Goal: Find specific page/section: Find specific page/section

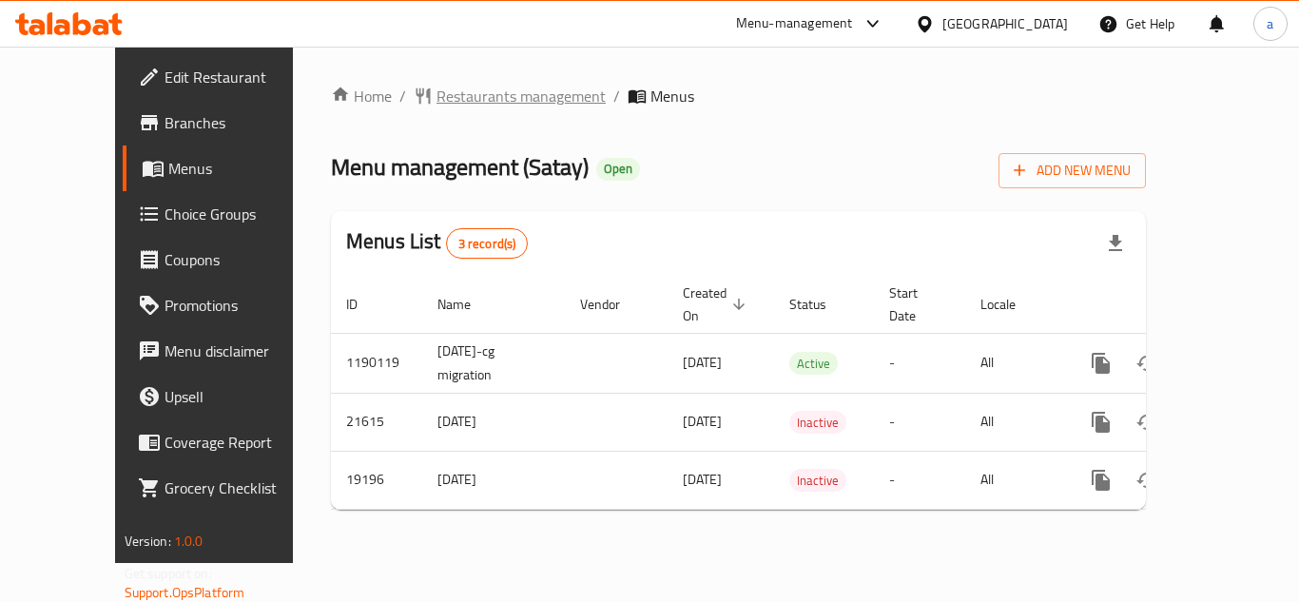
click at [480, 99] on span "Restaurants management" at bounding box center [521, 96] width 169 height 23
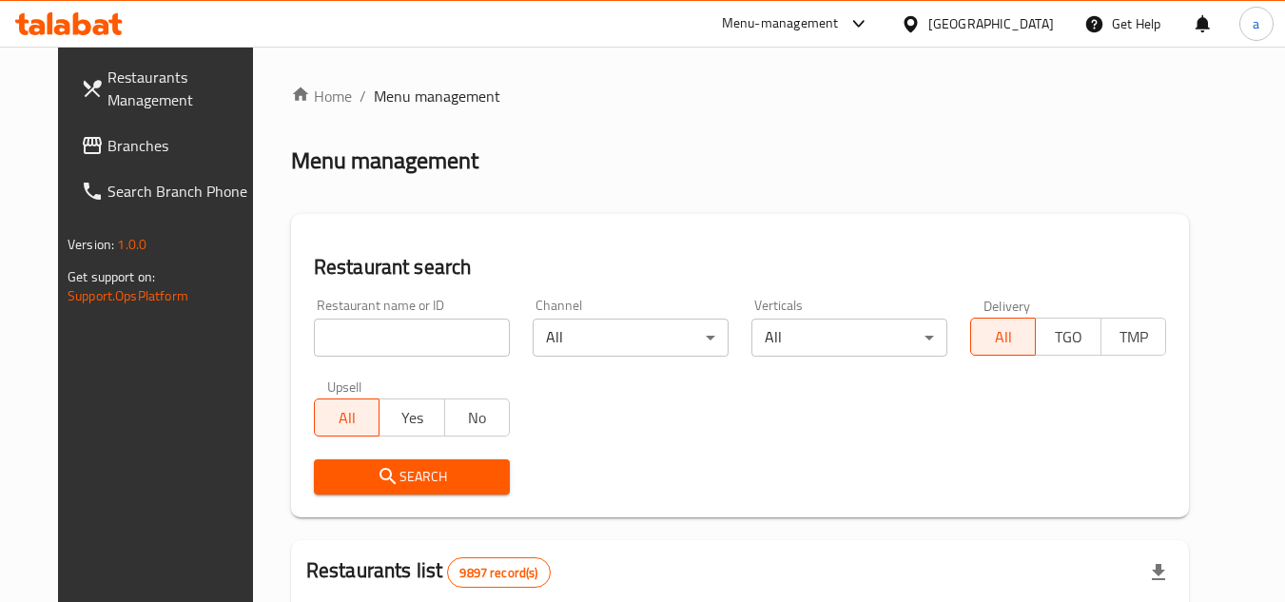
click at [377, 336] on input "search" at bounding box center [412, 338] width 196 height 38
paste input "10293"
type input "10293"
click at [453, 473] on span "Search" at bounding box center [412, 477] width 166 height 24
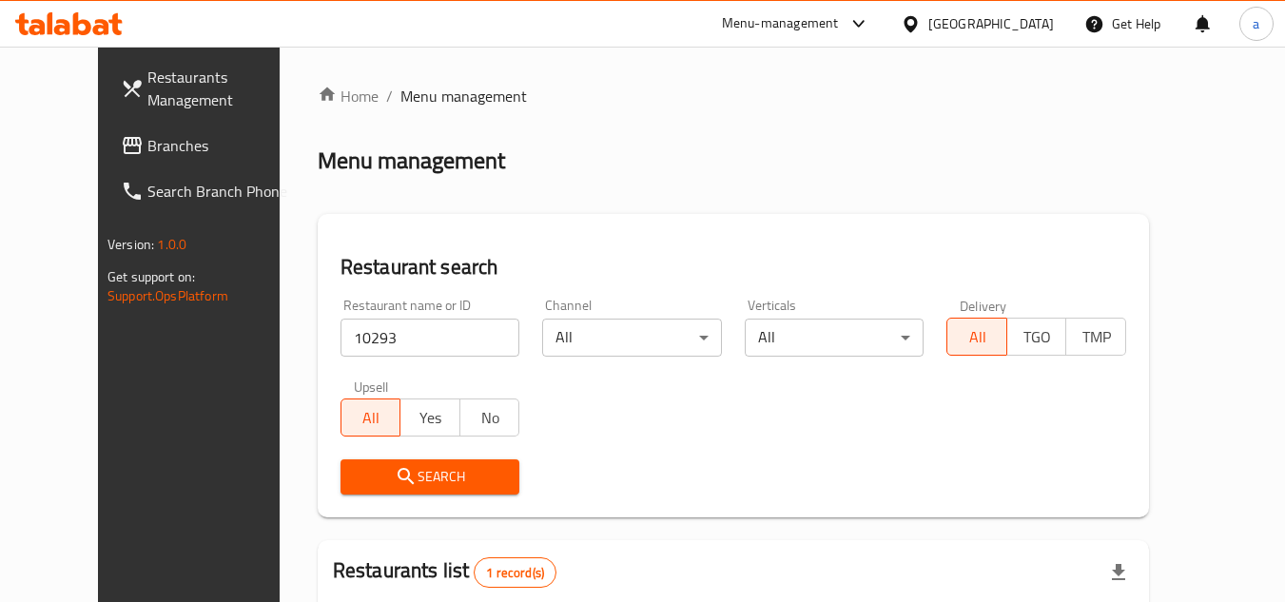
click at [1036, 16] on div "Kuwait" at bounding box center [991, 23] width 126 height 21
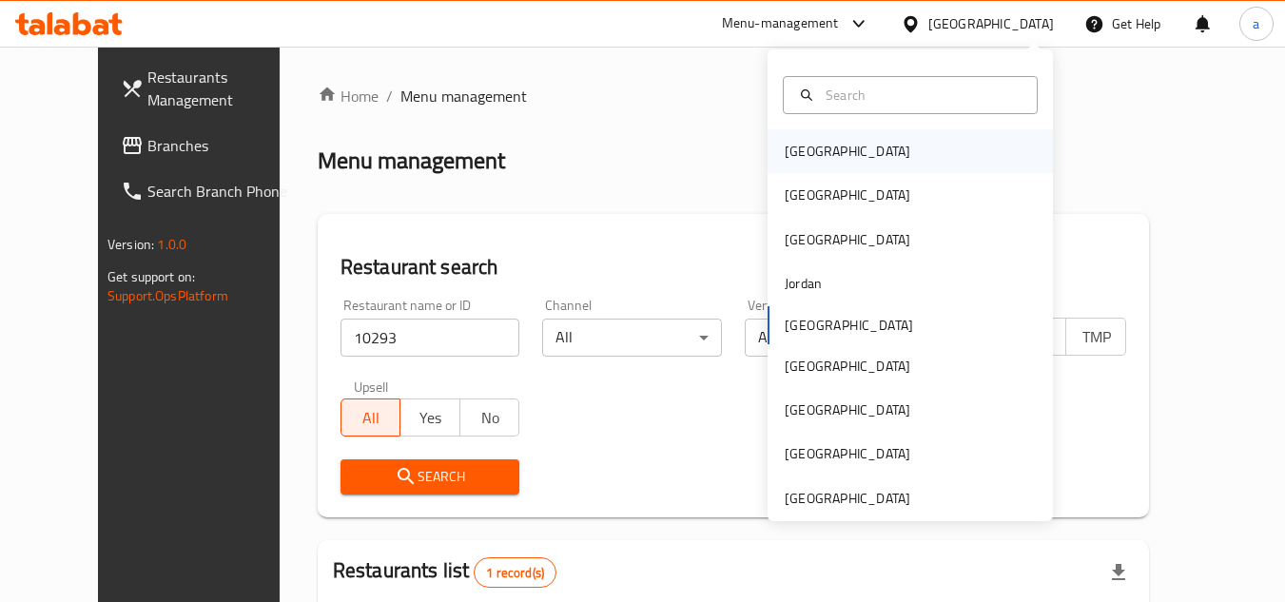
click at [848, 160] on div "Bahrain" at bounding box center [910, 151] width 285 height 44
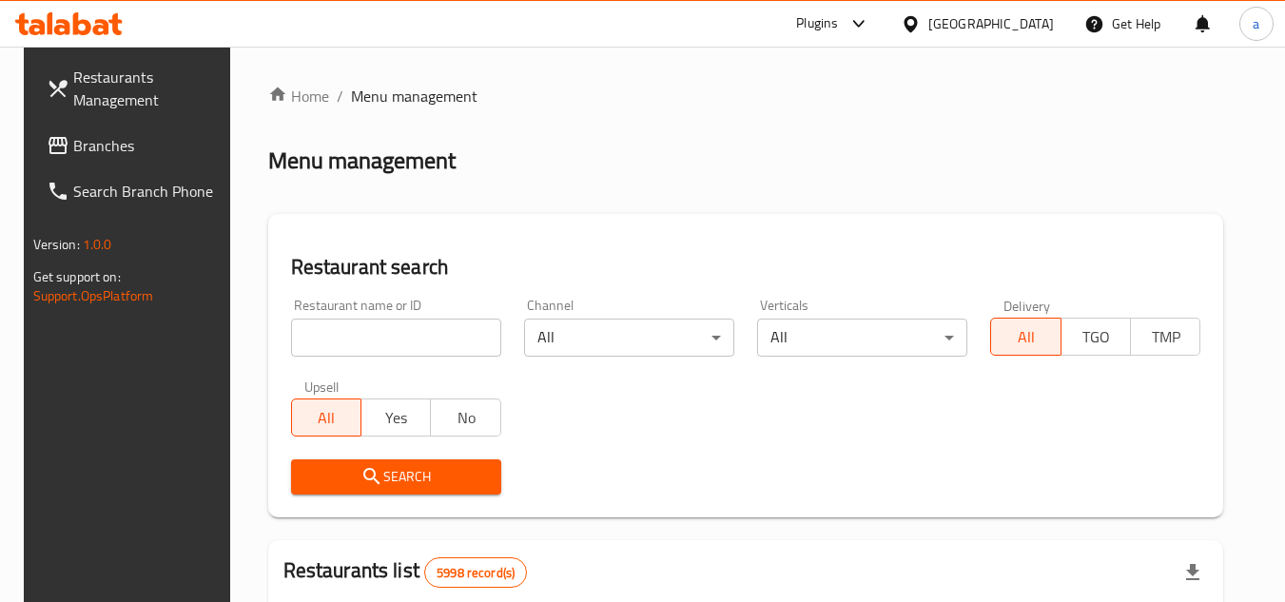
click at [75, 155] on span "Branches" at bounding box center [148, 145] width 150 height 23
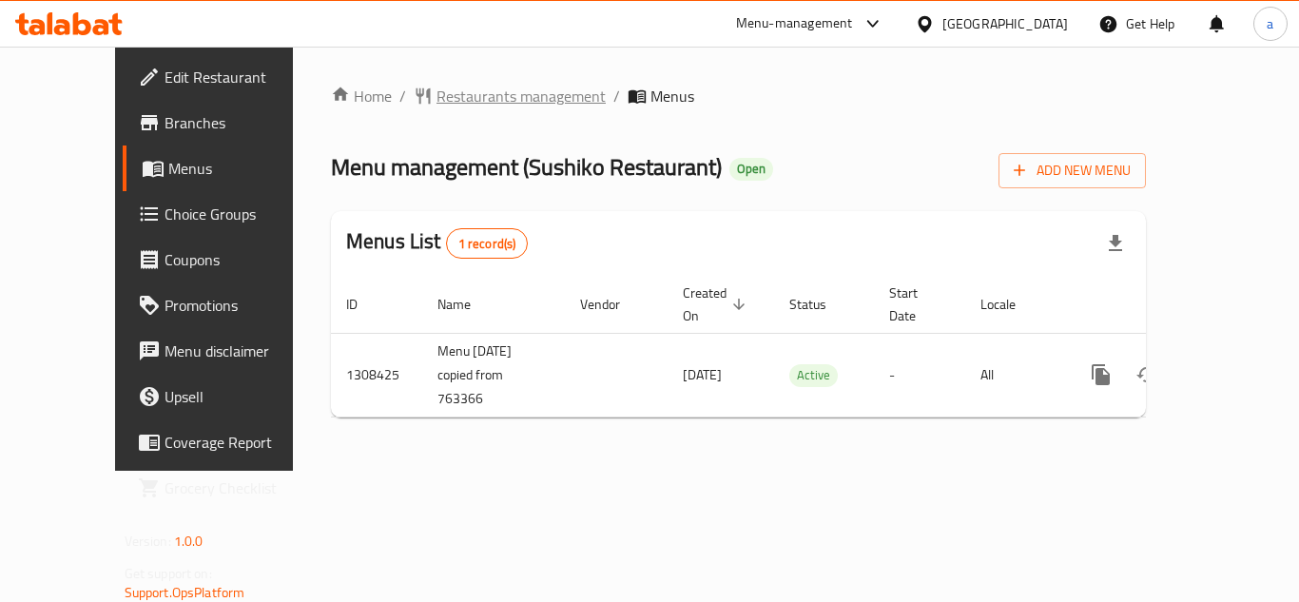
click at [455, 106] on span "Restaurants management" at bounding box center [521, 96] width 169 height 23
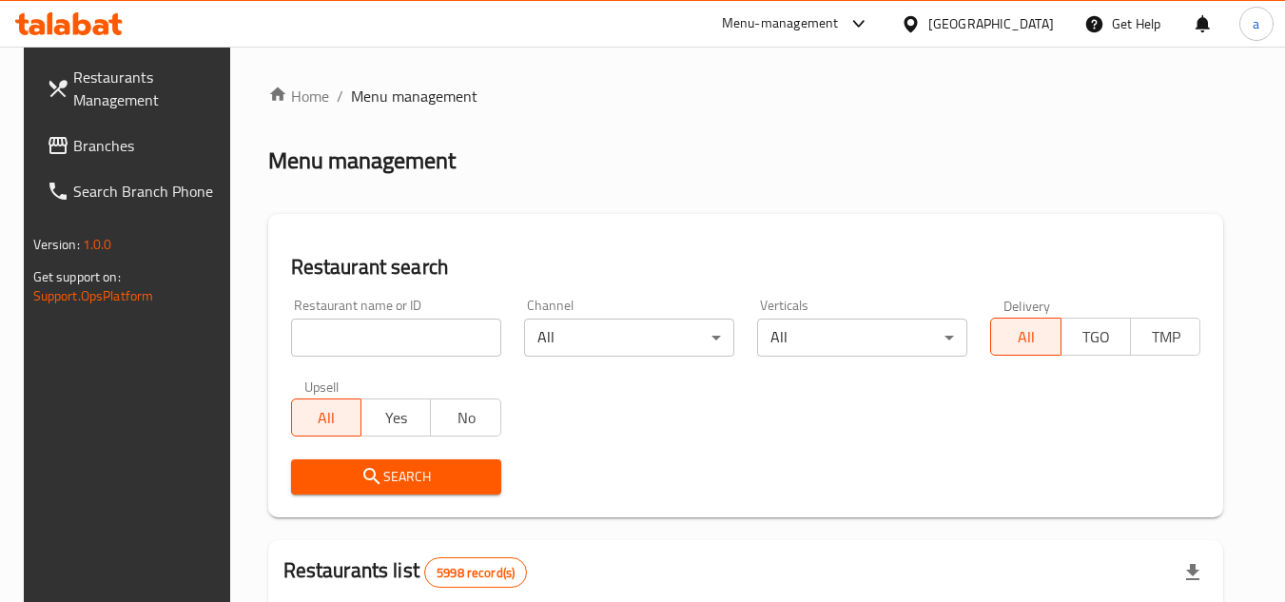
click at [404, 337] on input "search" at bounding box center [396, 338] width 210 height 38
paste input "704883"
type input "704883"
click at [454, 478] on span "Search" at bounding box center [396, 477] width 180 height 24
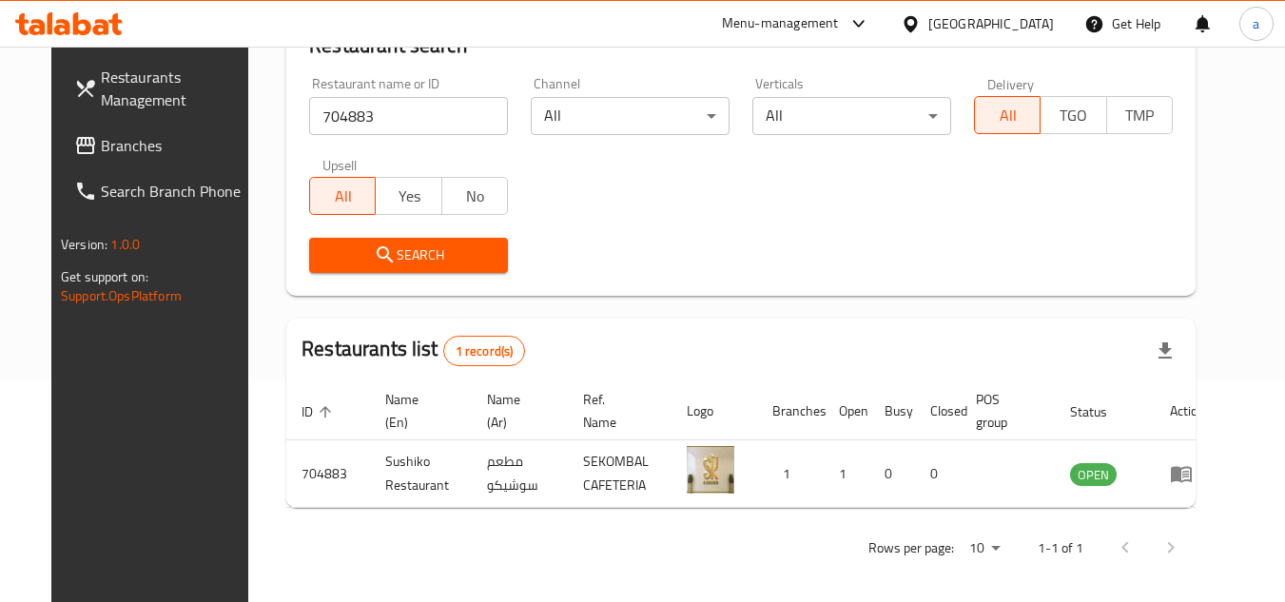
scroll to position [230, 0]
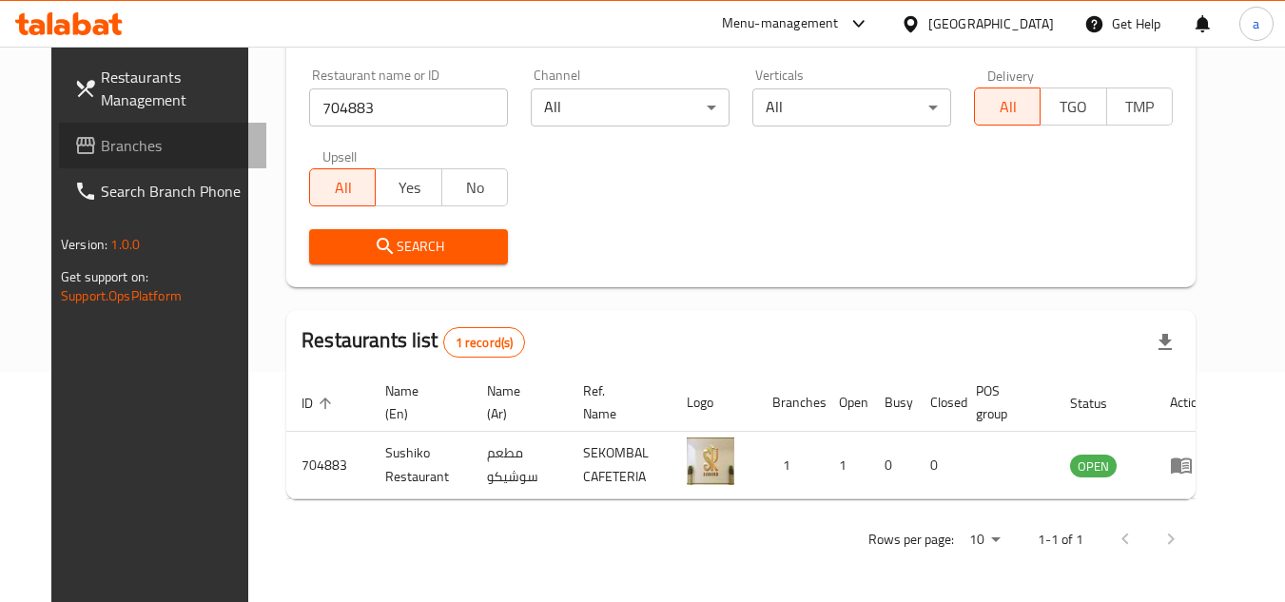
click at [152, 160] on link "Branches" at bounding box center [162, 146] width 207 height 46
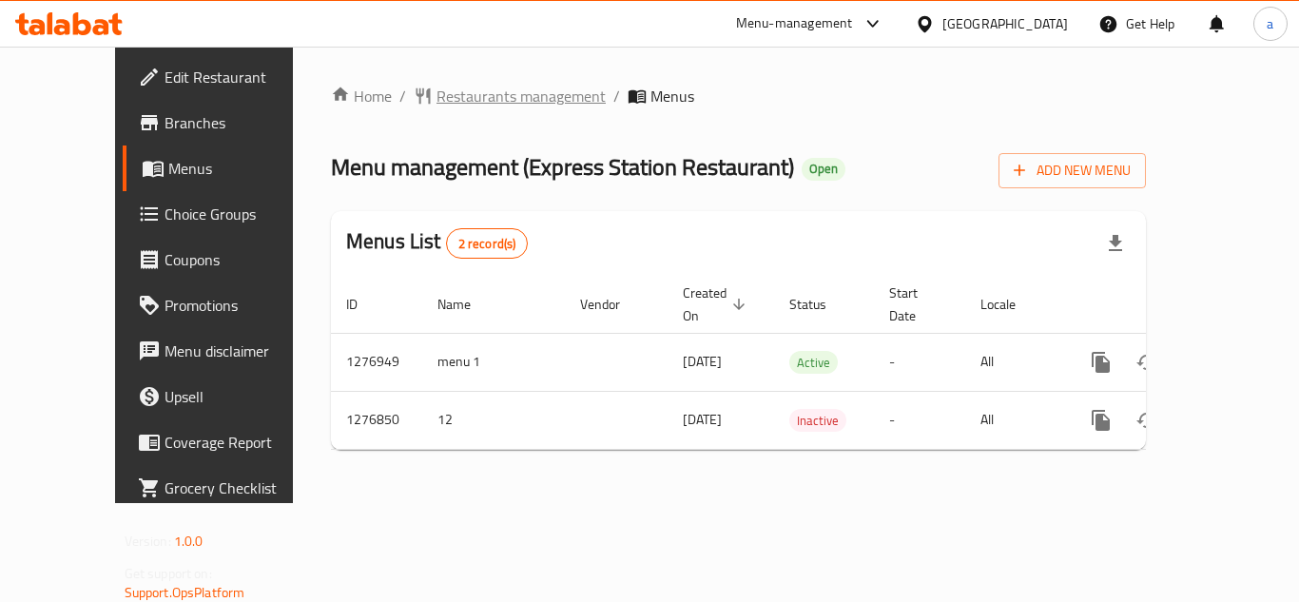
click at [472, 107] on span "Restaurants management" at bounding box center [521, 96] width 169 height 23
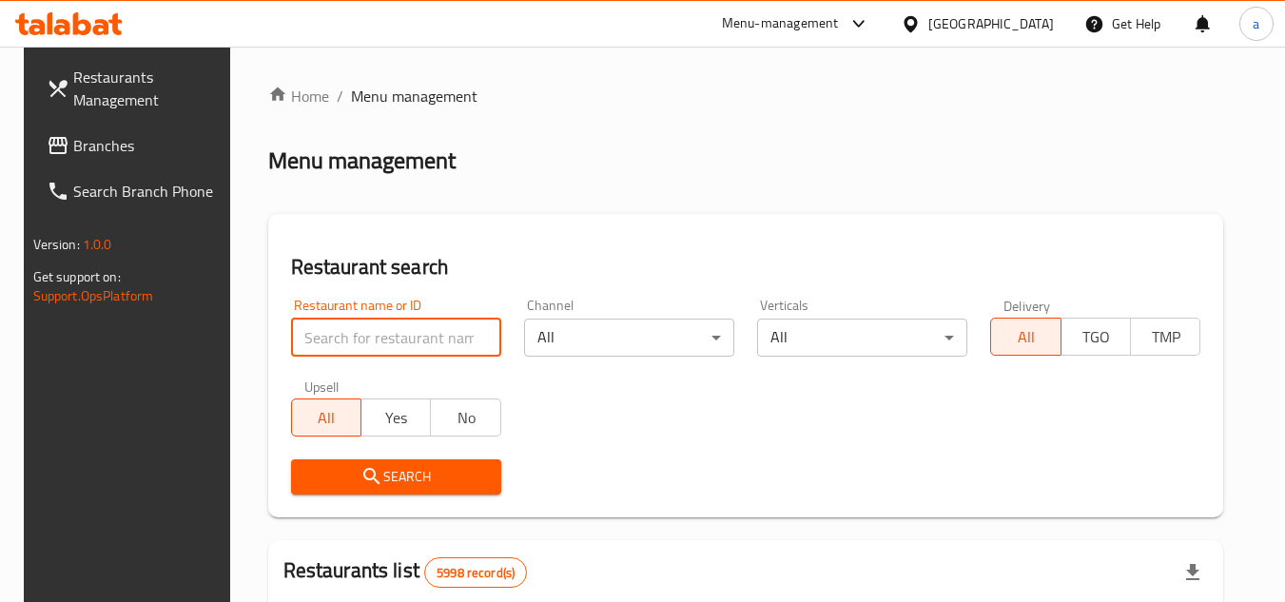
click at [414, 341] on input "search" at bounding box center [396, 338] width 210 height 38
paste input "692121"
type input "692121"
click at [429, 477] on span "Search" at bounding box center [396, 477] width 180 height 24
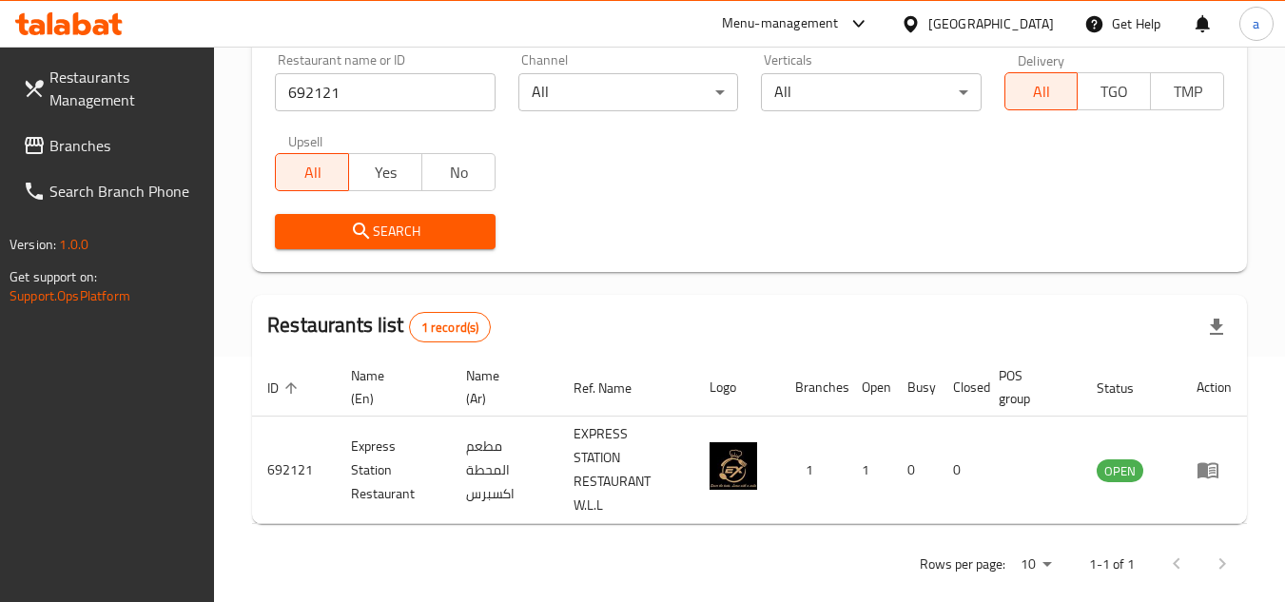
scroll to position [270, 0]
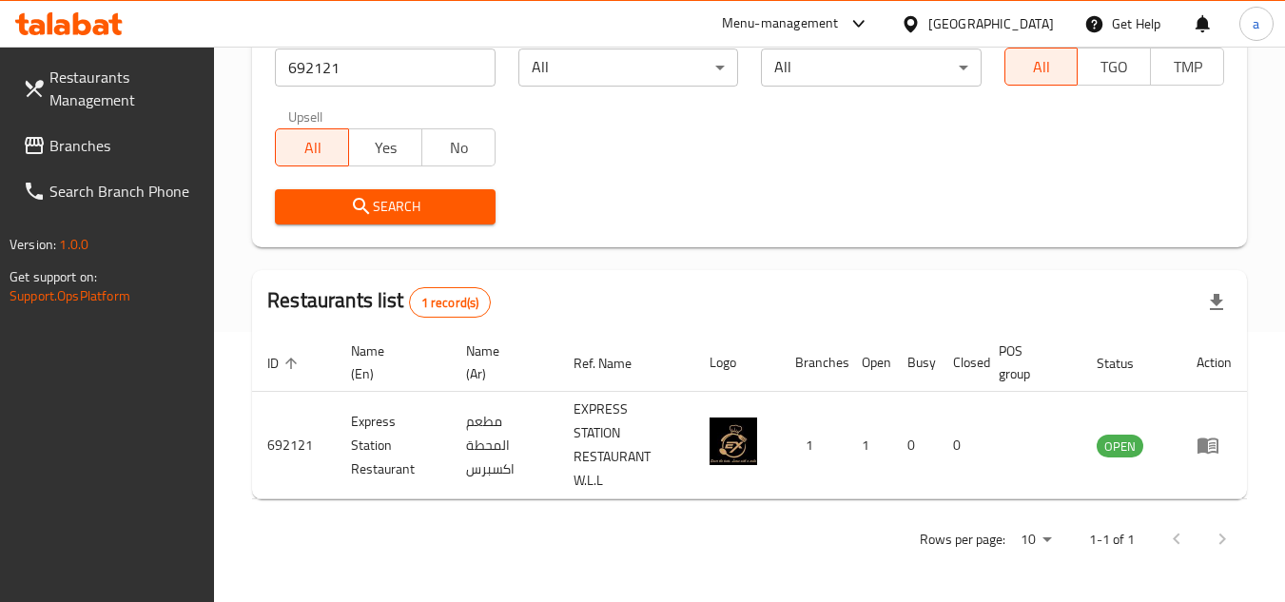
click at [921, 15] on icon at bounding box center [911, 24] width 20 height 20
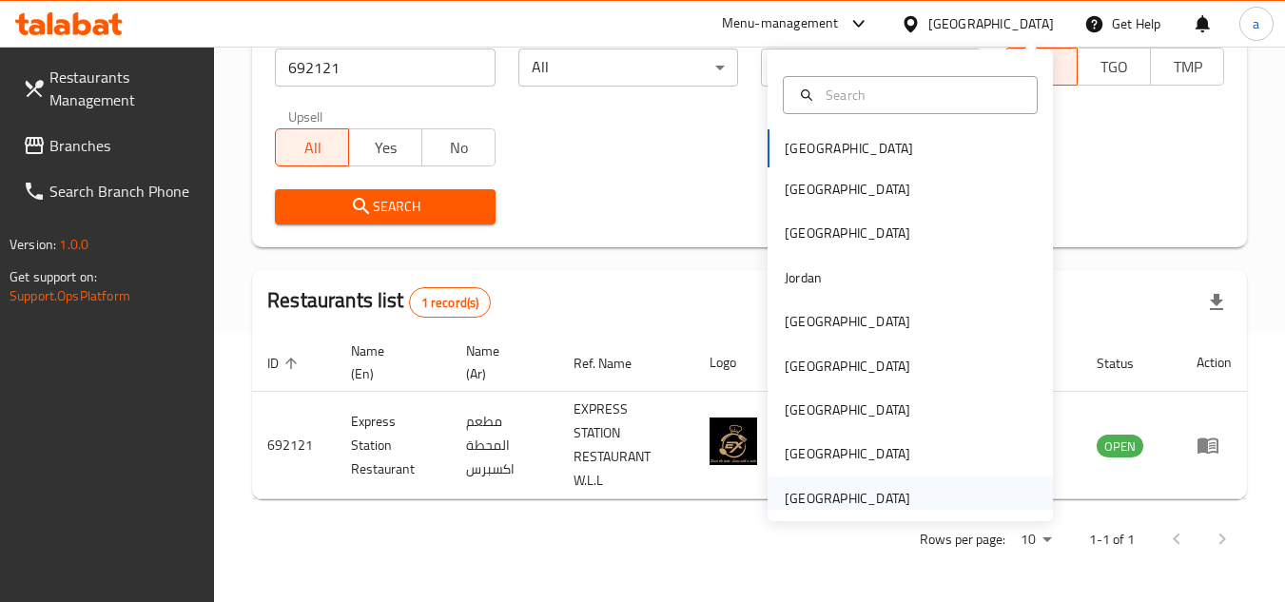
click at [932, 495] on div "[GEOGRAPHIC_DATA]" at bounding box center [910, 499] width 285 height 44
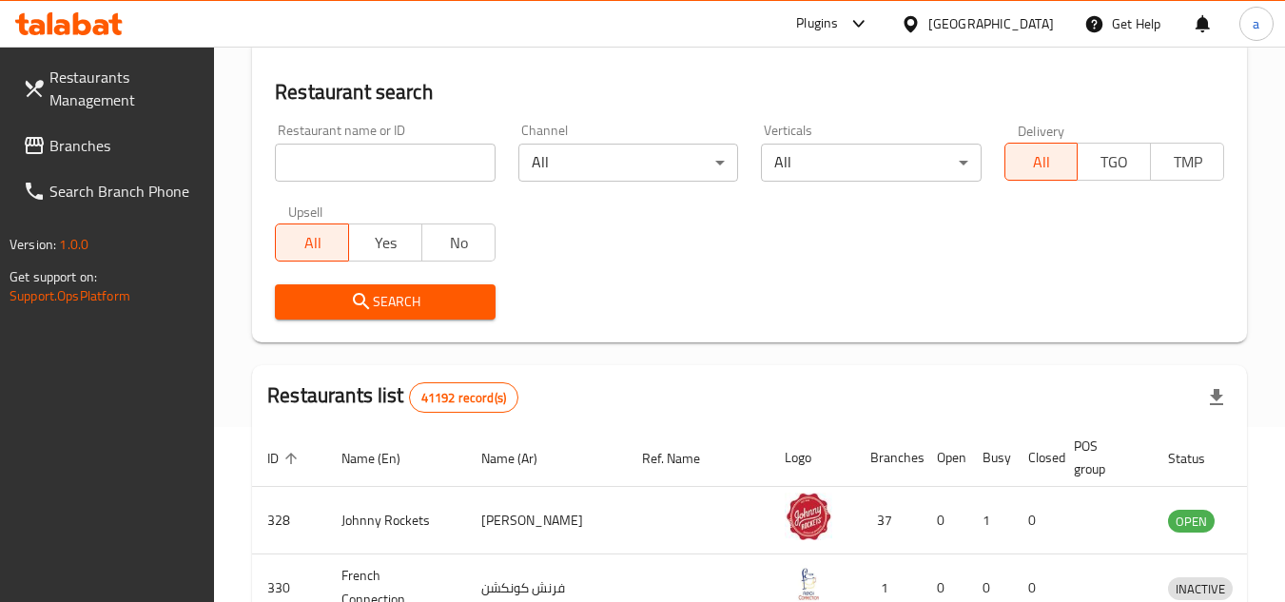
scroll to position [270, 0]
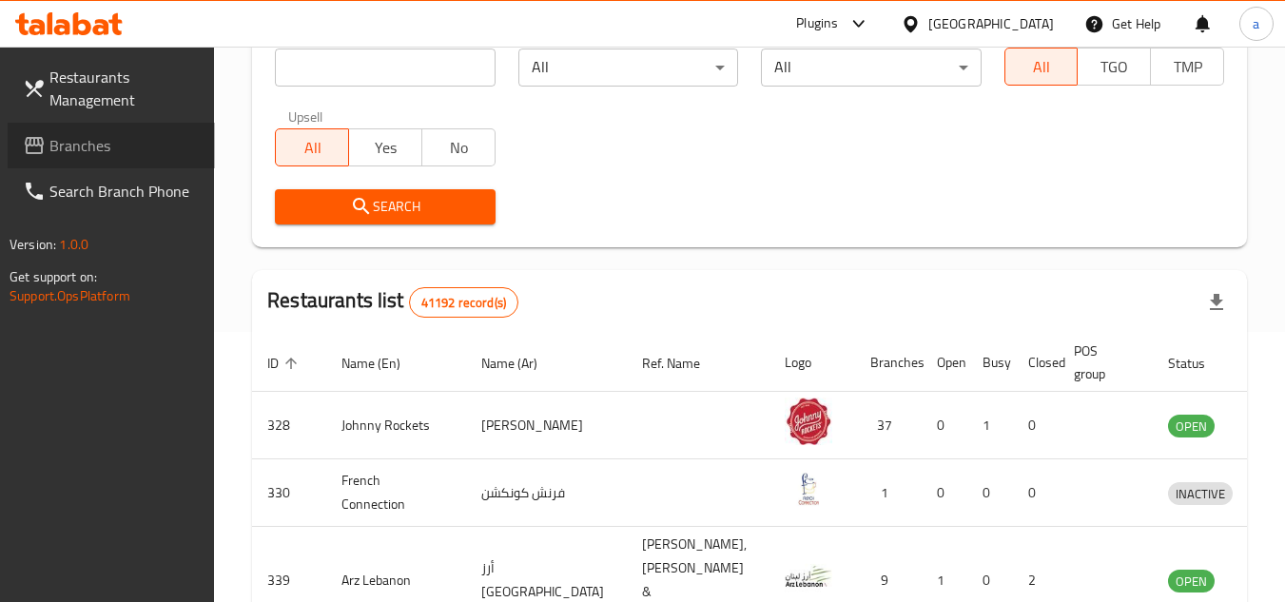
click at [101, 148] on span "Branches" at bounding box center [124, 145] width 150 height 23
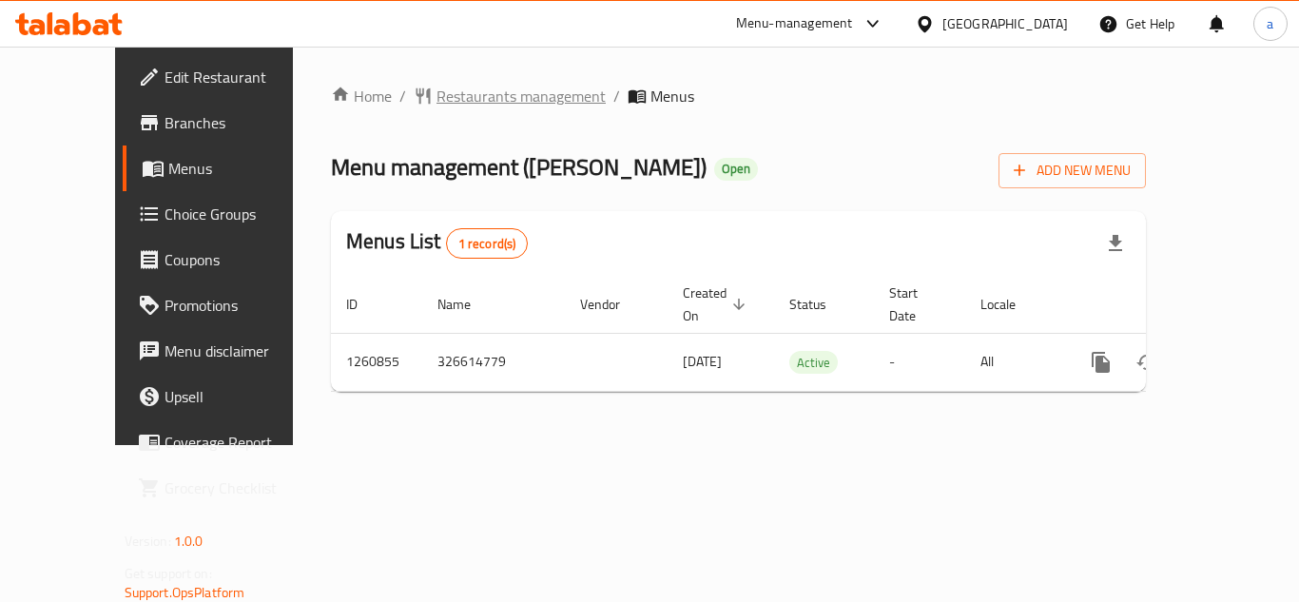
click at [437, 99] on span "Restaurants management" at bounding box center [521, 96] width 169 height 23
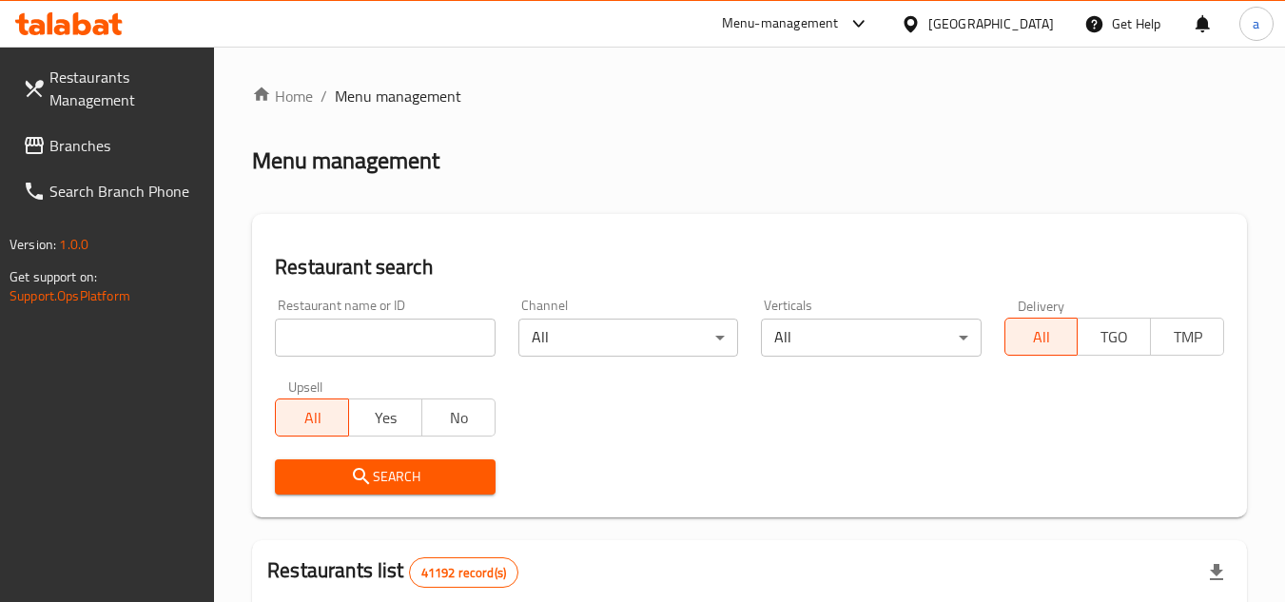
click at [416, 335] on input "search" at bounding box center [385, 338] width 220 height 38
paste input "684966"
type input "684966"
click at [467, 486] on span "Search" at bounding box center [384, 477] width 189 height 24
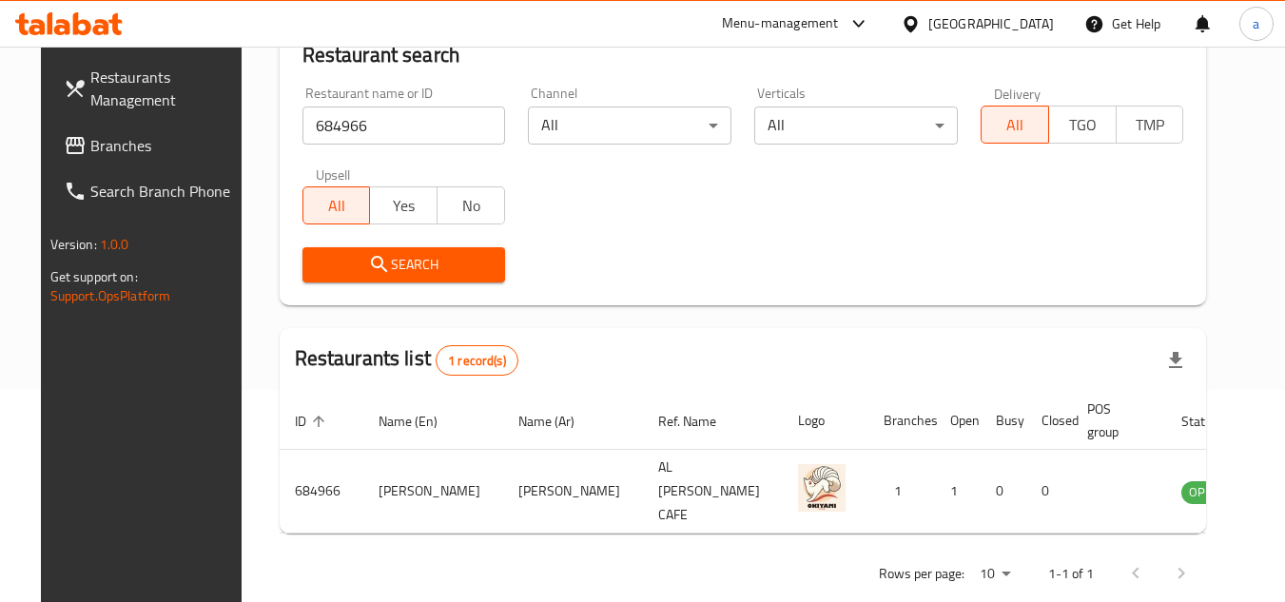
scroll to position [230, 0]
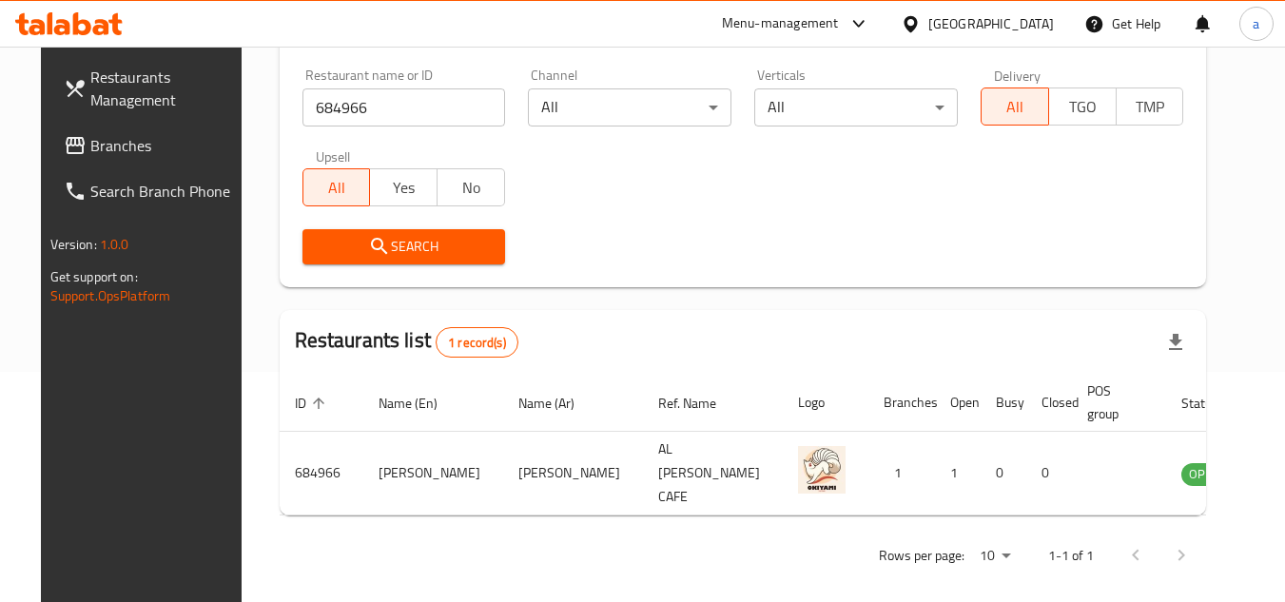
click at [982, 14] on div "[GEOGRAPHIC_DATA]" at bounding box center [991, 23] width 126 height 21
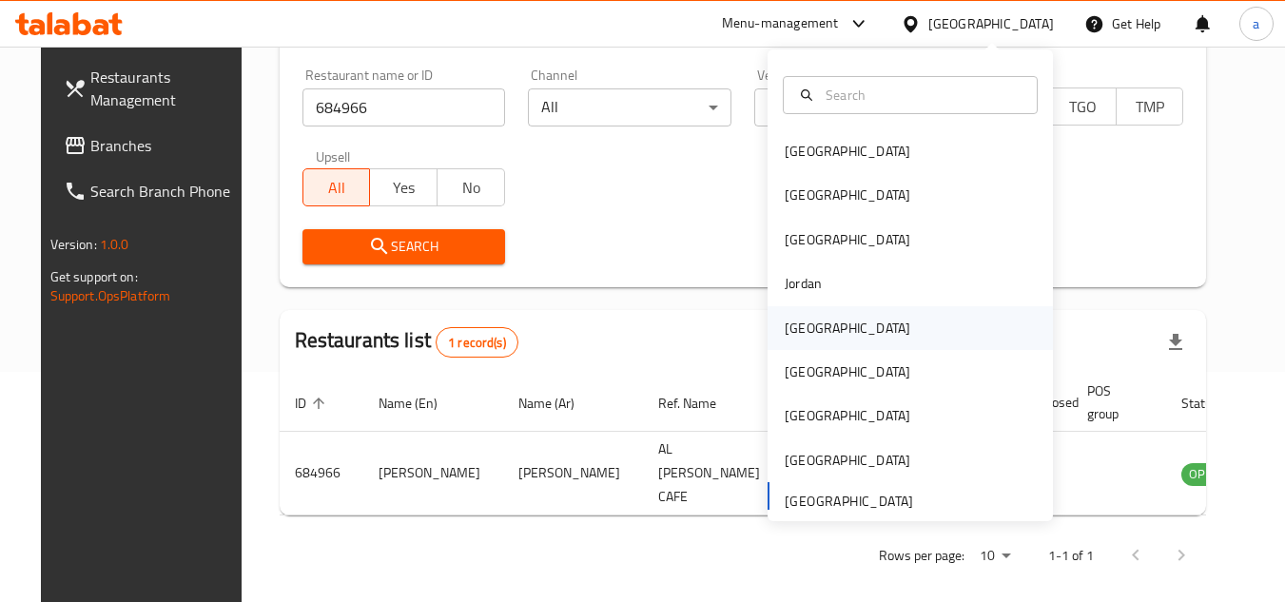
click at [817, 336] on div "[GEOGRAPHIC_DATA]" at bounding box center [847, 328] width 156 height 44
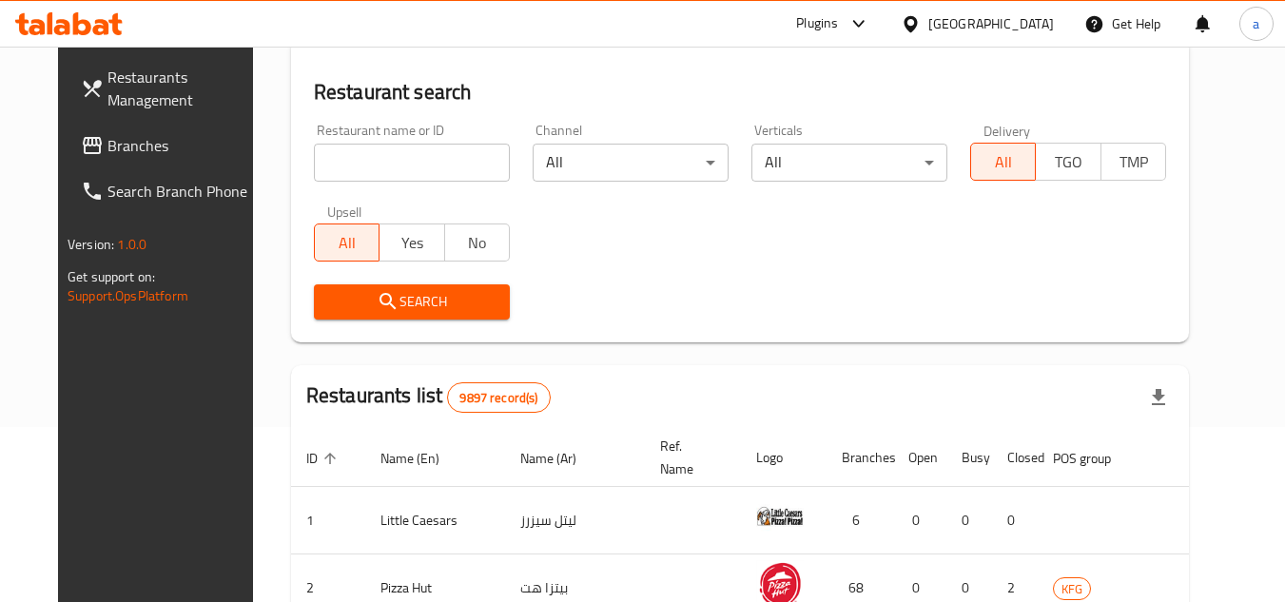
scroll to position [230, 0]
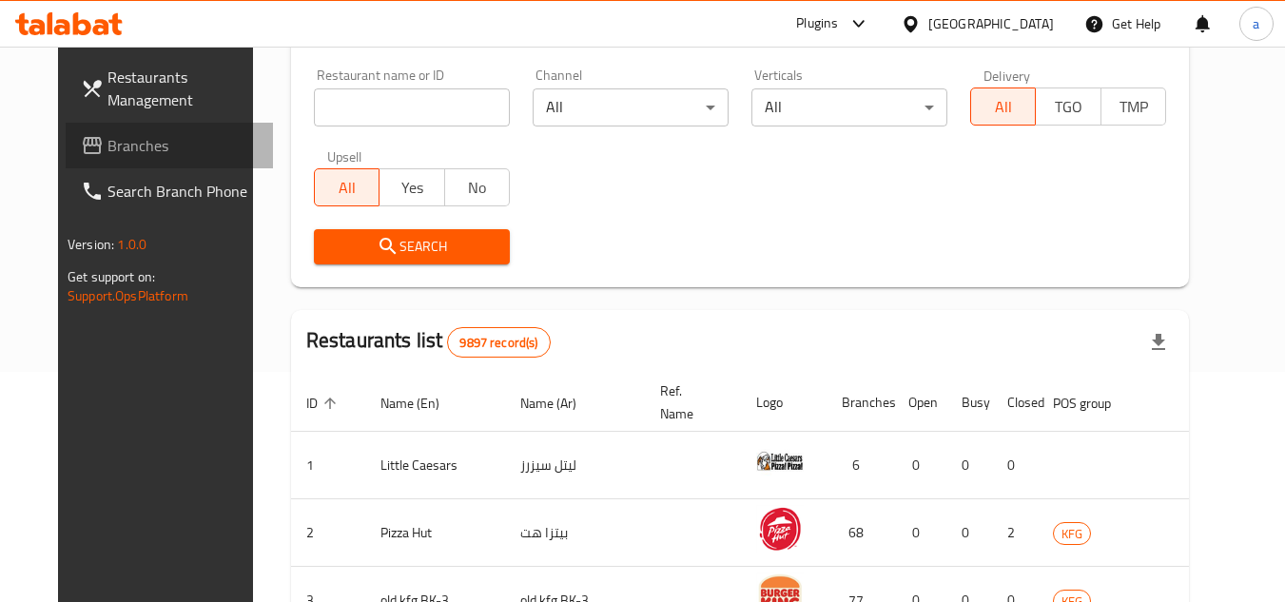
click at [107, 151] on span "Branches" at bounding box center [182, 145] width 150 height 23
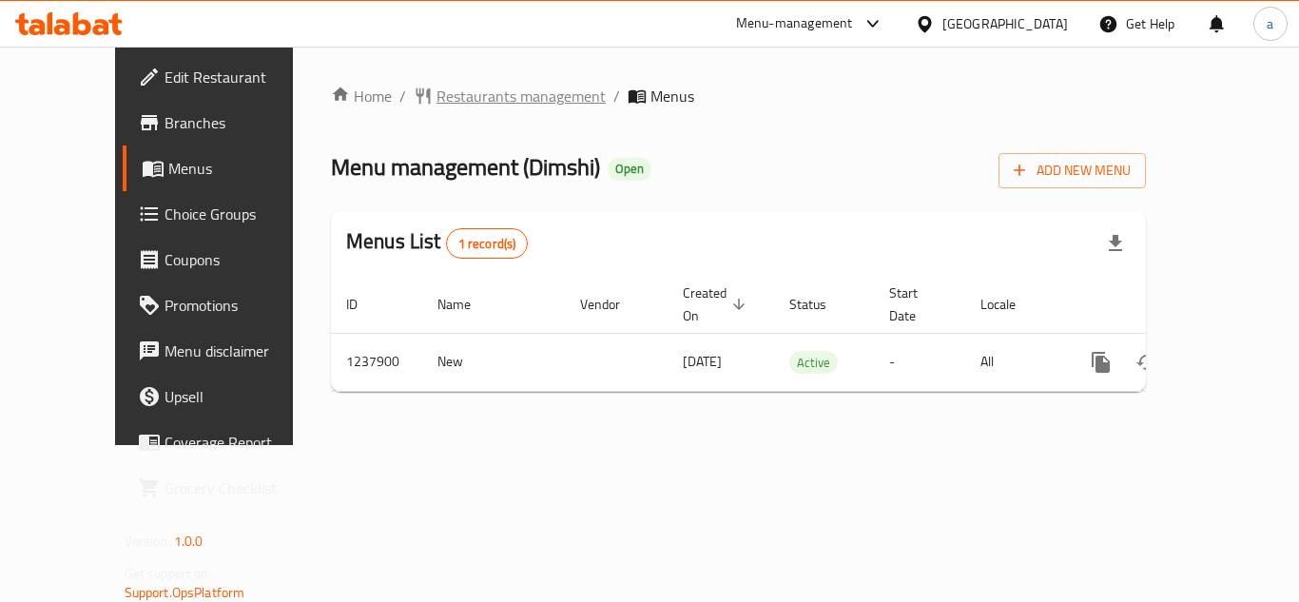
click at [482, 97] on span "Restaurants management" at bounding box center [521, 96] width 169 height 23
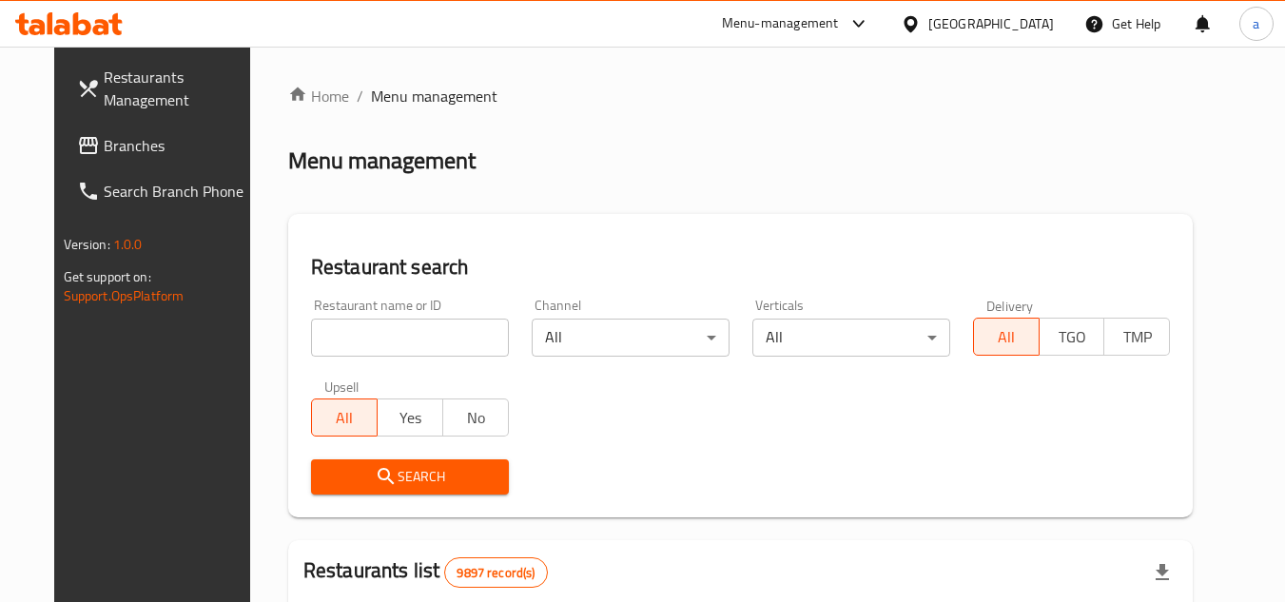
click at [373, 328] on input "search" at bounding box center [410, 338] width 198 height 38
paste input "679467"
type input "679467"
click at [456, 478] on span "Search" at bounding box center [409, 477] width 167 height 24
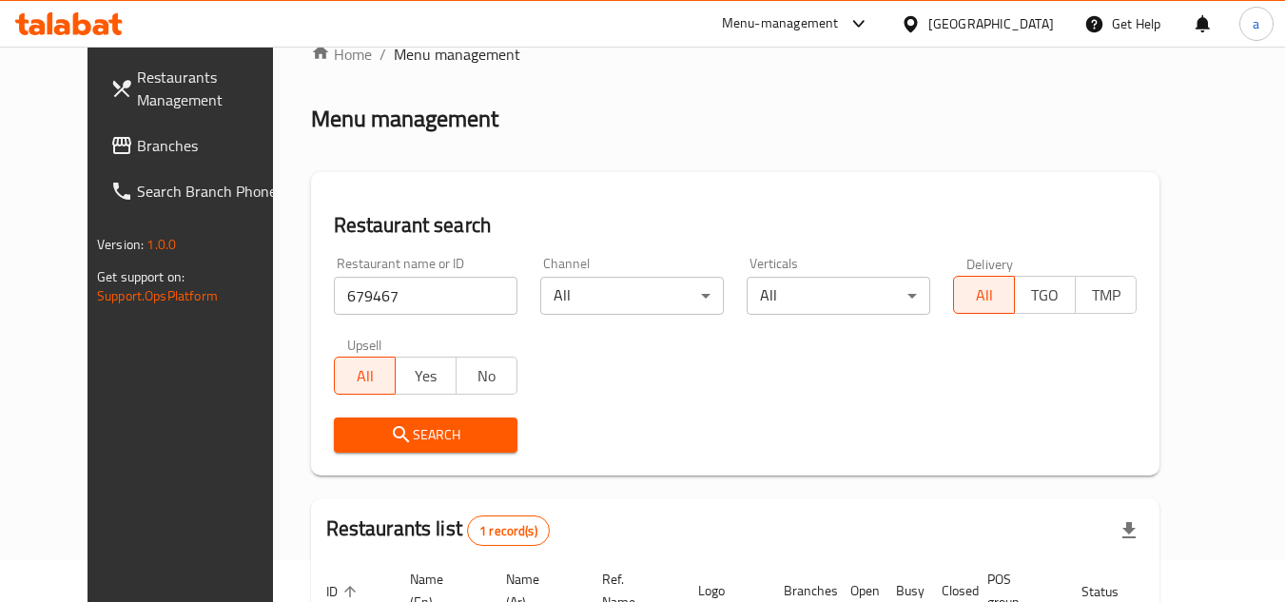
scroll to position [40, 0]
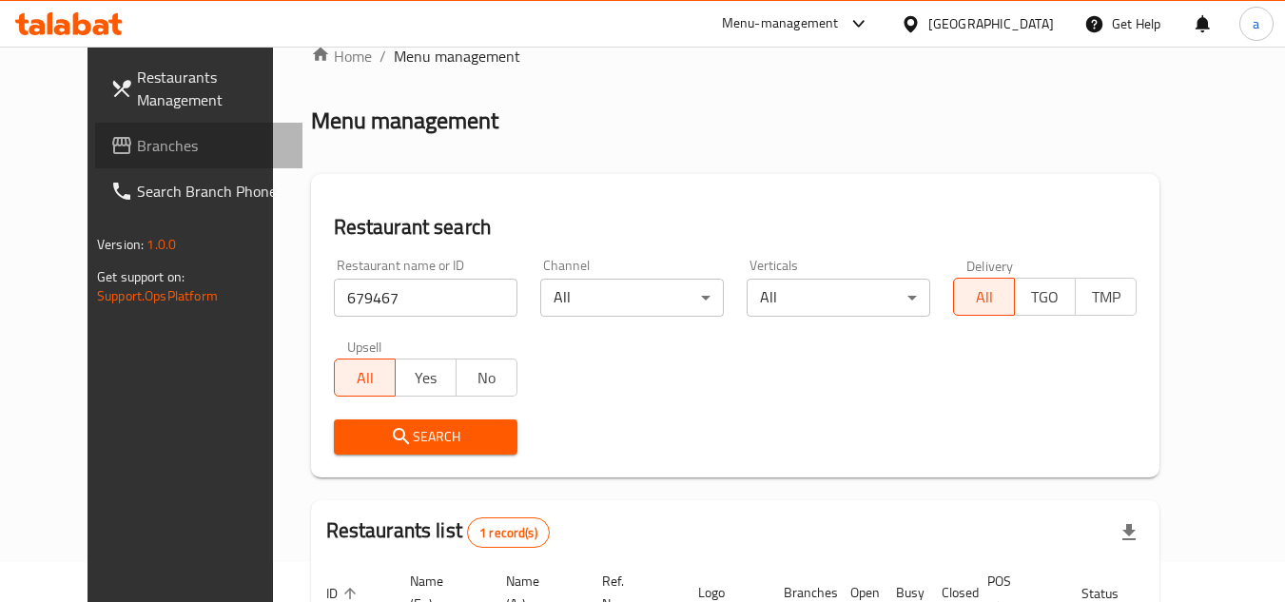
click at [137, 134] on span "Branches" at bounding box center [212, 145] width 150 height 23
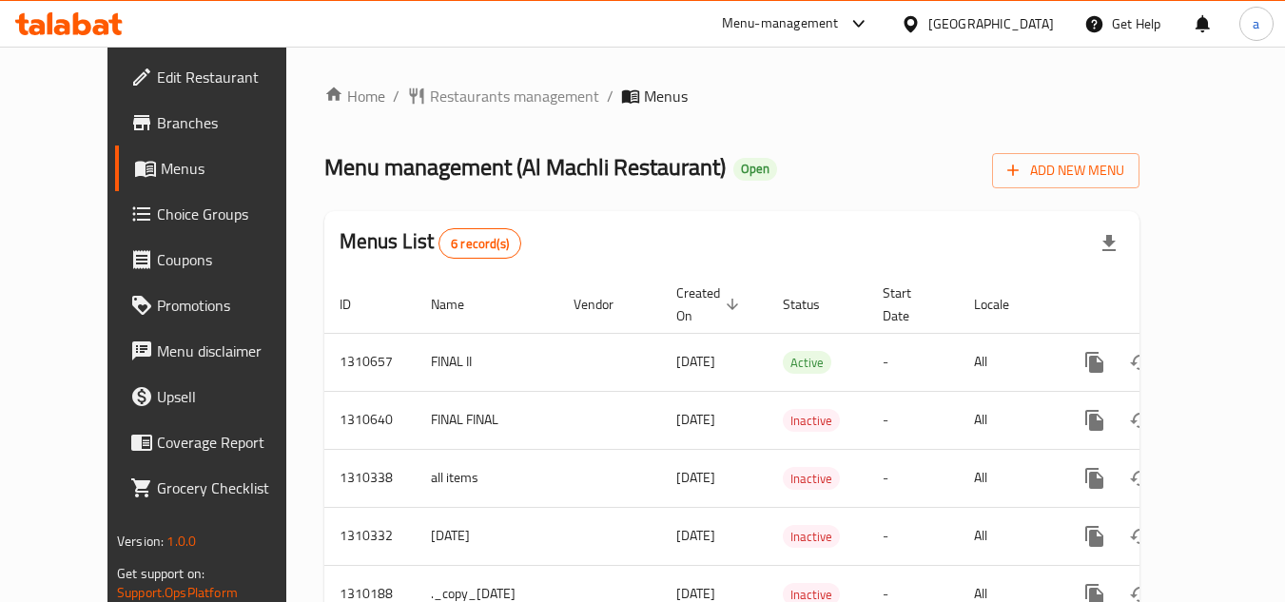
click at [466, 98] on span "Restaurants management" at bounding box center [514, 96] width 169 height 23
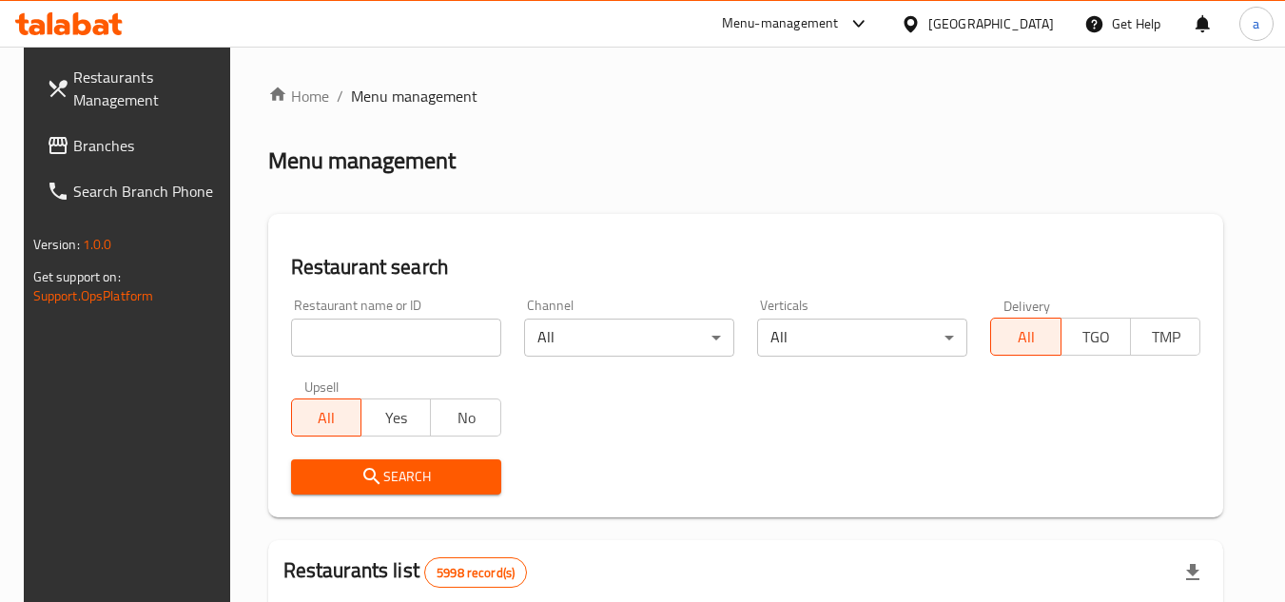
click at [396, 341] on input "search" at bounding box center [396, 338] width 210 height 38
paste input "704955"
type input "704955"
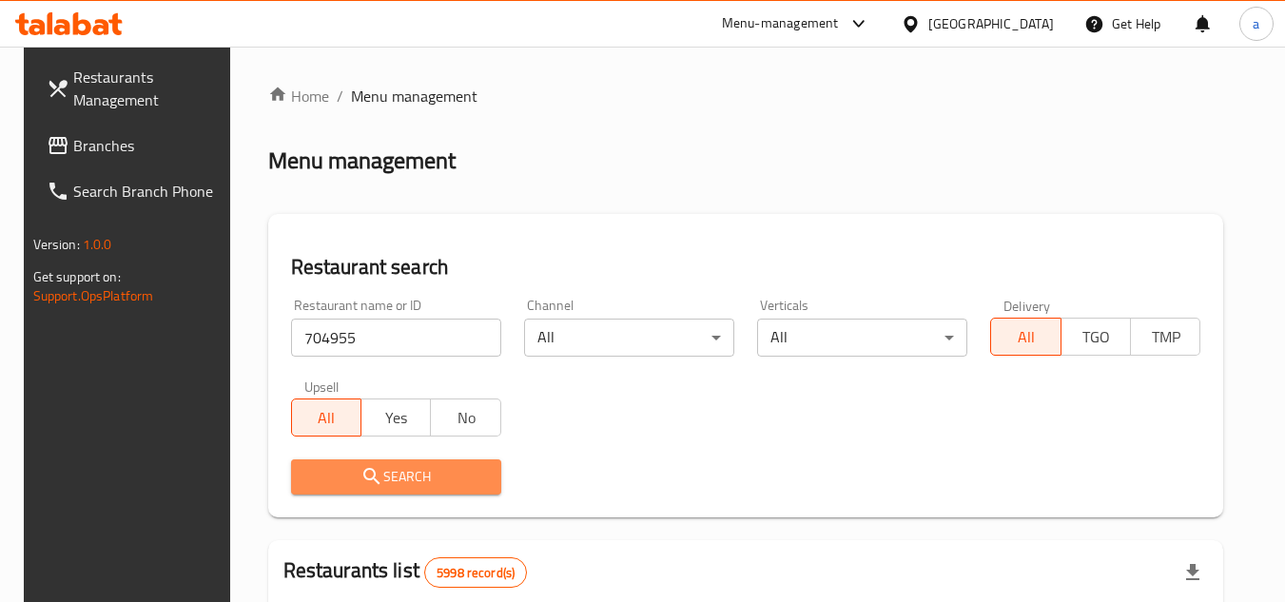
click at [450, 478] on span "Search" at bounding box center [396, 477] width 180 height 24
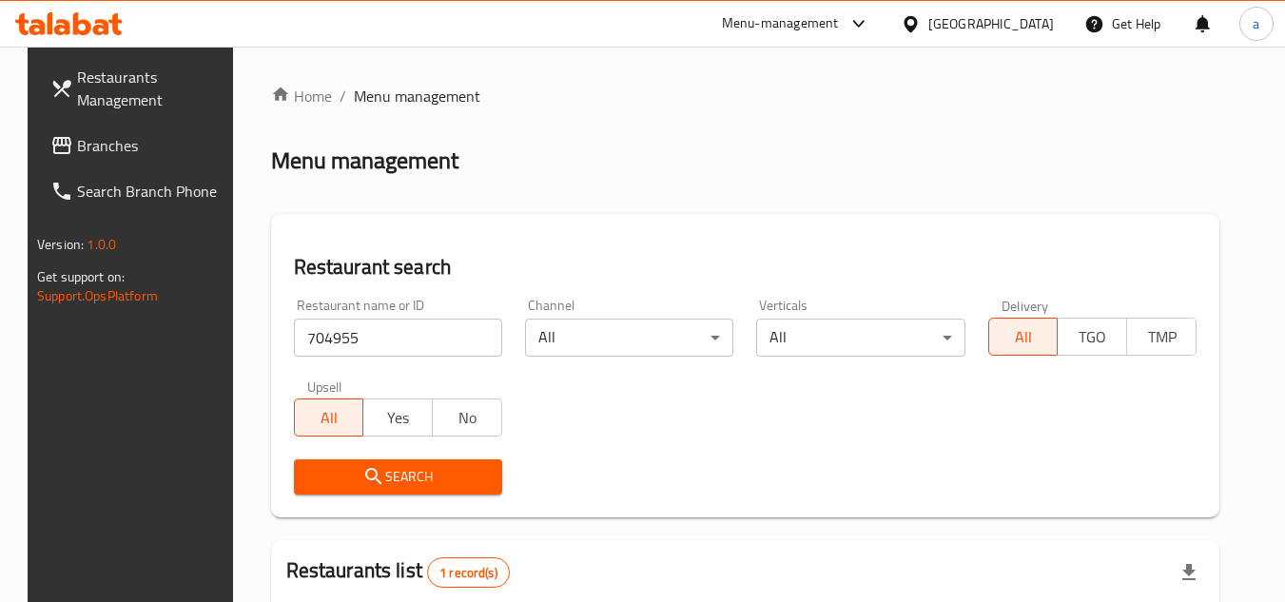
click at [921, 29] on icon at bounding box center [911, 24] width 20 height 20
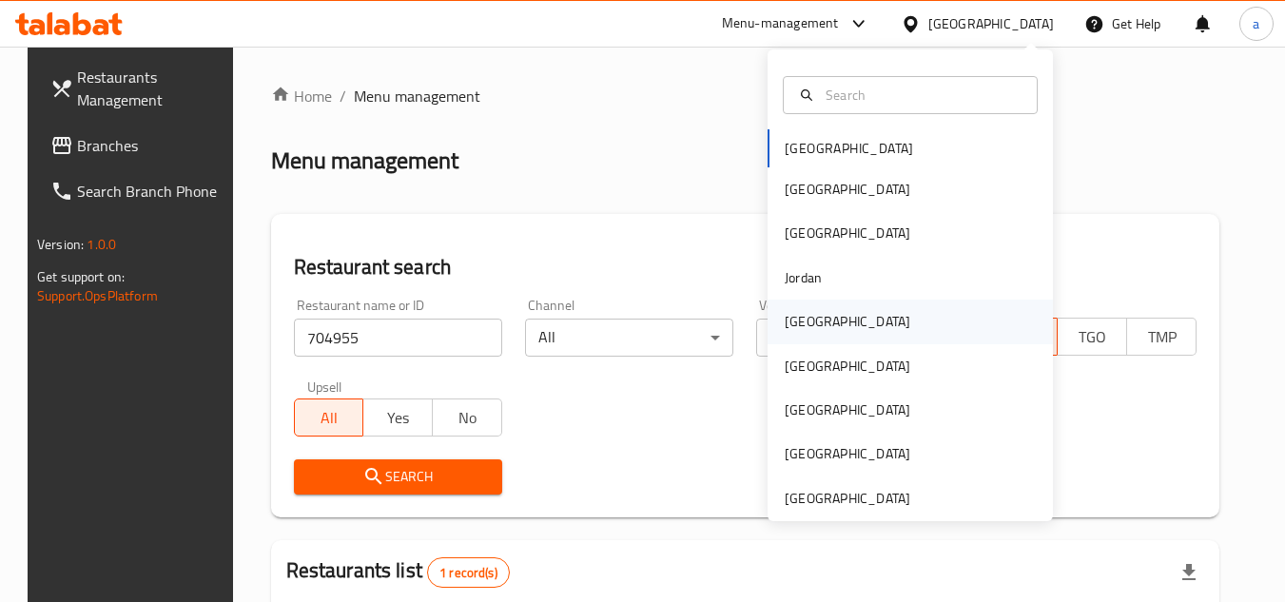
click at [916, 302] on div "[GEOGRAPHIC_DATA]" at bounding box center [910, 322] width 285 height 44
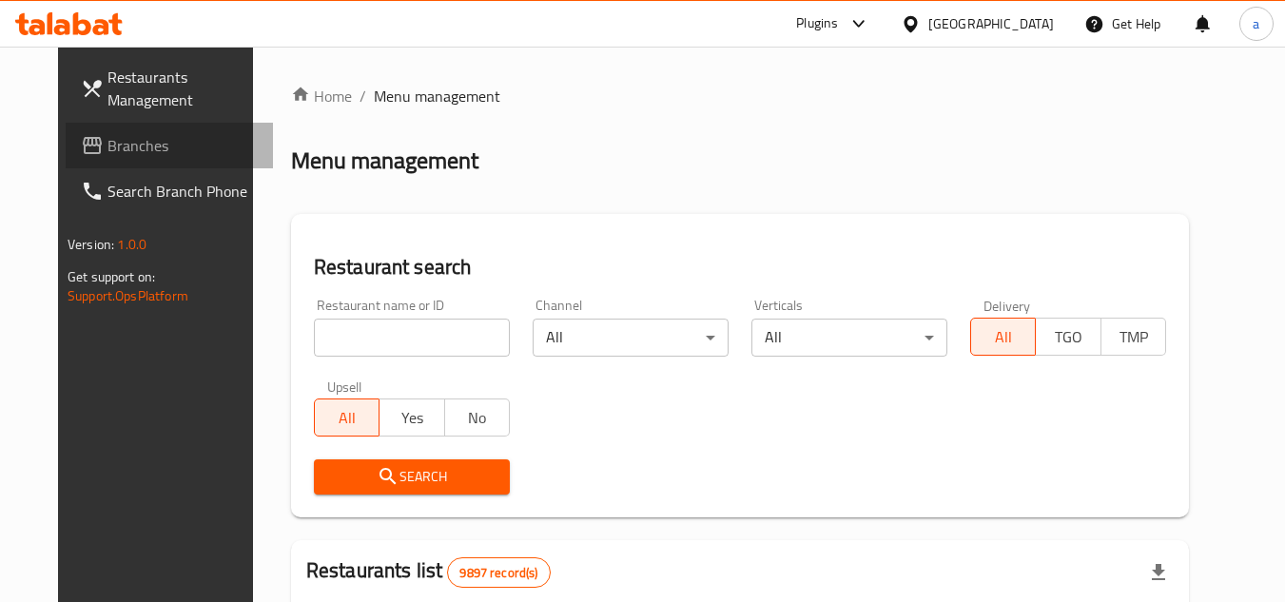
click at [126, 139] on span "Branches" at bounding box center [182, 145] width 150 height 23
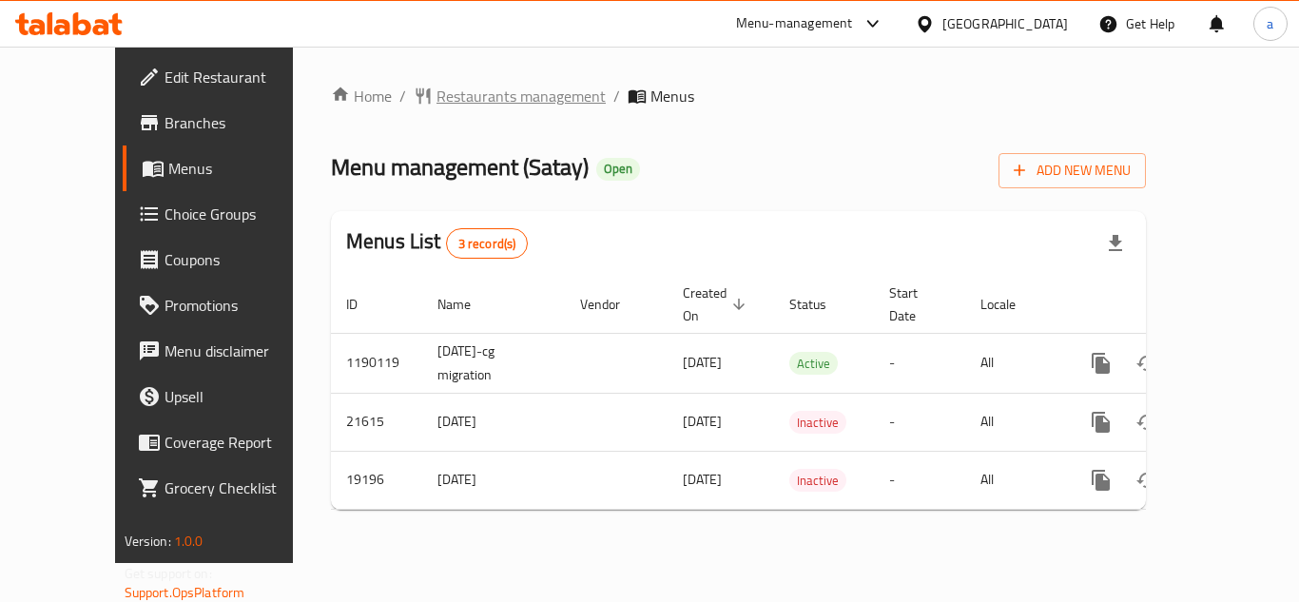
click at [474, 99] on span "Restaurants management" at bounding box center [521, 96] width 169 height 23
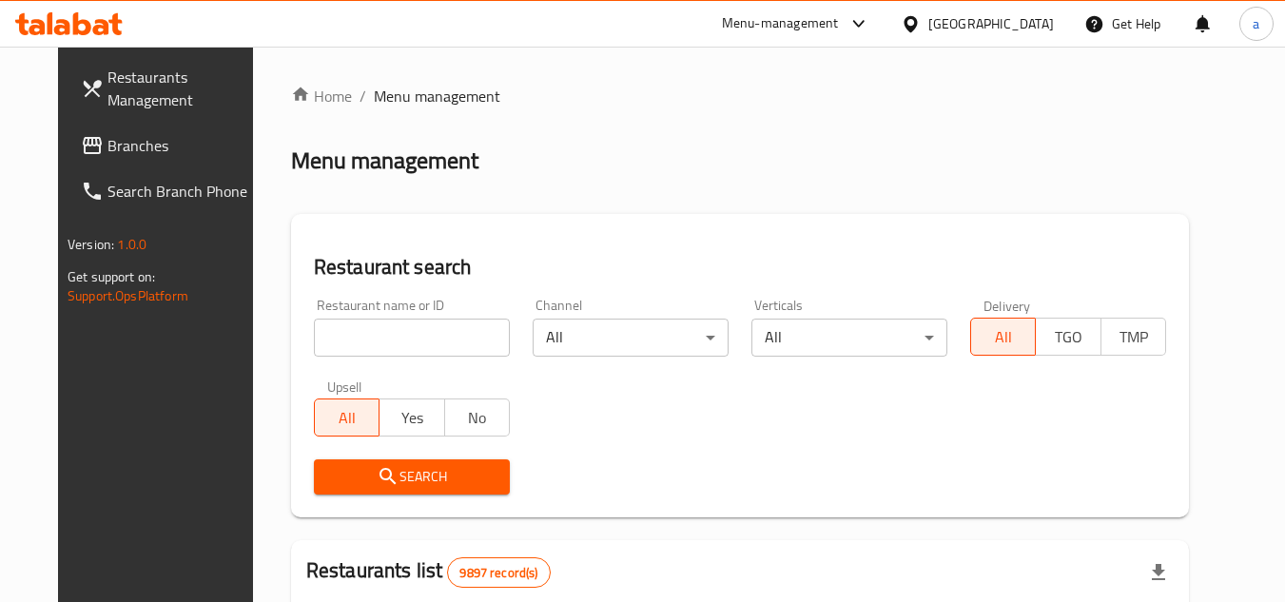
click at [407, 327] on input "search" at bounding box center [412, 338] width 196 height 38
paste input "10293"
type input "10293"
click at [451, 468] on span "Search" at bounding box center [412, 477] width 166 height 24
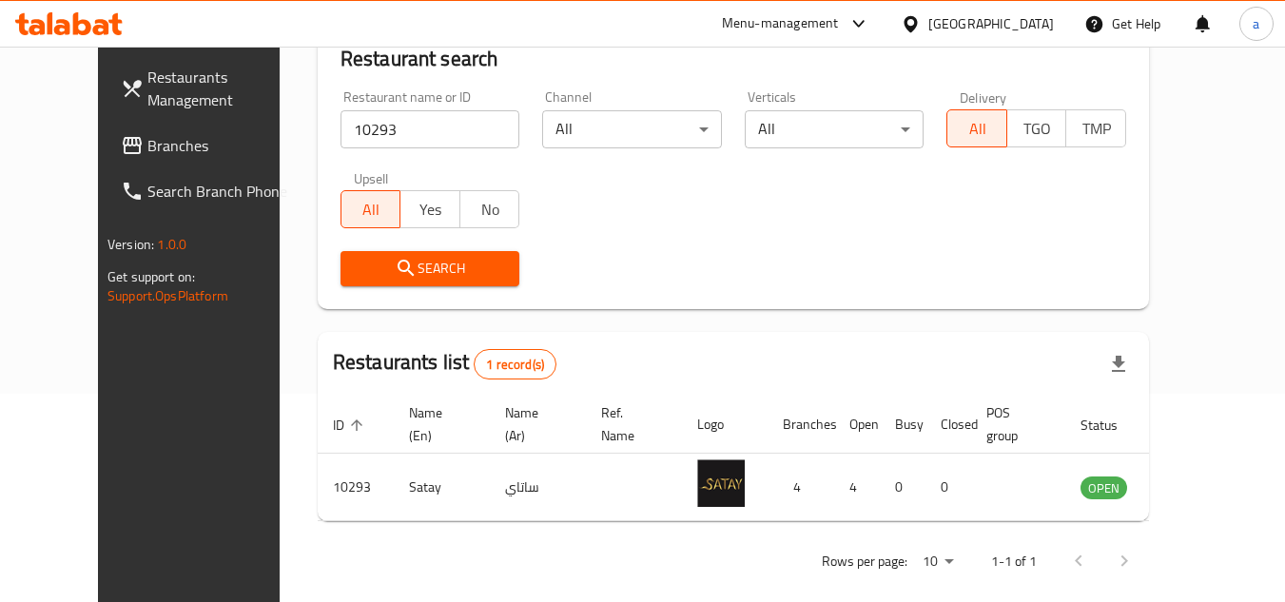
scroll to position [230, 0]
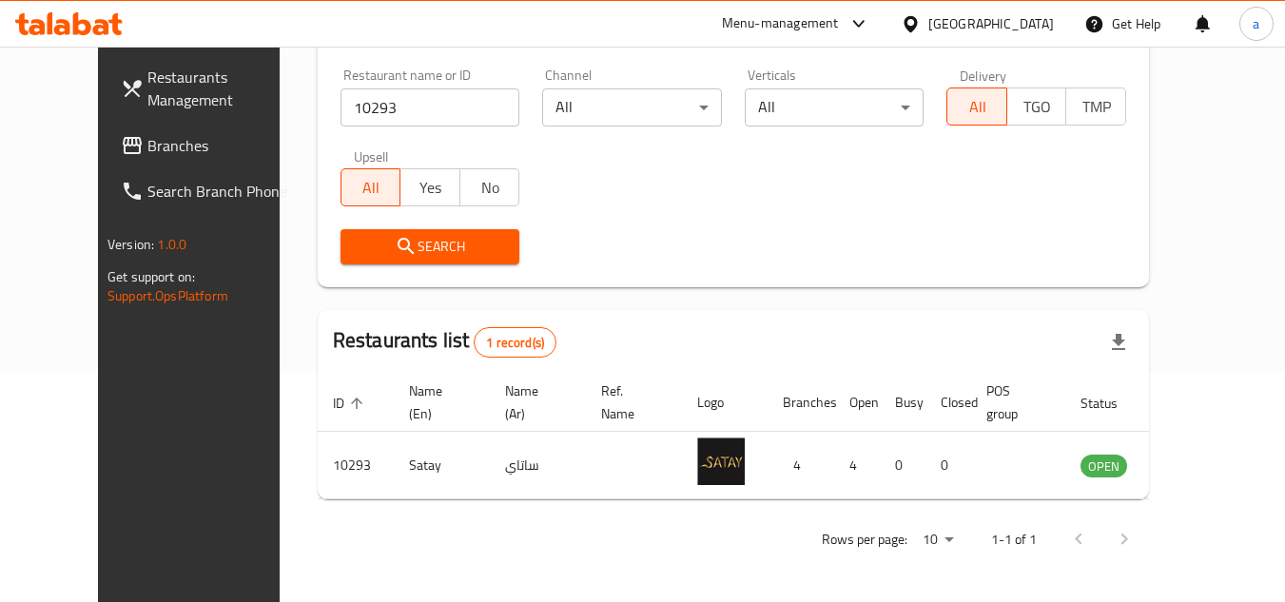
click at [928, 31] on div at bounding box center [915, 23] width 28 height 21
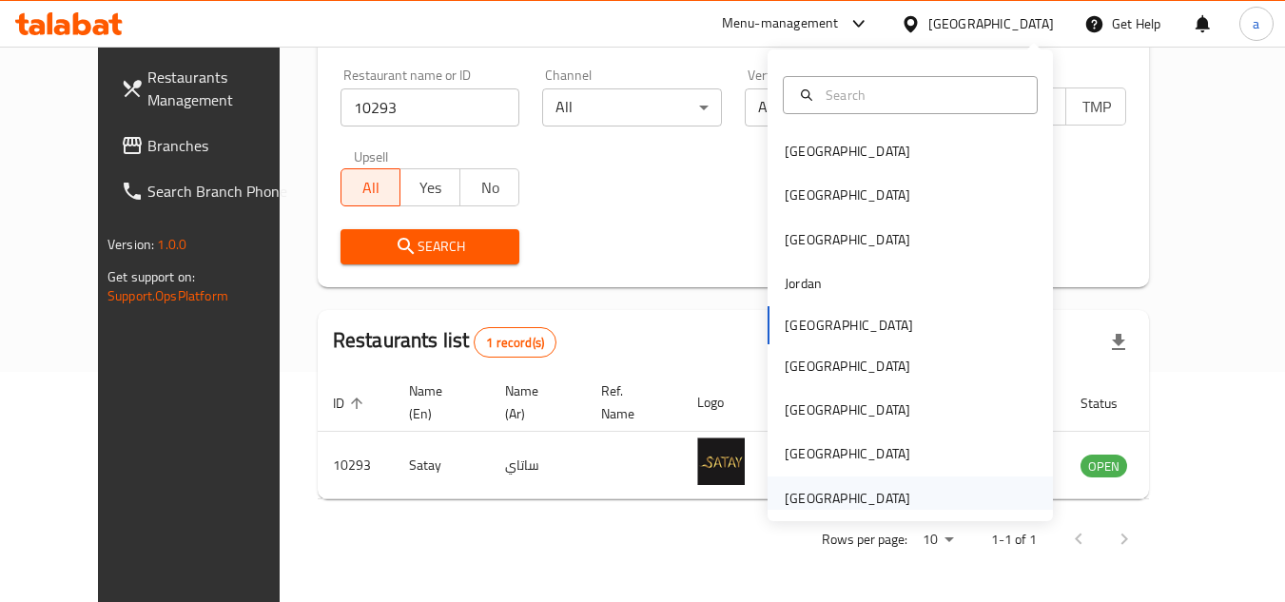
click at [885, 495] on div "[GEOGRAPHIC_DATA]" at bounding box center [848, 498] width 126 height 21
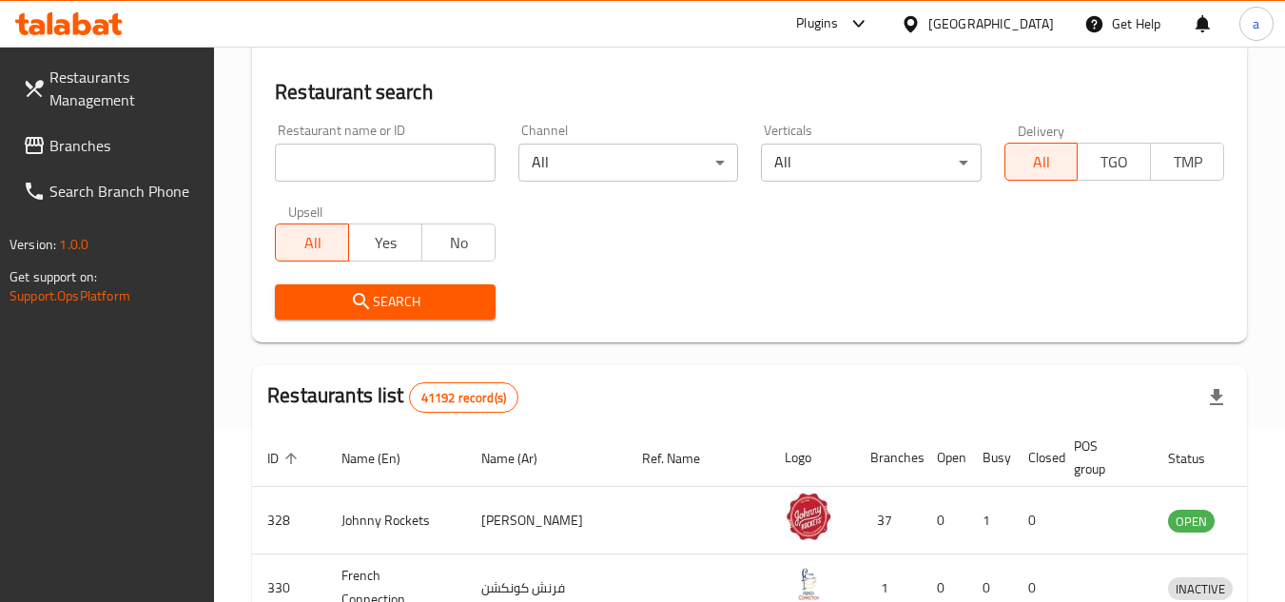
scroll to position [230, 0]
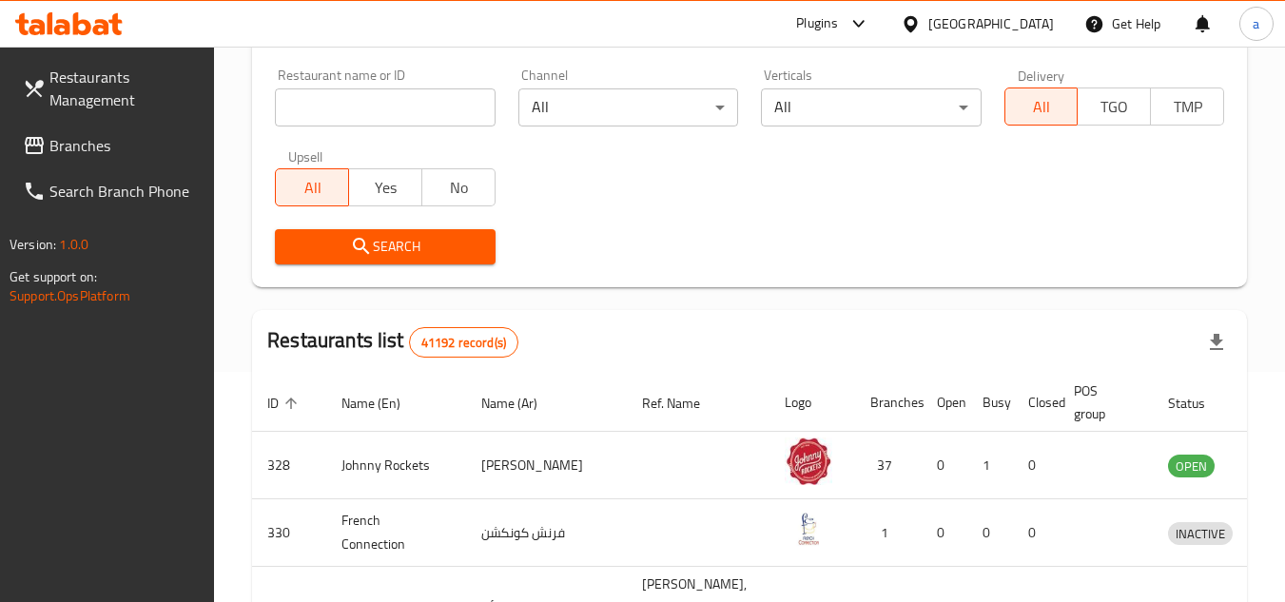
click at [107, 150] on span "Branches" at bounding box center [124, 145] width 150 height 23
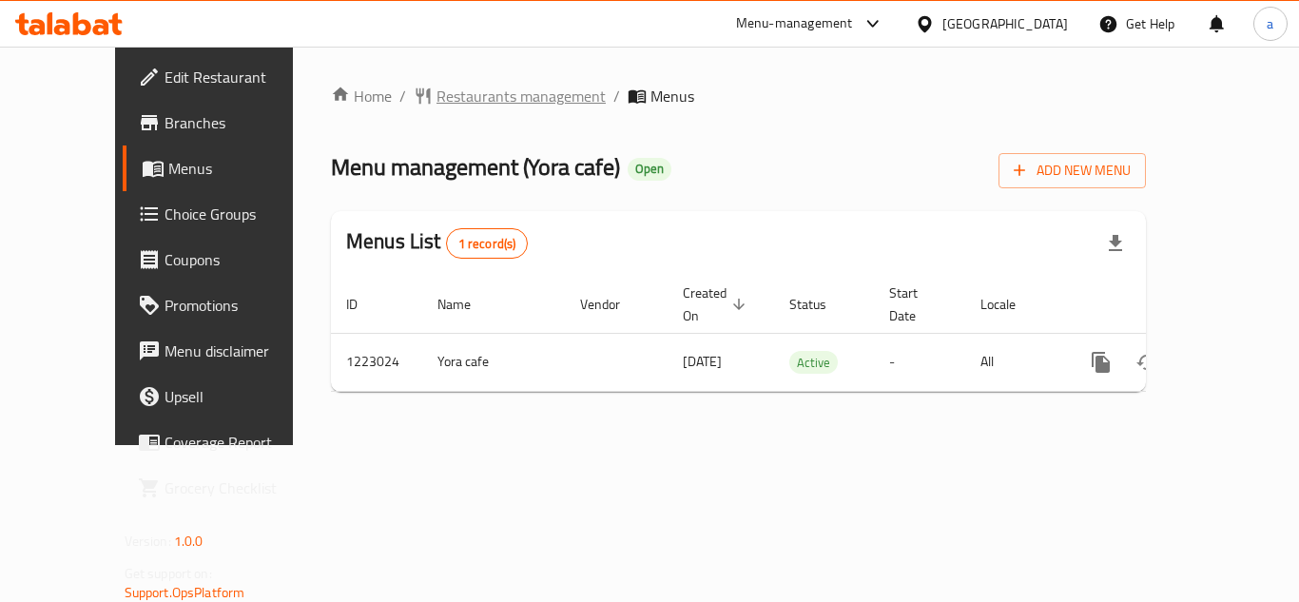
click at [458, 94] on span "Restaurants management" at bounding box center [521, 96] width 169 height 23
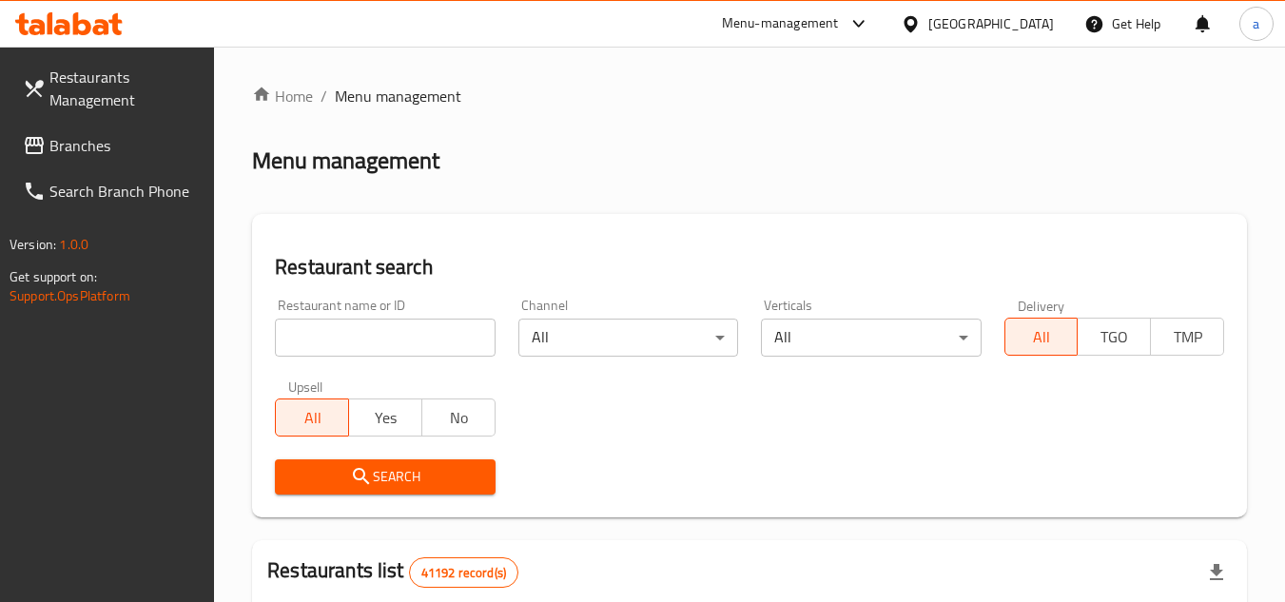
click at [376, 328] on input "search" at bounding box center [385, 338] width 220 height 38
paste input "674240"
type input "674240"
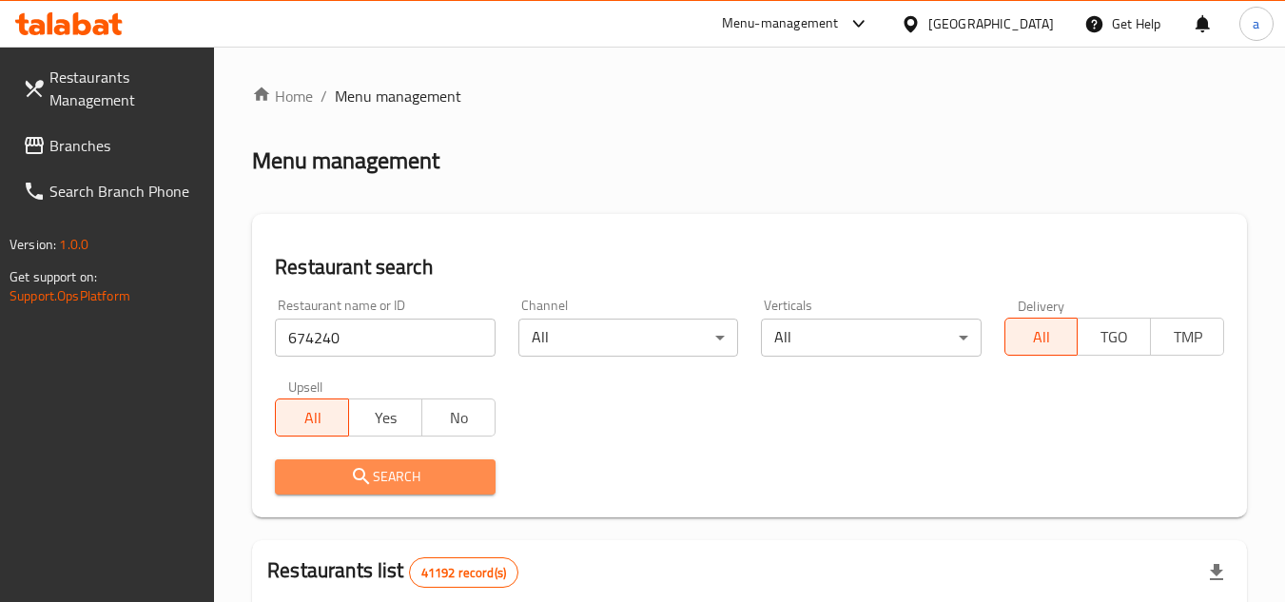
click at [440, 471] on span "Search" at bounding box center [384, 477] width 189 height 24
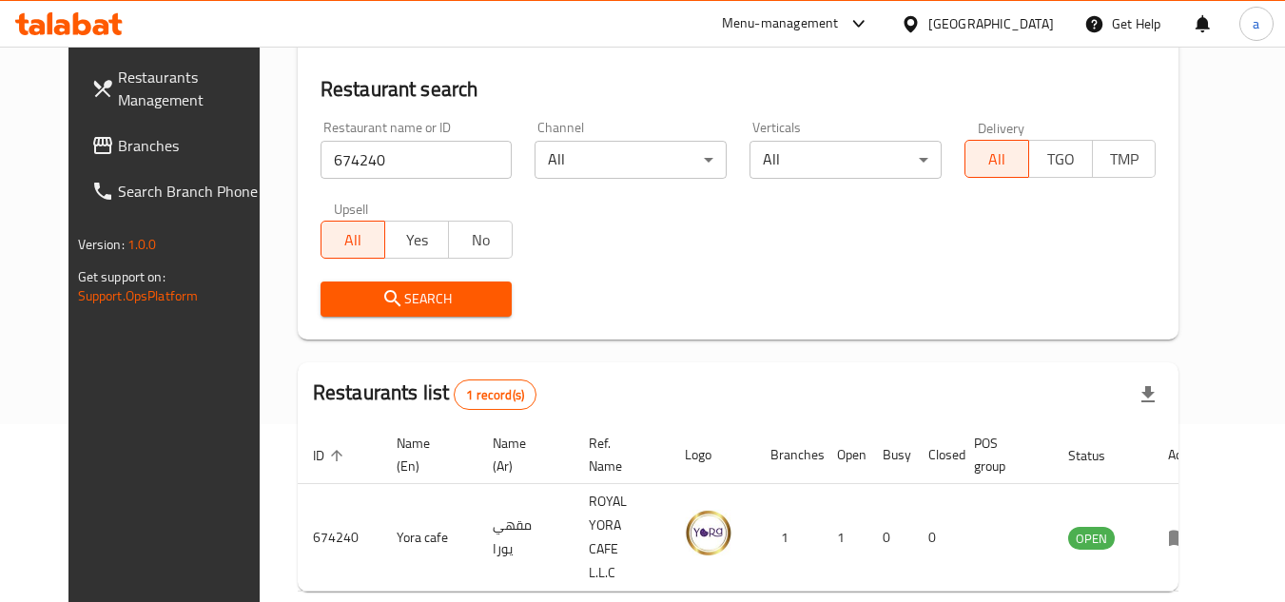
scroll to position [230, 0]
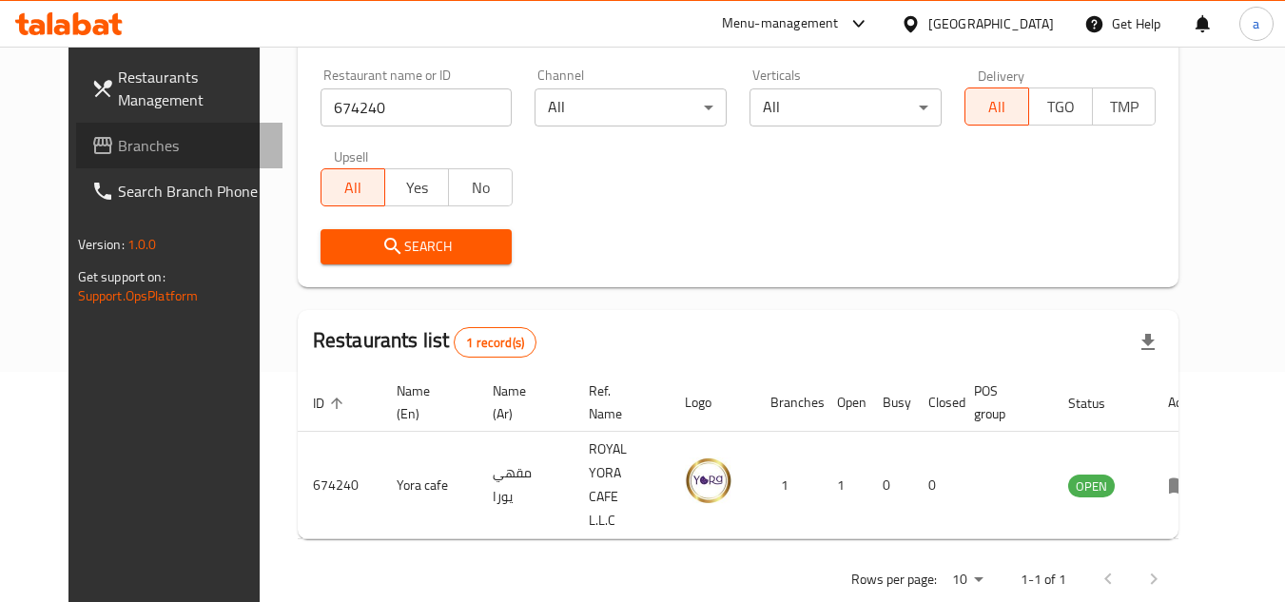
click at [136, 139] on span "Branches" at bounding box center [193, 145] width 150 height 23
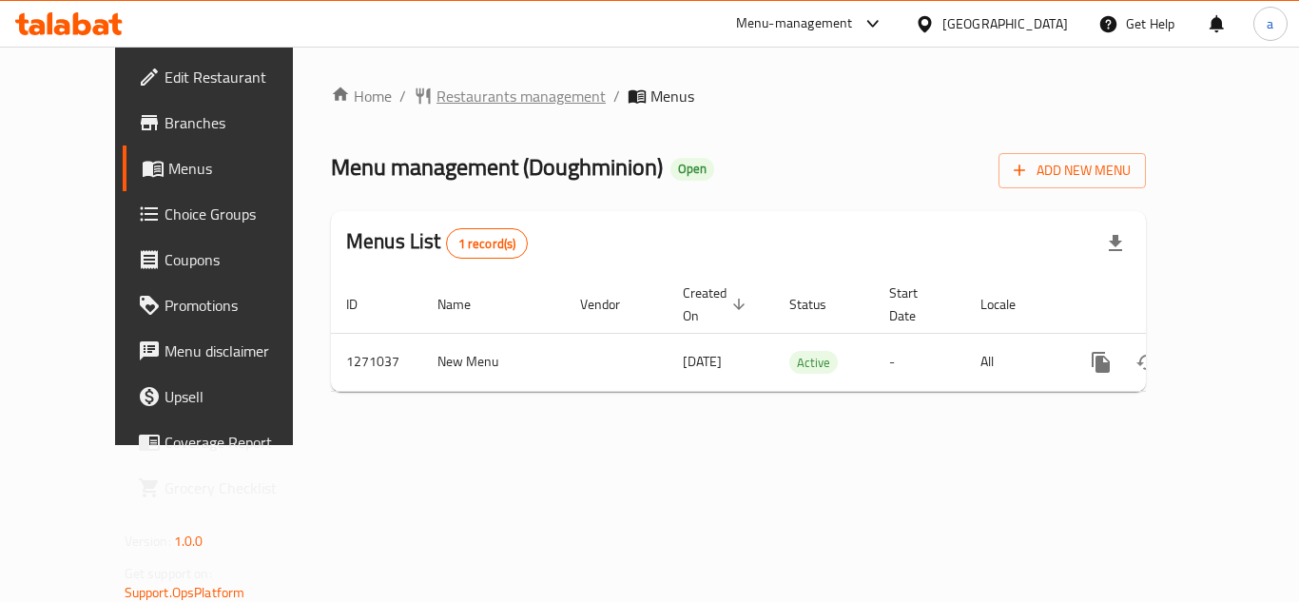
click at [461, 94] on span "Restaurants management" at bounding box center [521, 96] width 169 height 23
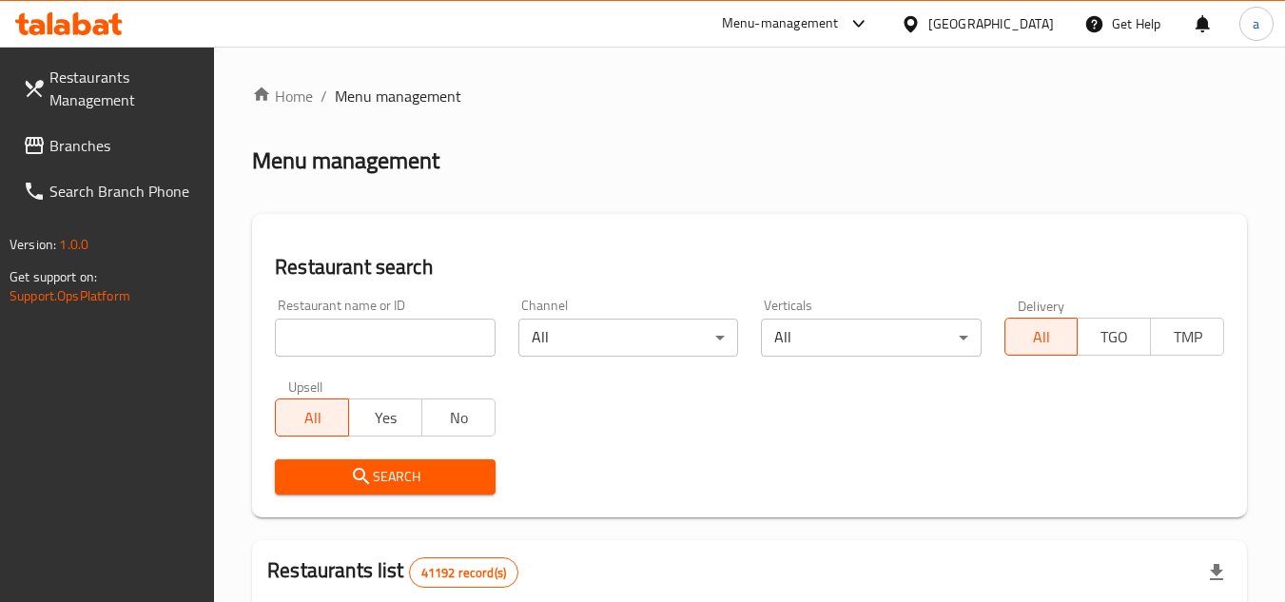
click at [386, 333] on input "search" at bounding box center [385, 338] width 220 height 38
paste input "689498"
type input "689498"
click at [434, 472] on span "Search" at bounding box center [384, 477] width 189 height 24
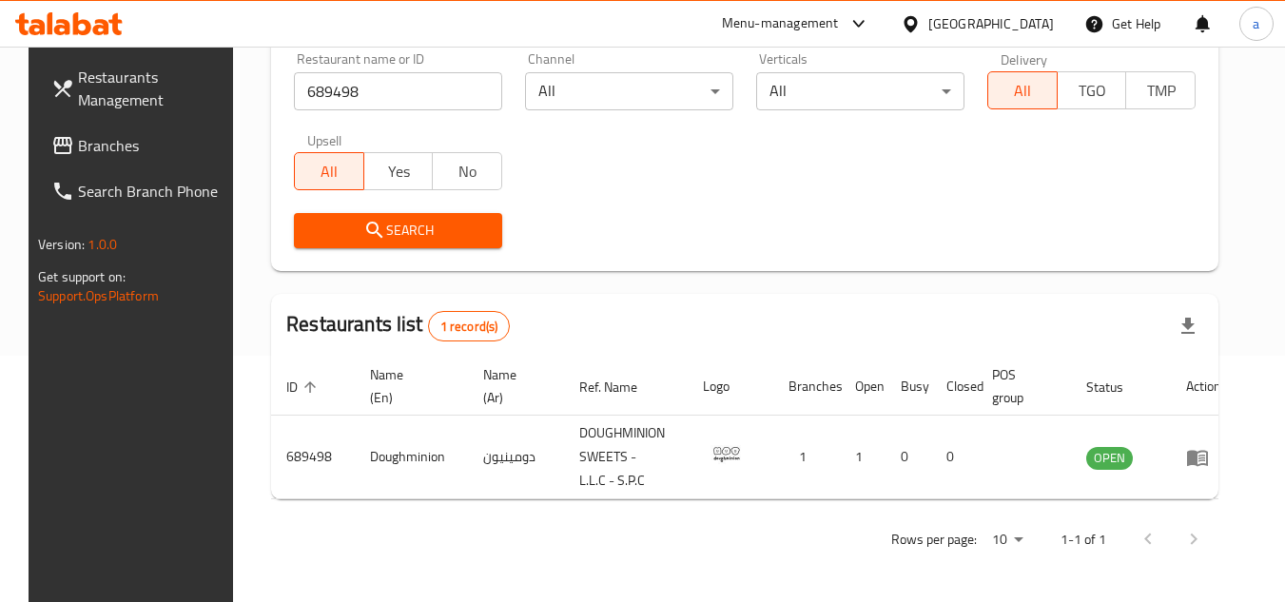
scroll to position [246, 0]
click at [948, 28] on div "[GEOGRAPHIC_DATA]" at bounding box center [991, 23] width 126 height 21
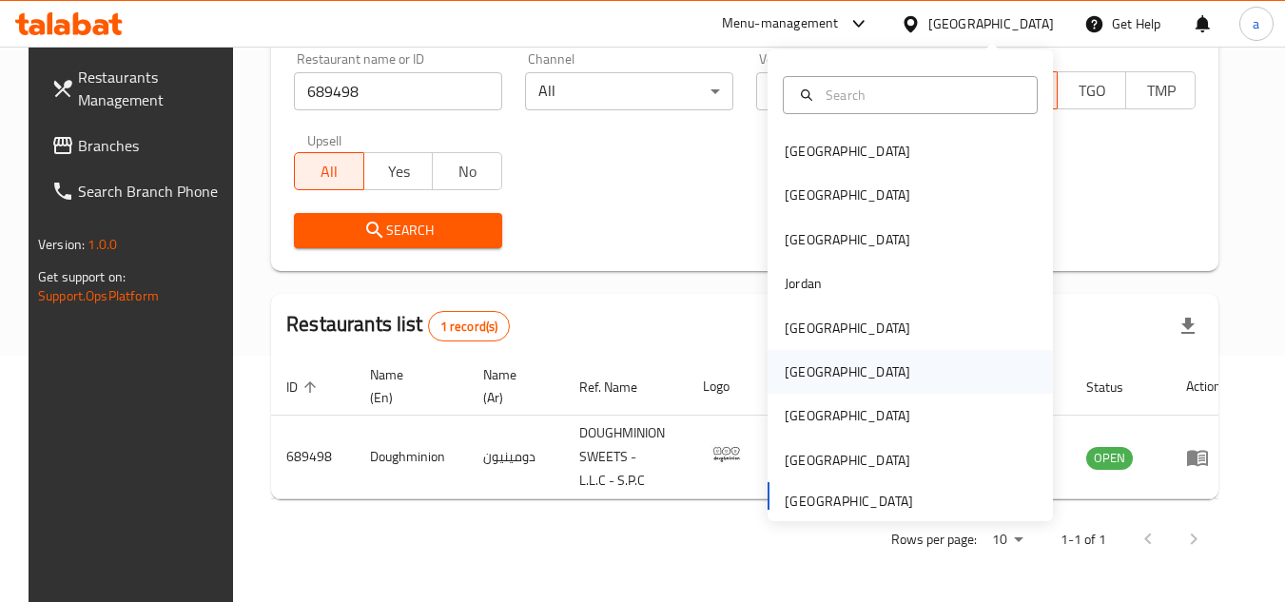
click at [849, 374] on div "[GEOGRAPHIC_DATA]" at bounding box center [910, 372] width 285 height 44
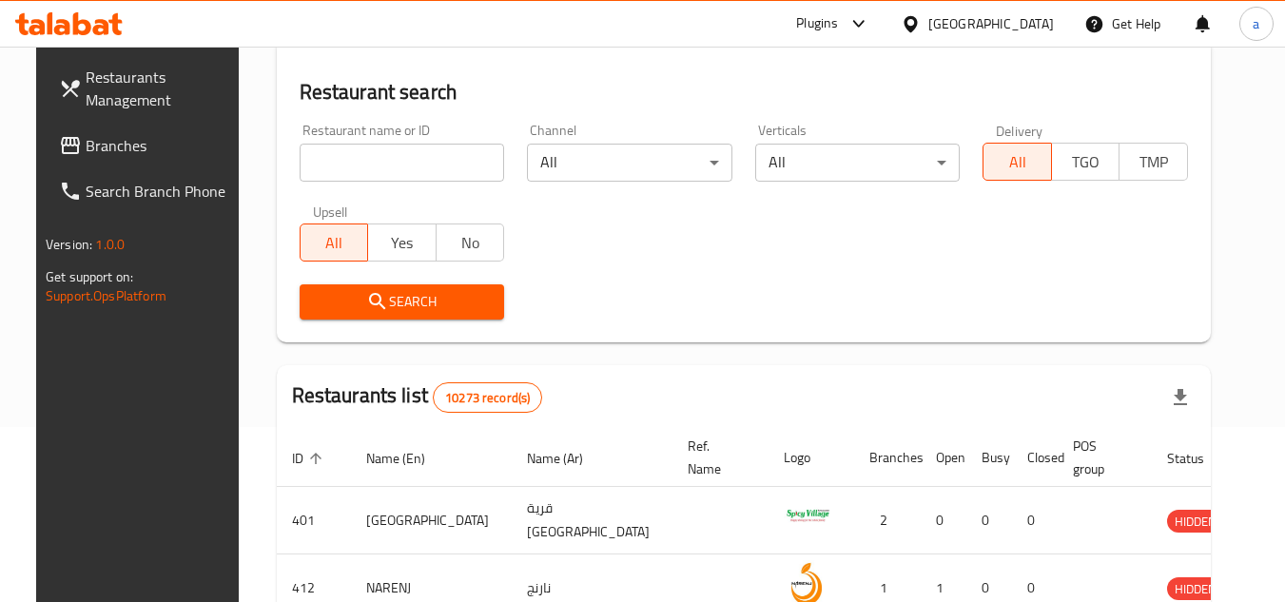
scroll to position [246, 0]
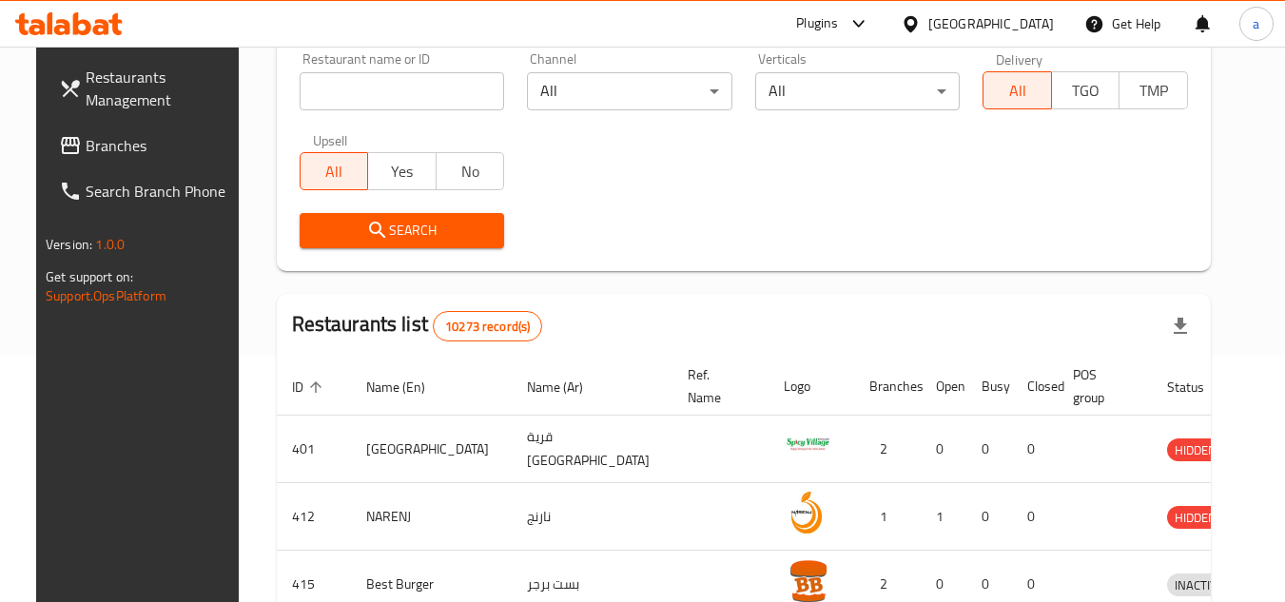
click at [116, 144] on span "Branches" at bounding box center [161, 145] width 150 height 23
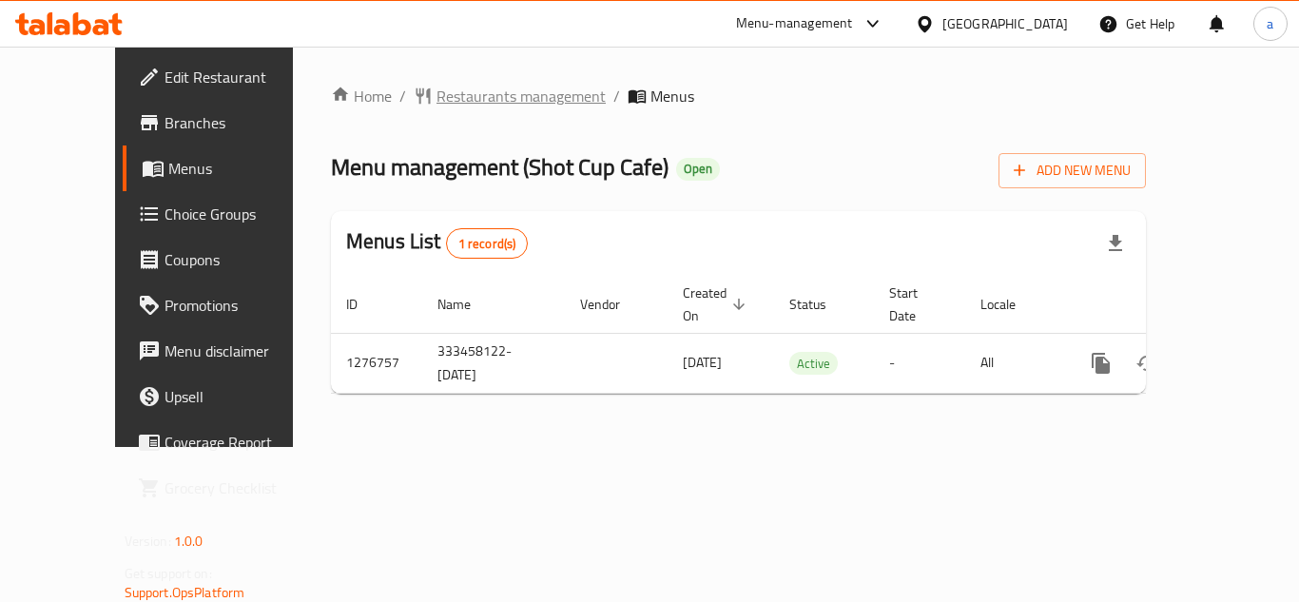
click at [452, 88] on span "Restaurants management" at bounding box center [521, 96] width 169 height 23
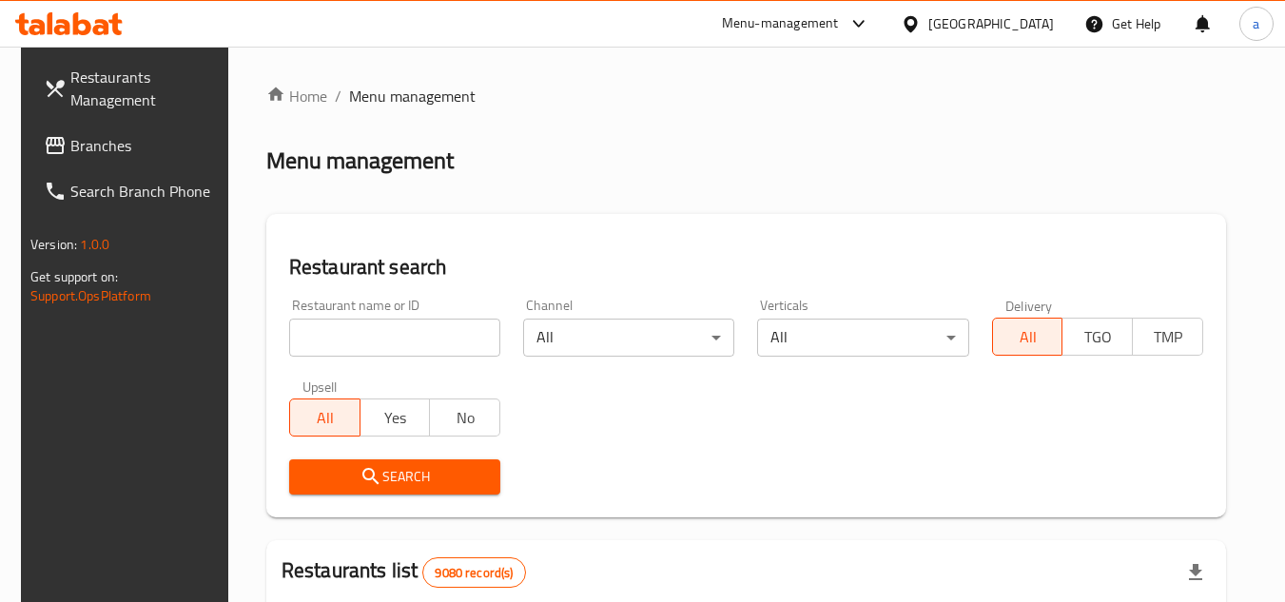
click at [421, 331] on input "search" at bounding box center [394, 338] width 211 height 38
paste input "692100"
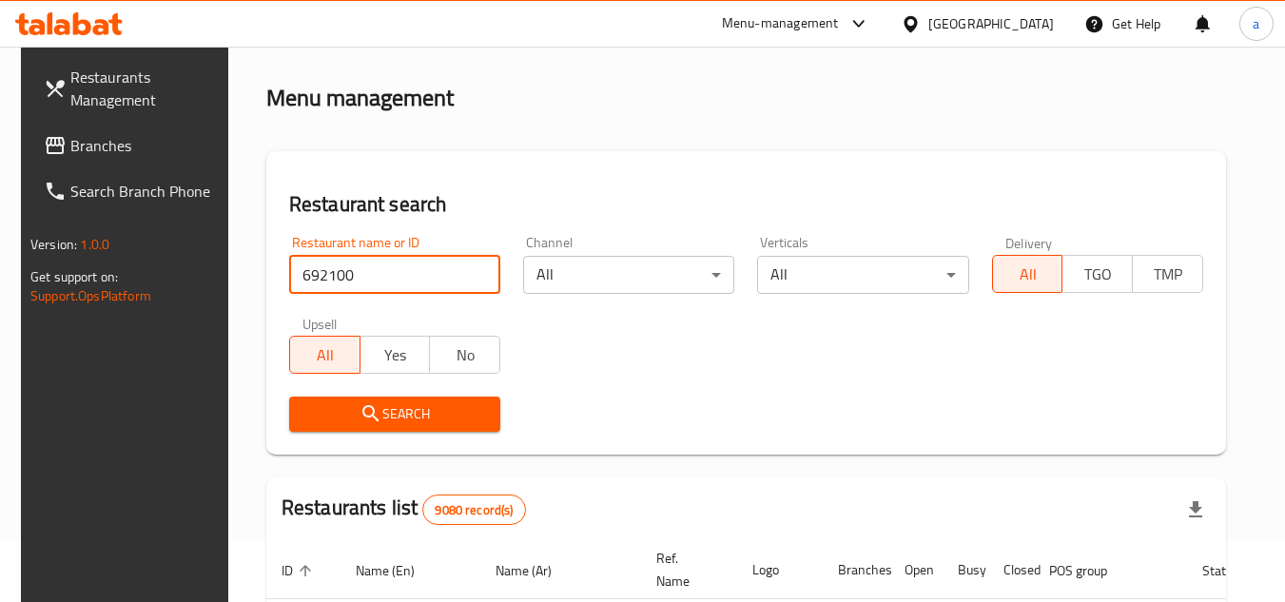
scroll to position [95, 0]
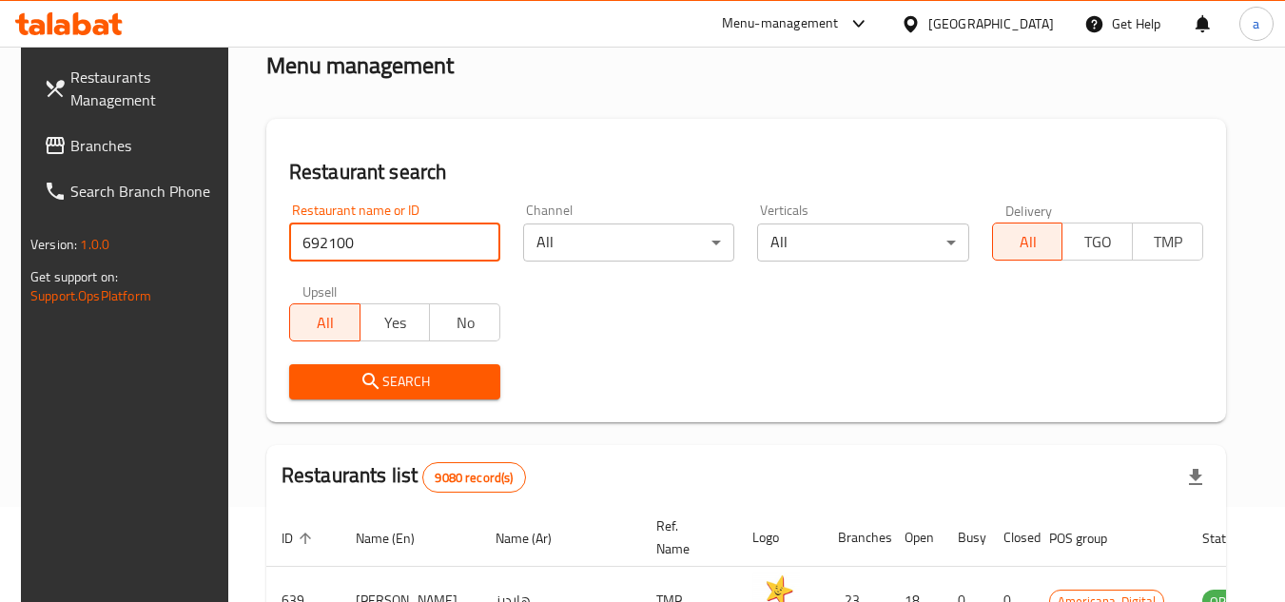
type input "692100"
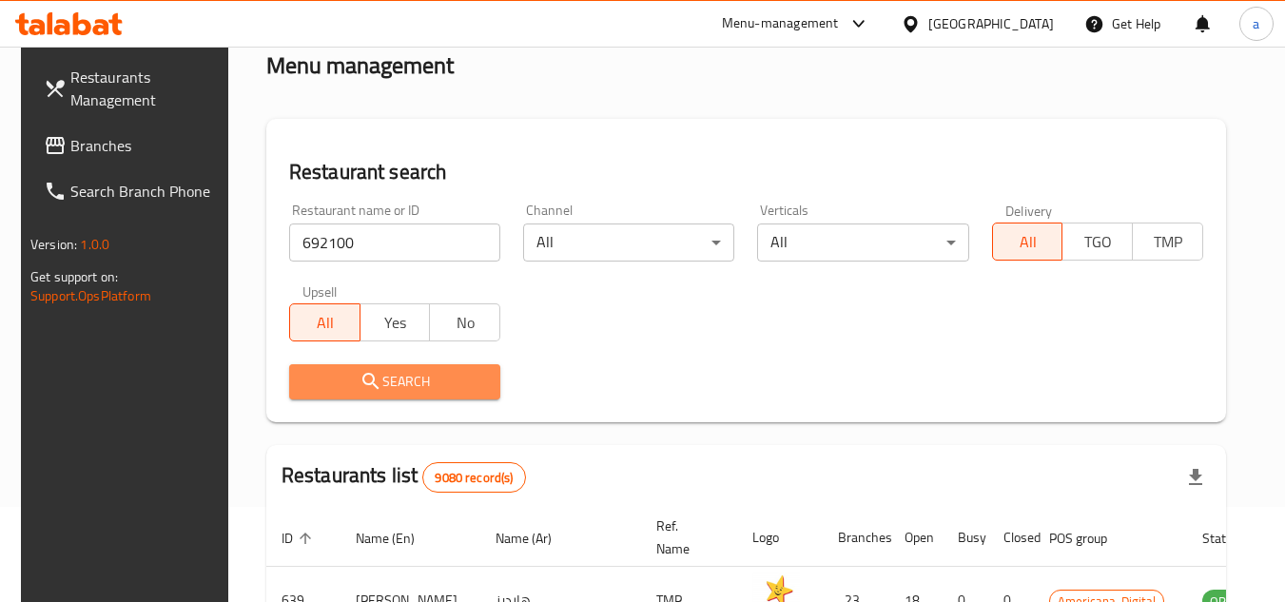
click at [432, 386] on span "Search" at bounding box center [394, 382] width 181 height 24
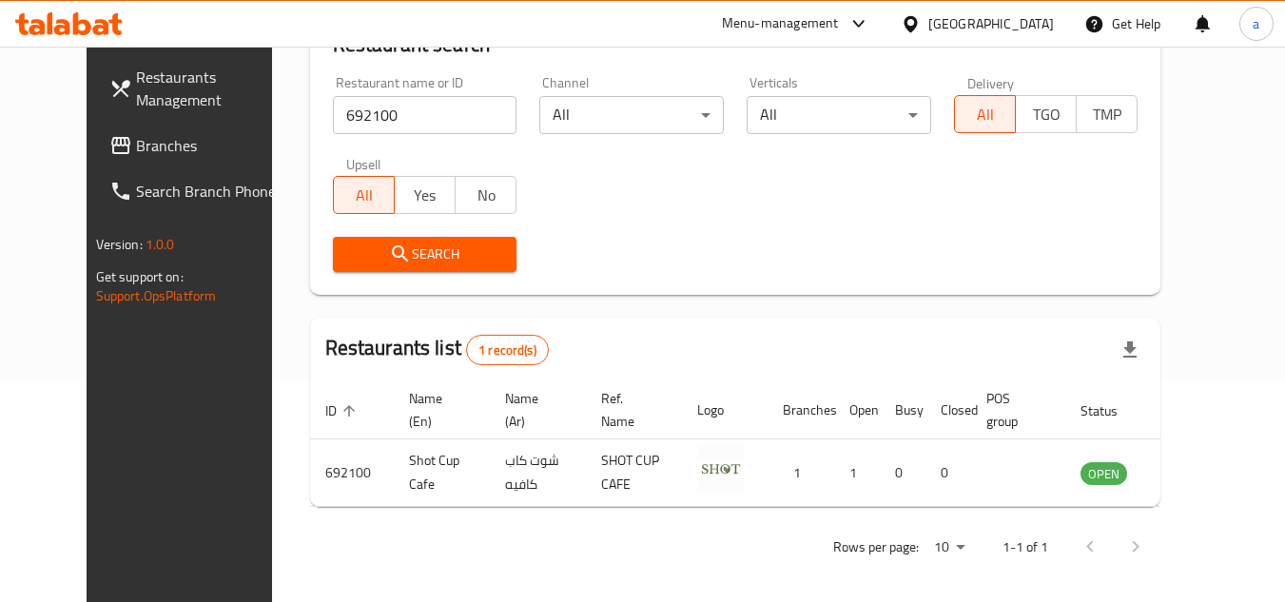
scroll to position [230, 0]
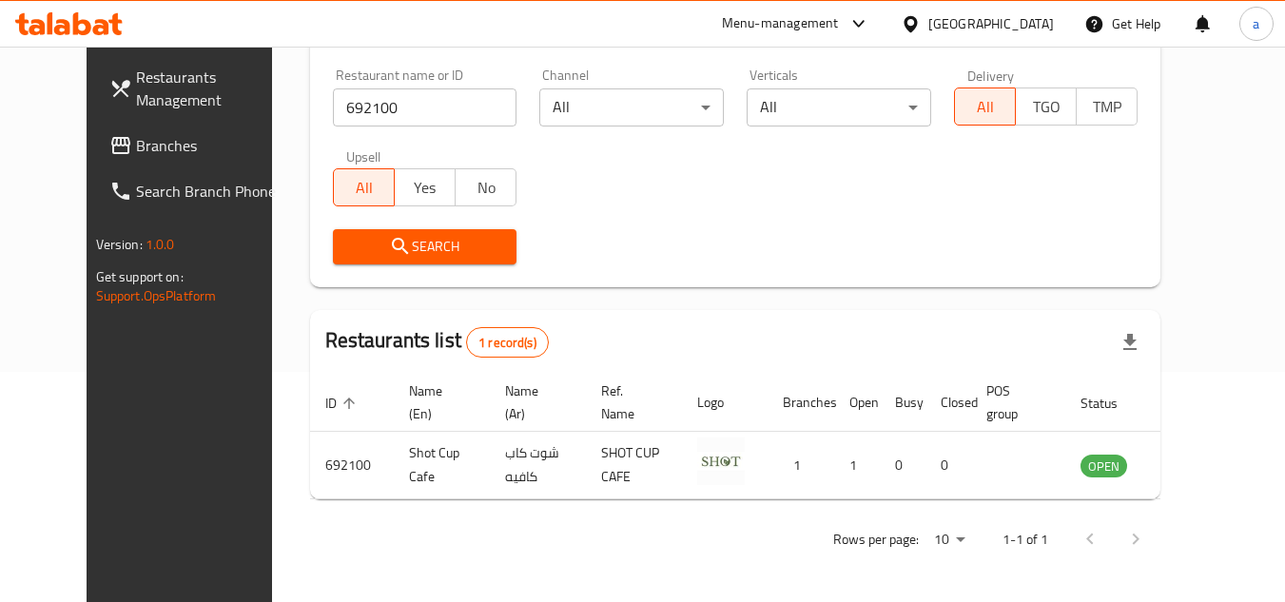
click at [1023, 31] on div "Qatar" at bounding box center [991, 23] width 126 height 21
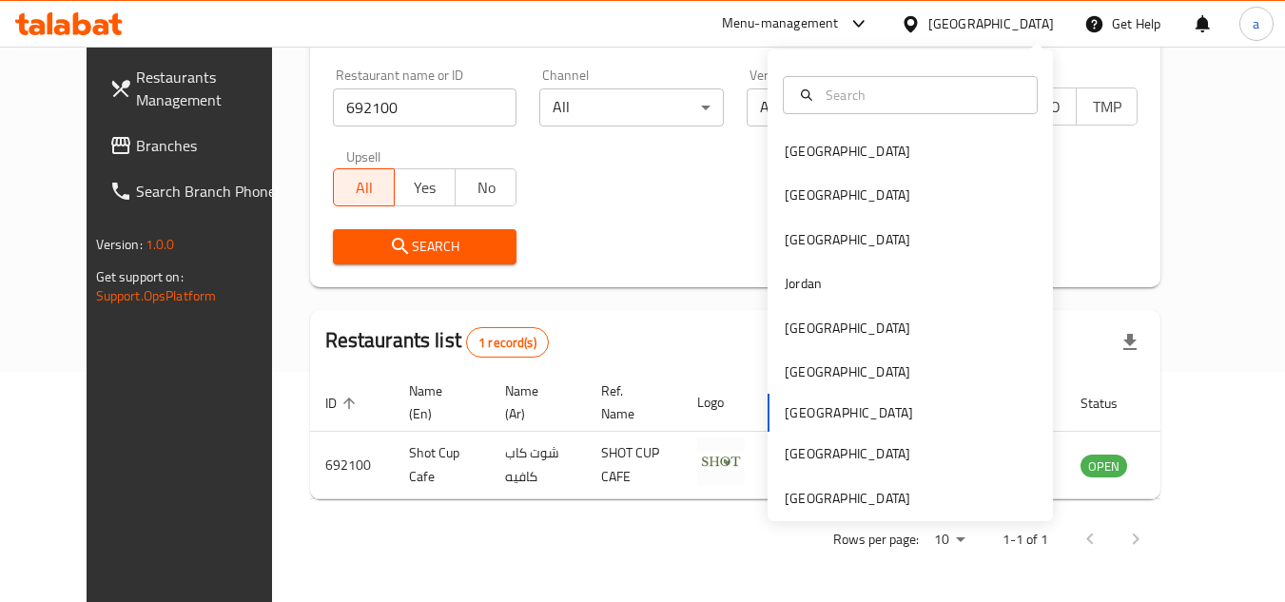
click at [920, 513] on div "Bahrain Egypt Iraq Jordan Kuwait Oman Qatar Saudi Arabia United Arab Emirates" at bounding box center [910, 285] width 285 height 472
click at [911, 499] on div "[GEOGRAPHIC_DATA]" at bounding box center [910, 499] width 285 height 44
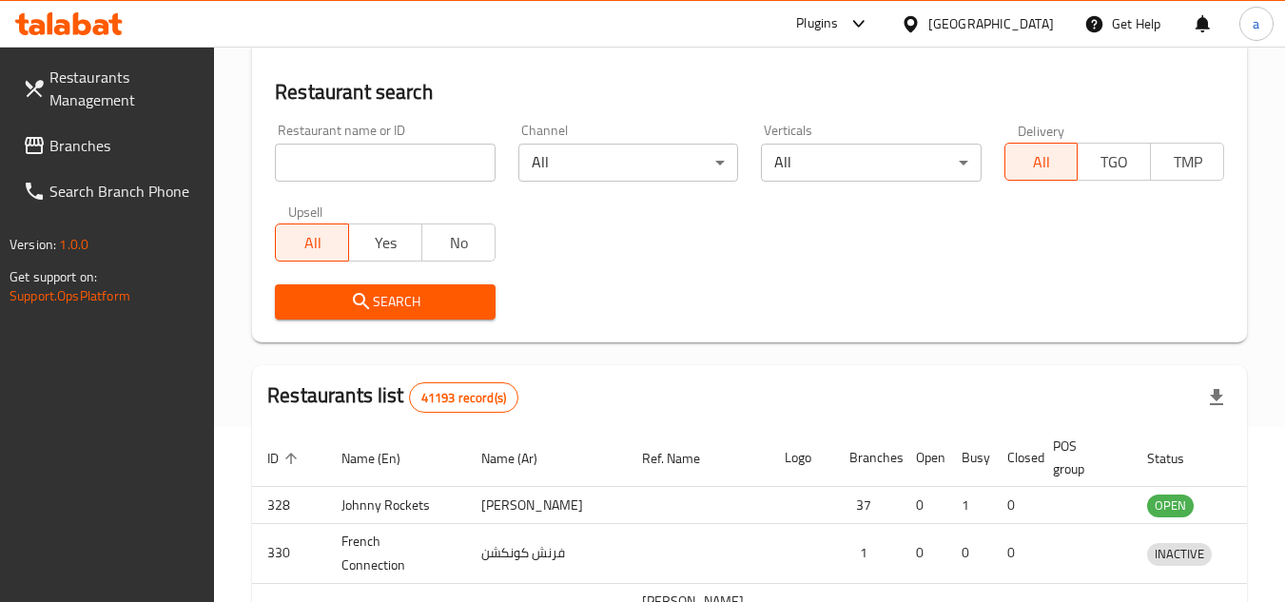
scroll to position [230, 0]
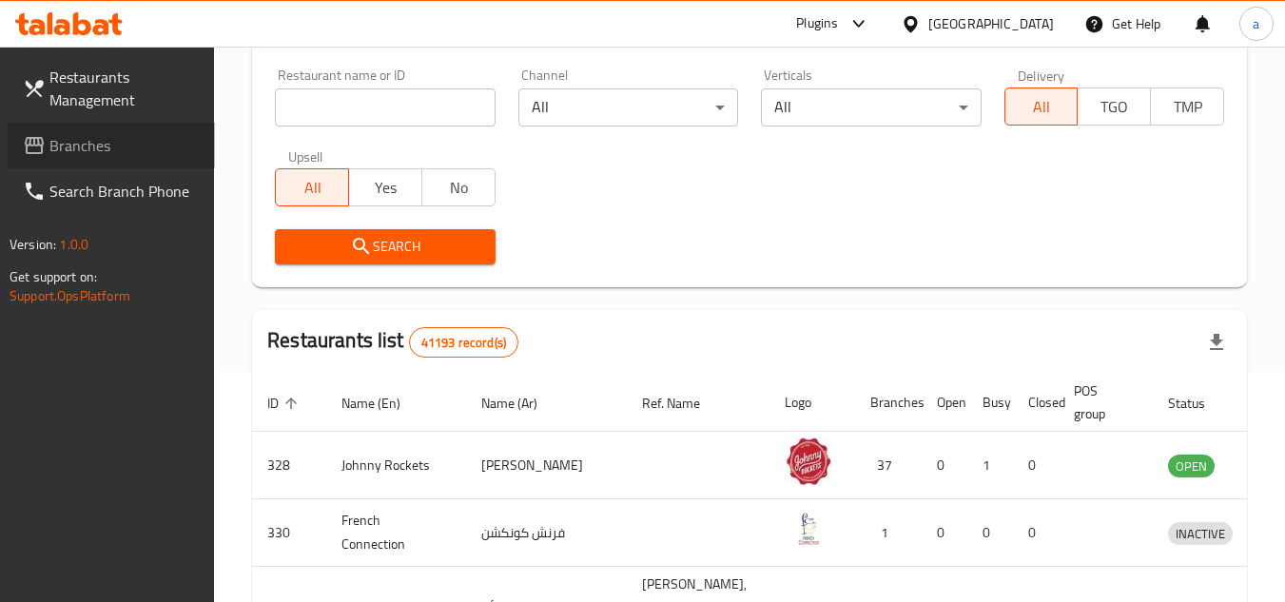
click at [141, 139] on span "Branches" at bounding box center [124, 145] width 150 height 23
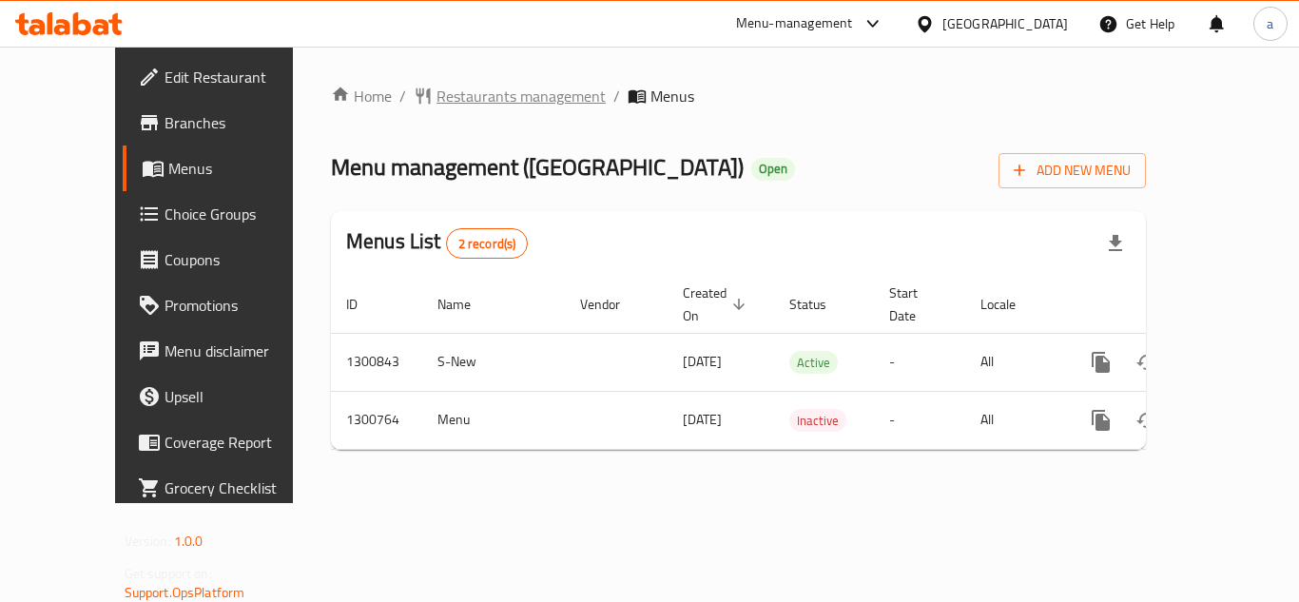
click at [445, 101] on span "Restaurants management" at bounding box center [521, 96] width 169 height 23
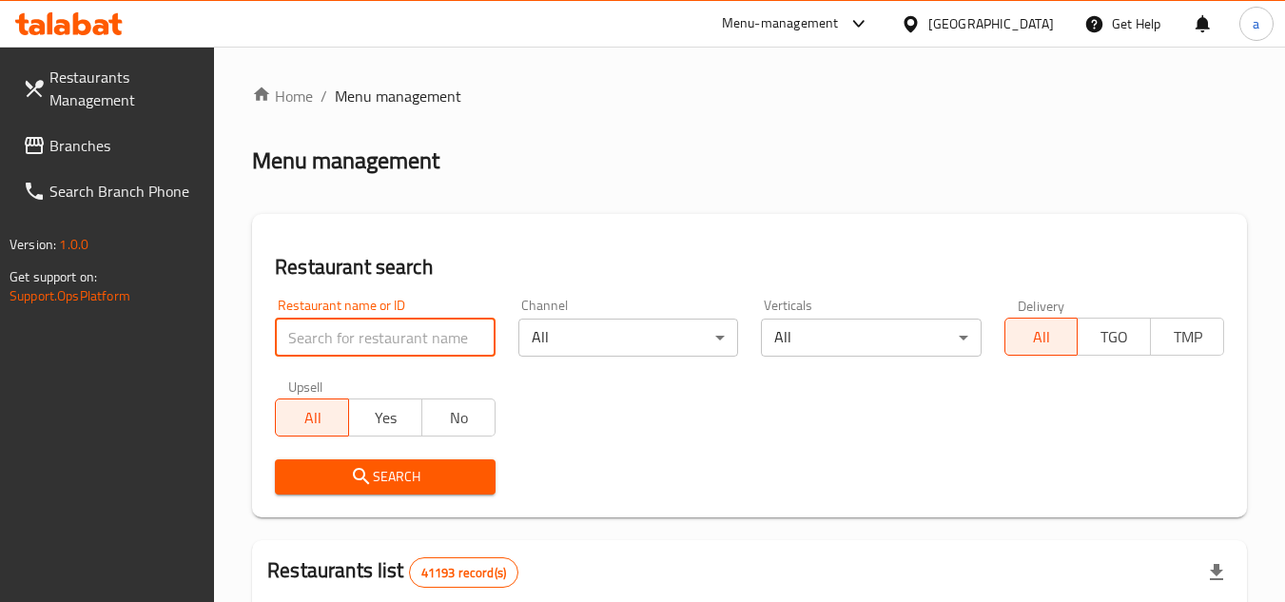
click at [399, 338] on input "search" at bounding box center [385, 338] width 220 height 38
paste input "701817"
type input "701817"
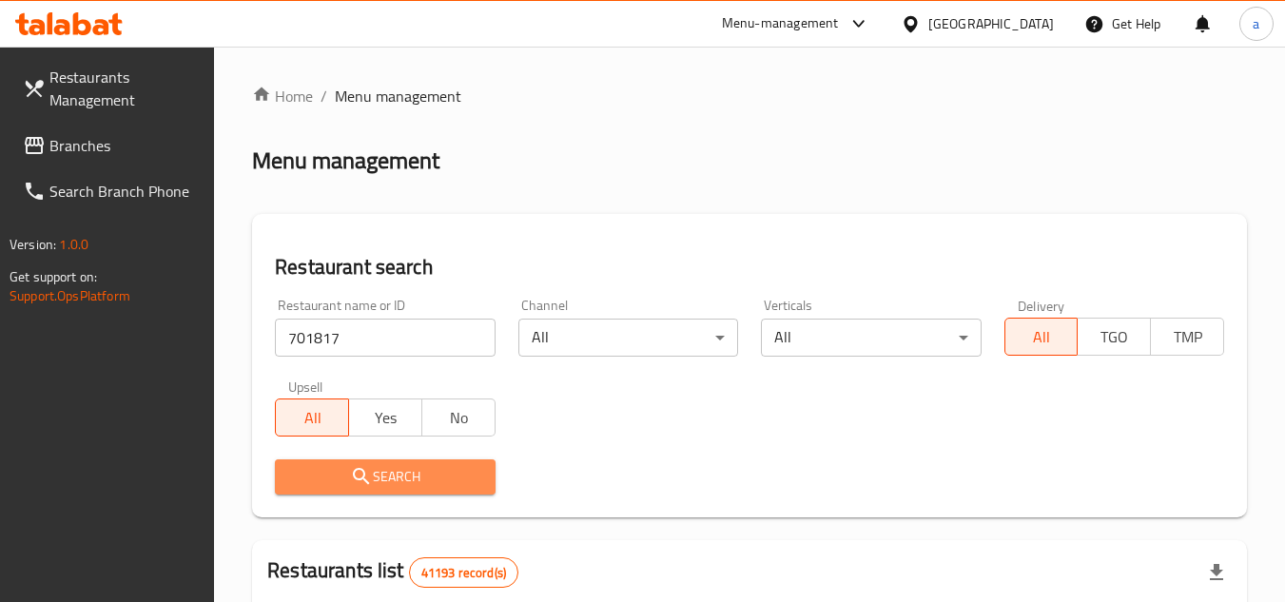
click at [476, 460] on button "Search" at bounding box center [385, 476] width 220 height 35
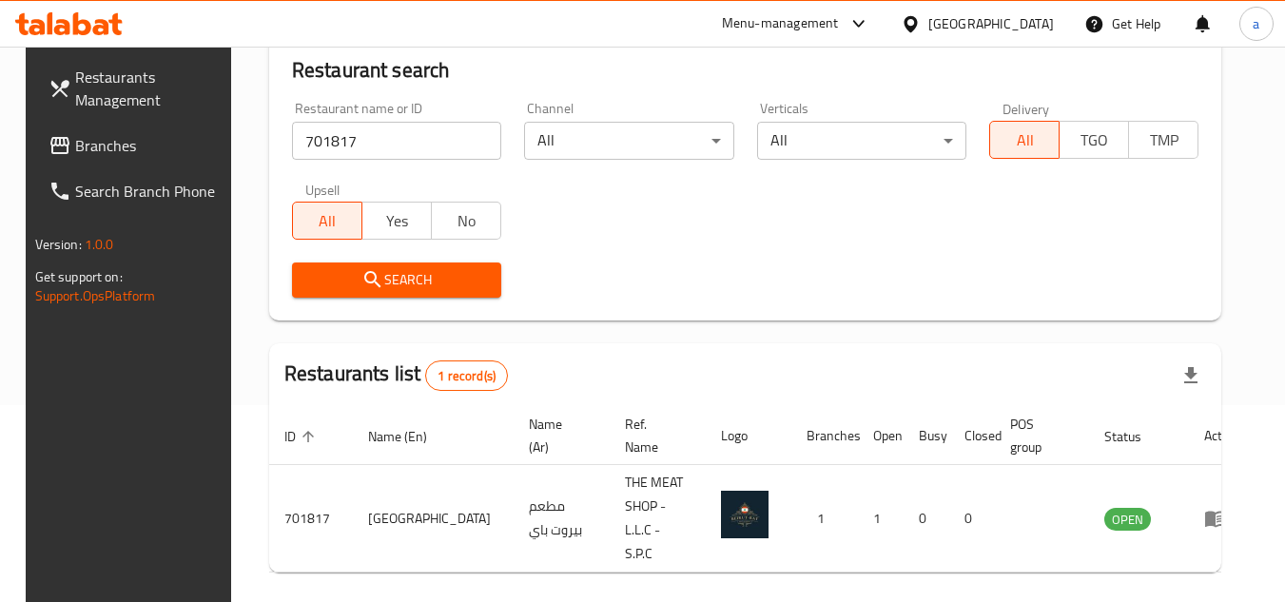
scroll to position [246, 0]
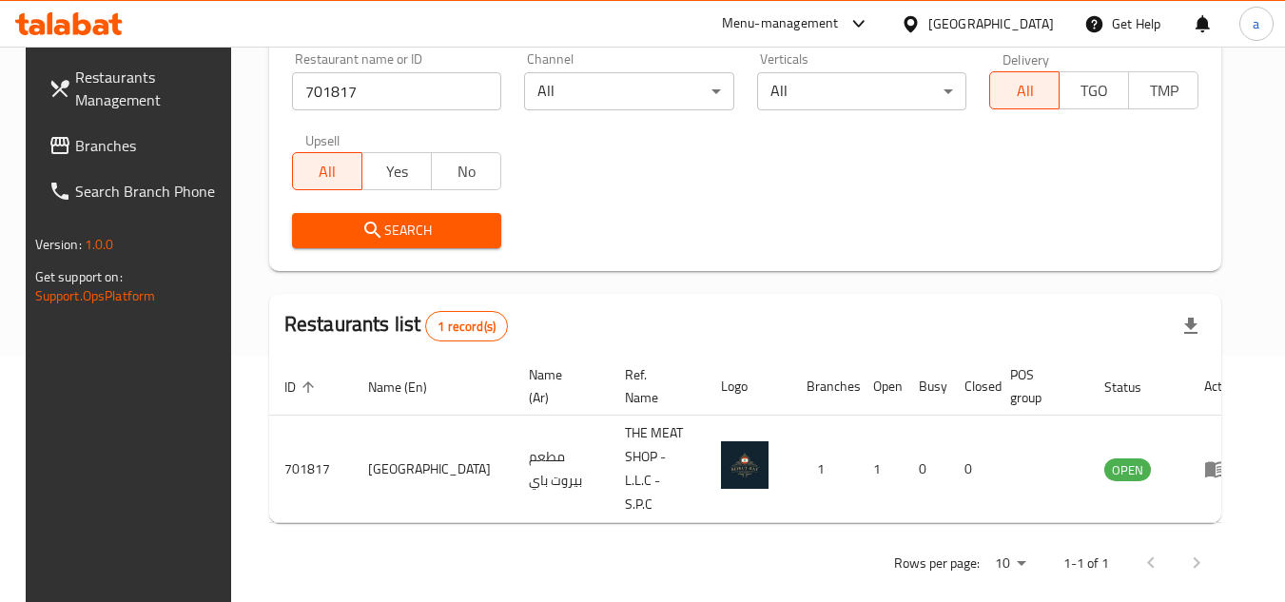
click at [90, 147] on span "Branches" at bounding box center [150, 145] width 150 height 23
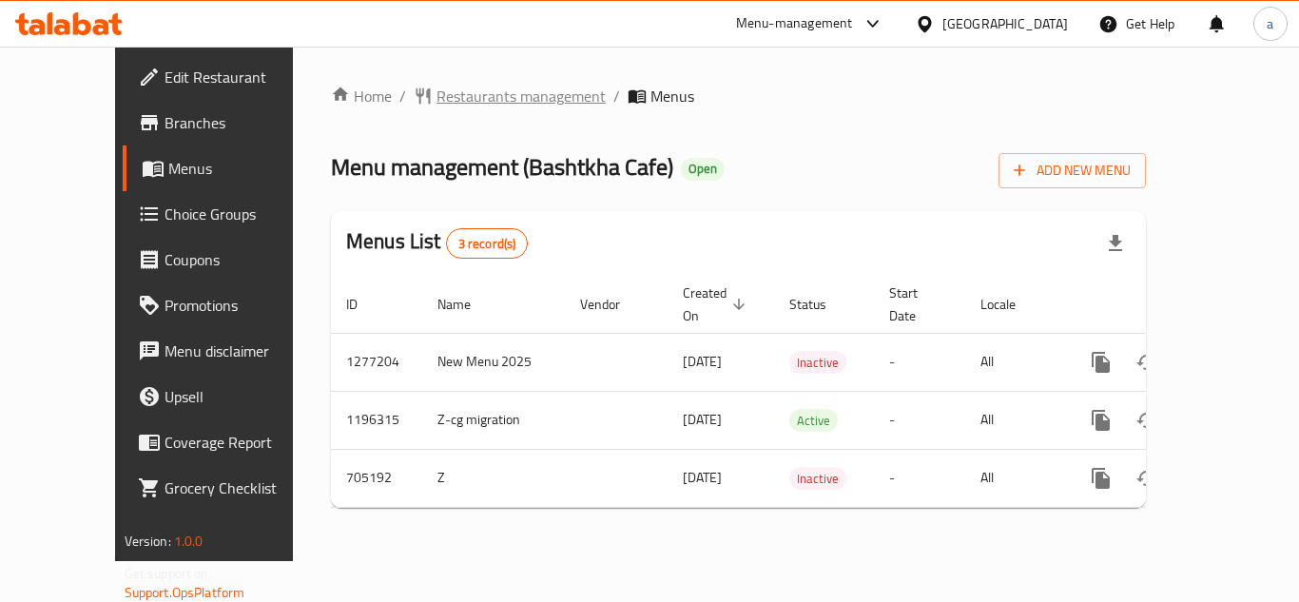
click at [465, 88] on span "Restaurants management" at bounding box center [521, 96] width 169 height 23
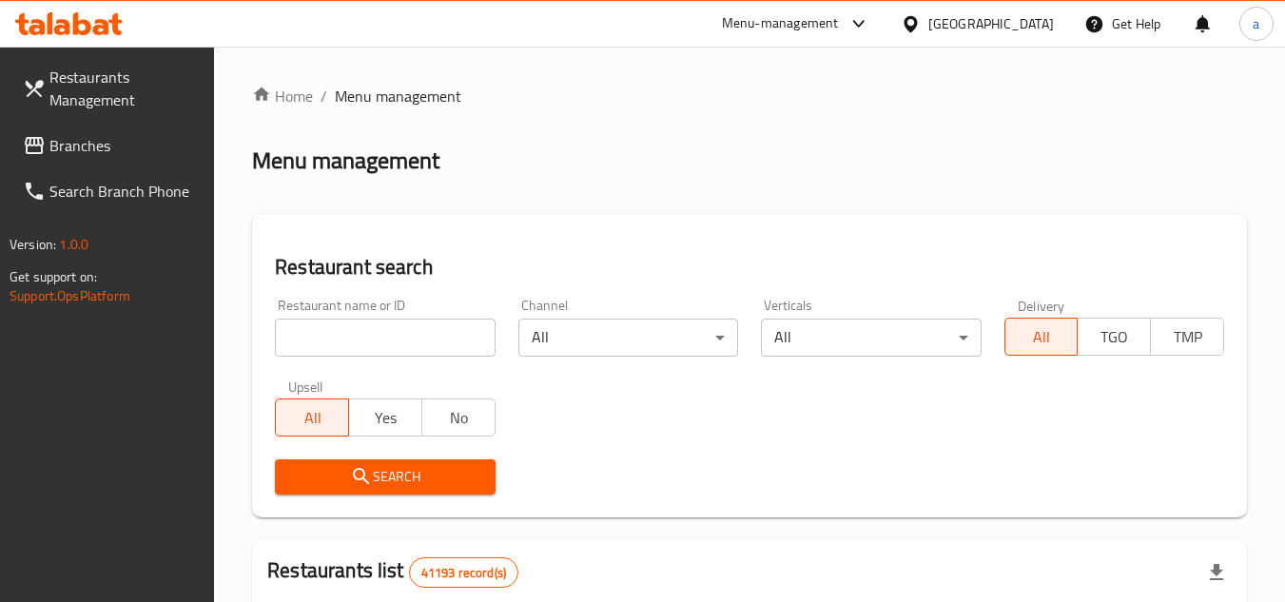
click at [407, 347] on input "search" at bounding box center [385, 338] width 220 height 38
paste input "644624"
type input "644624"
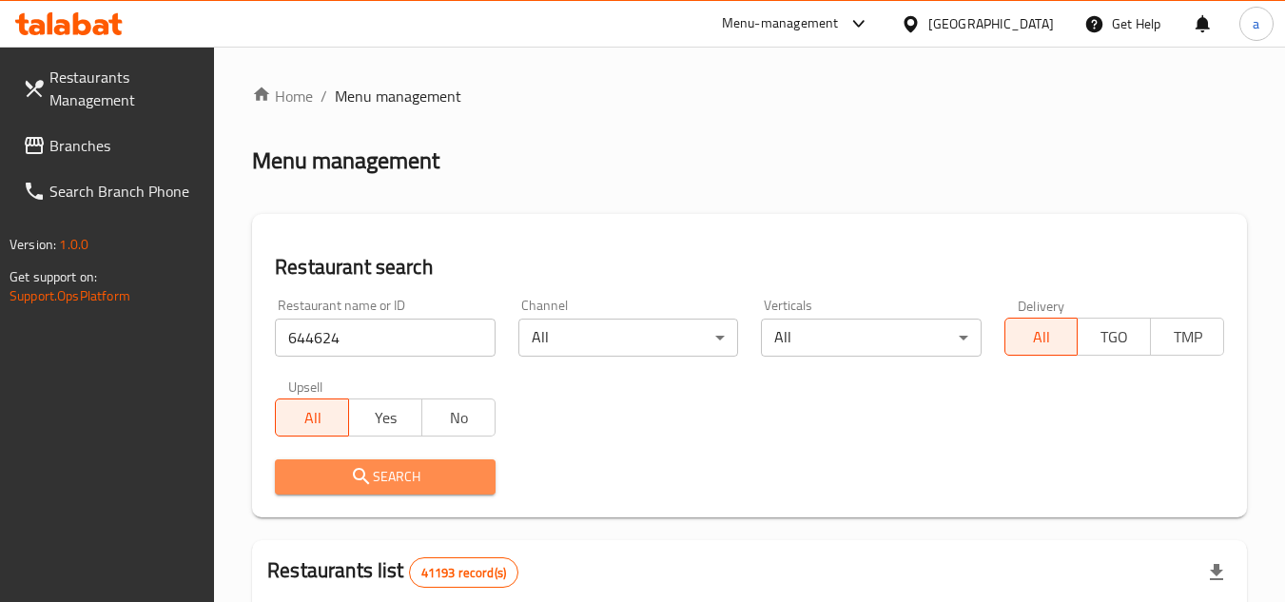
click at [403, 473] on span "Search" at bounding box center [384, 477] width 189 height 24
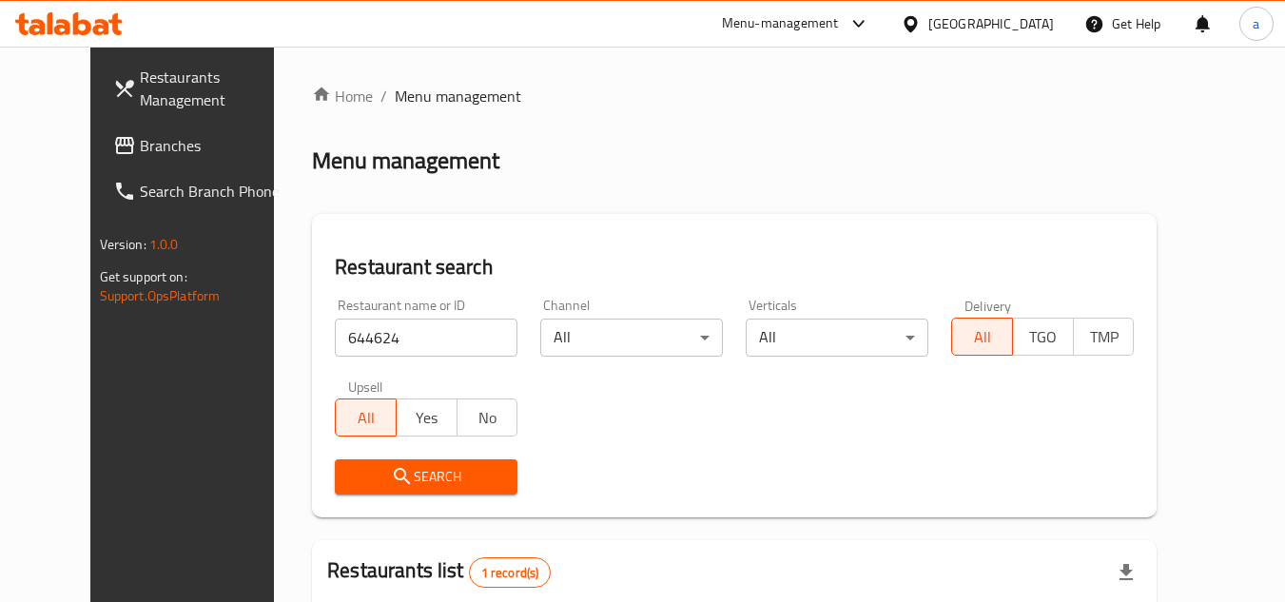
click at [997, 31] on div "[GEOGRAPHIC_DATA]" at bounding box center [991, 23] width 126 height 21
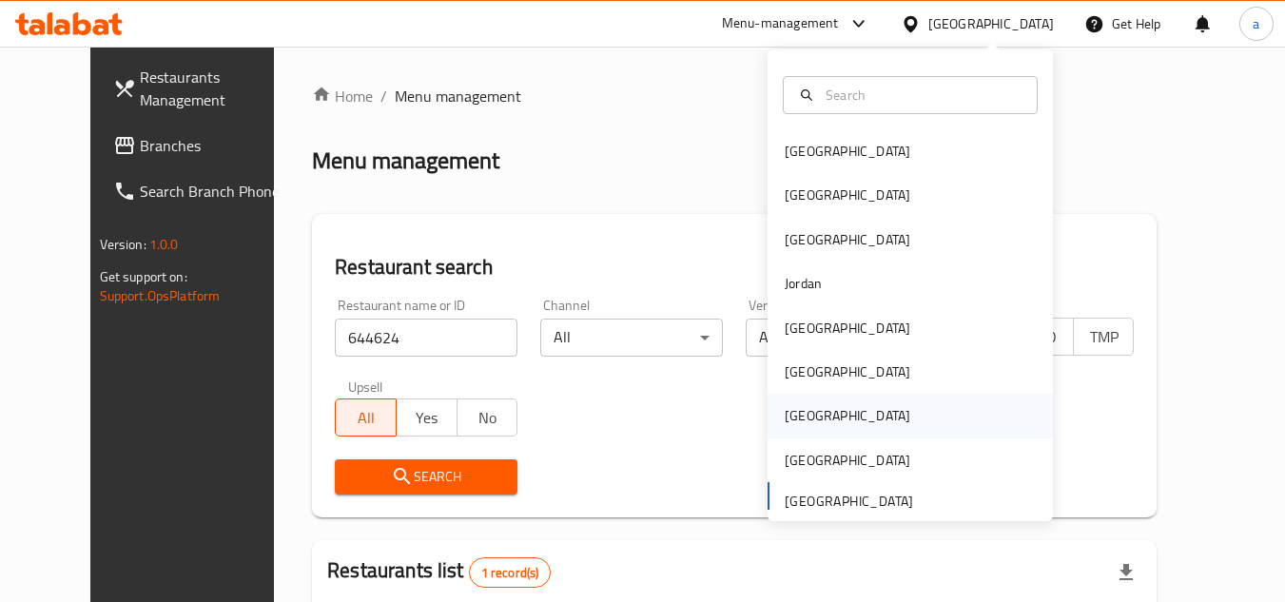
click at [905, 414] on div "[GEOGRAPHIC_DATA]" at bounding box center [910, 416] width 285 height 44
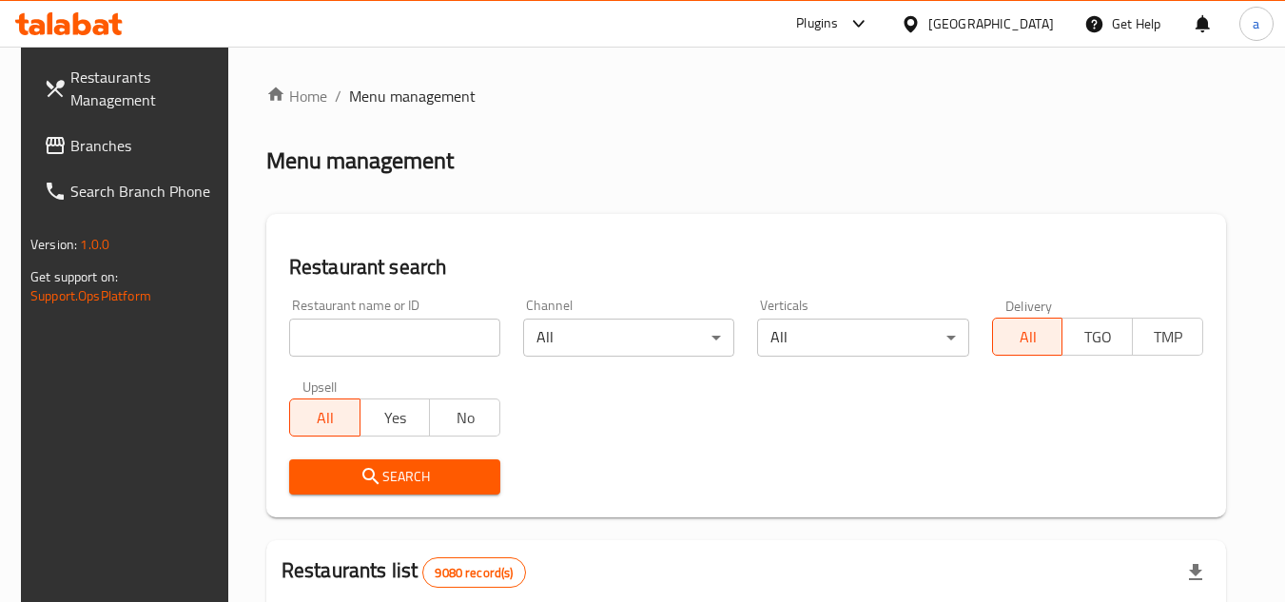
click at [107, 149] on span "Branches" at bounding box center [145, 145] width 150 height 23
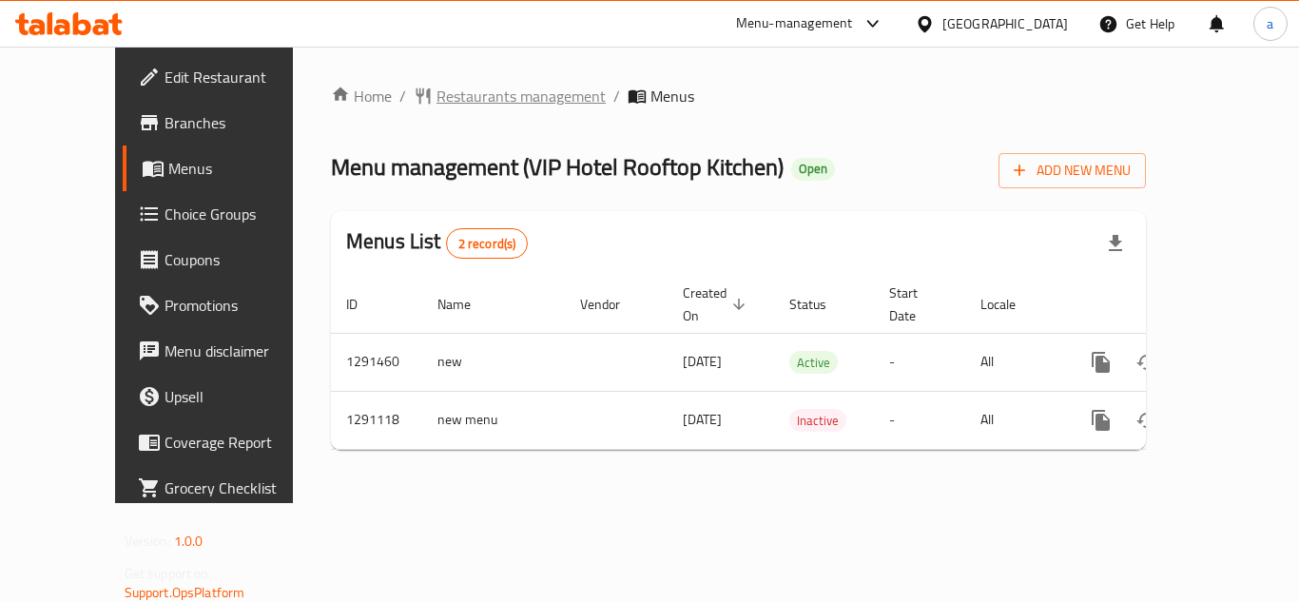
click at [464, 97] on span "Restaurants management" at bounding box center [521, 96] width 169 height 23
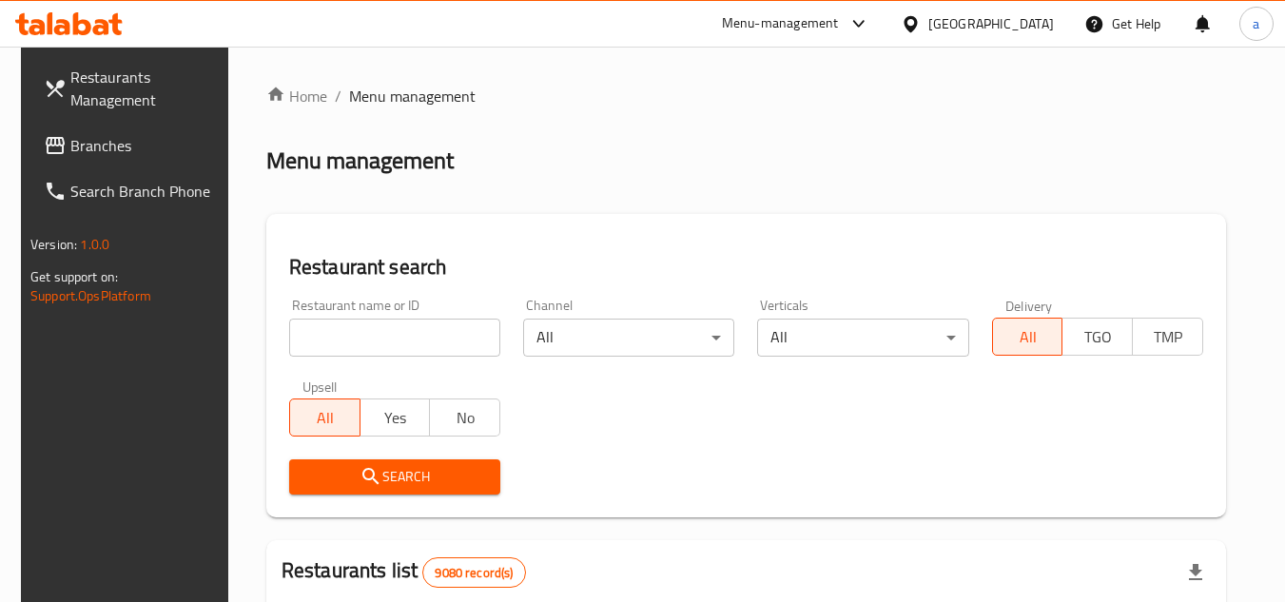
click at [357, 333] on input "search" at bounding box center [394, 338] width 211 height 38
paste input "698369"
type input "698369"
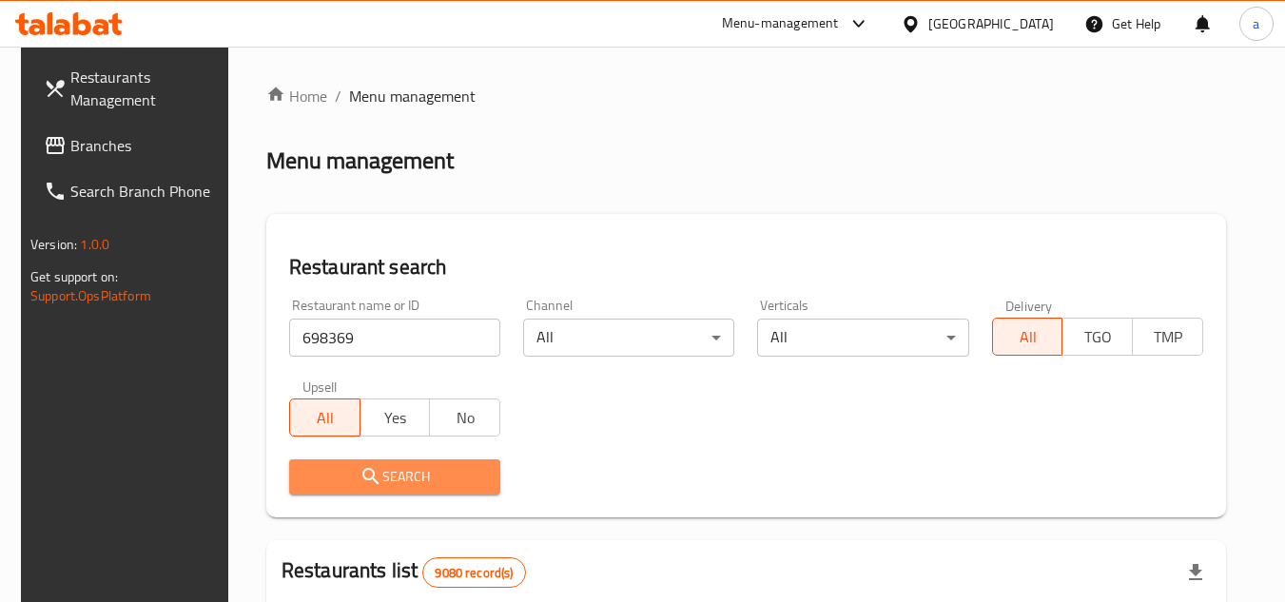
click at [376, 465] on span "Search" at bounding box center [394, 477] width 181 height 24
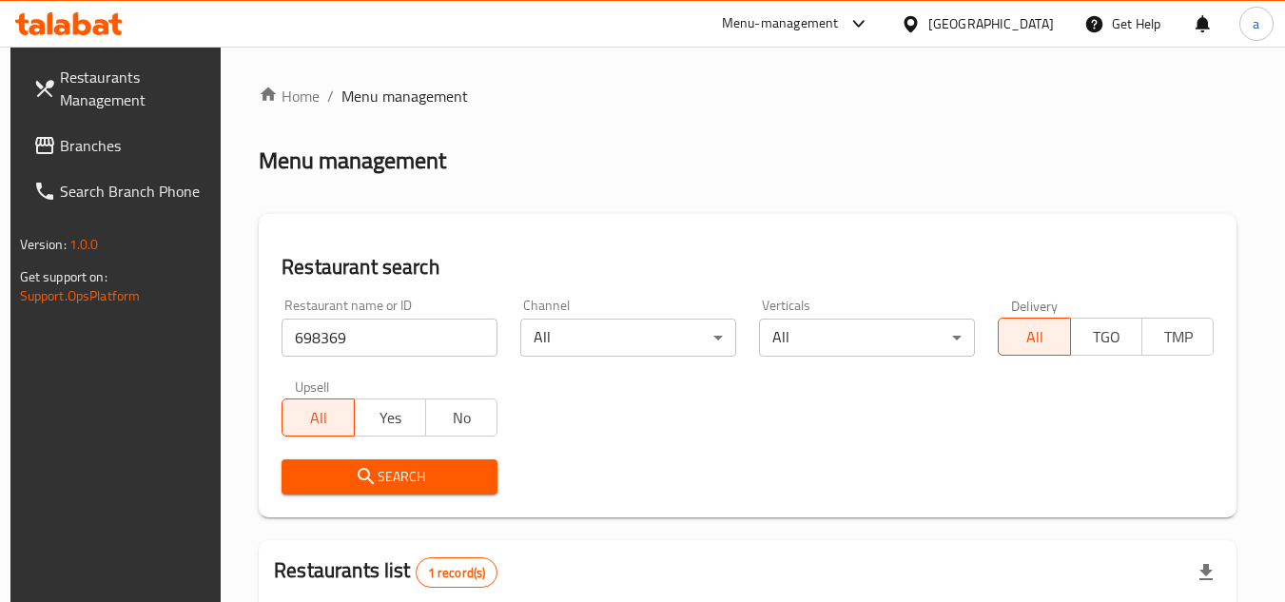
click at [1032, 20] on div "[GEOGRAPHIC_DATA]" at bounding box center [991, 23] width 126 height 21
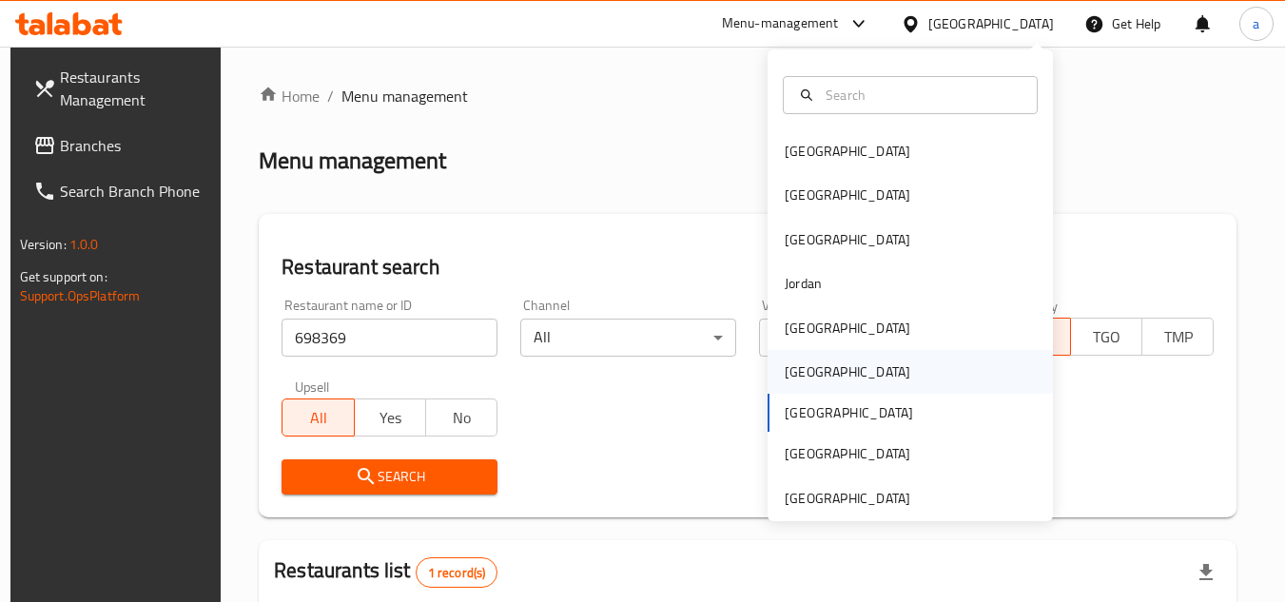
click at [822, 378] on div "[GEOGRAPHIC_DATA]" at bounding box center [910, 372] width 285 height 44
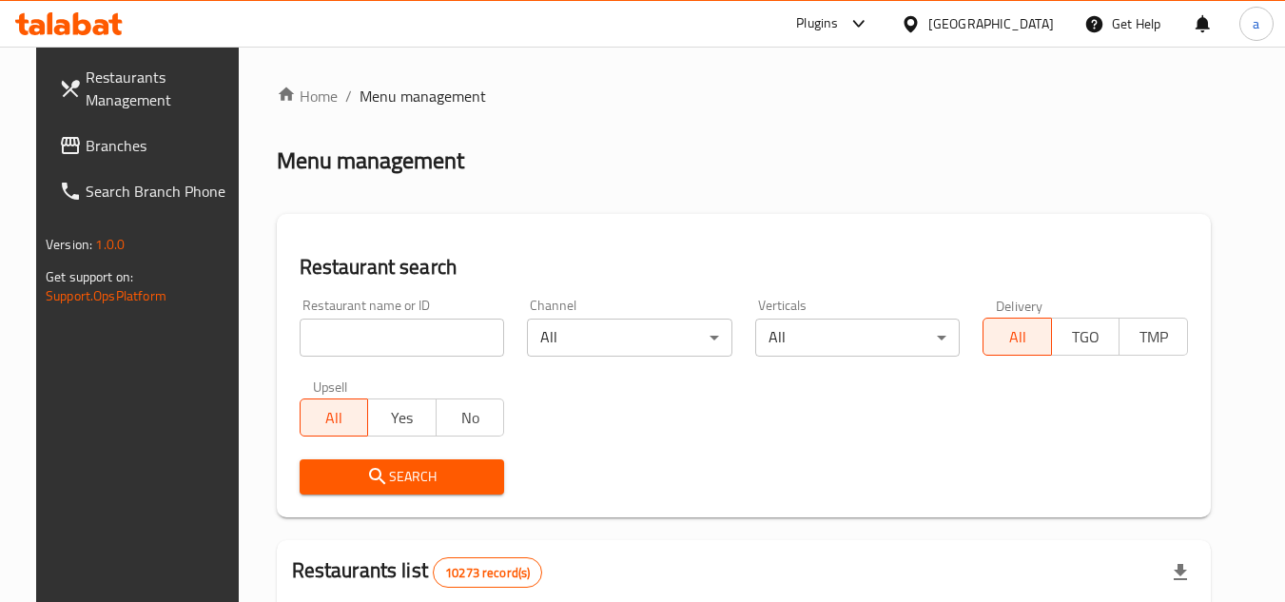
click at [121, 148] on span "Branches" at bounding box center [161, 145] width 150 height 23
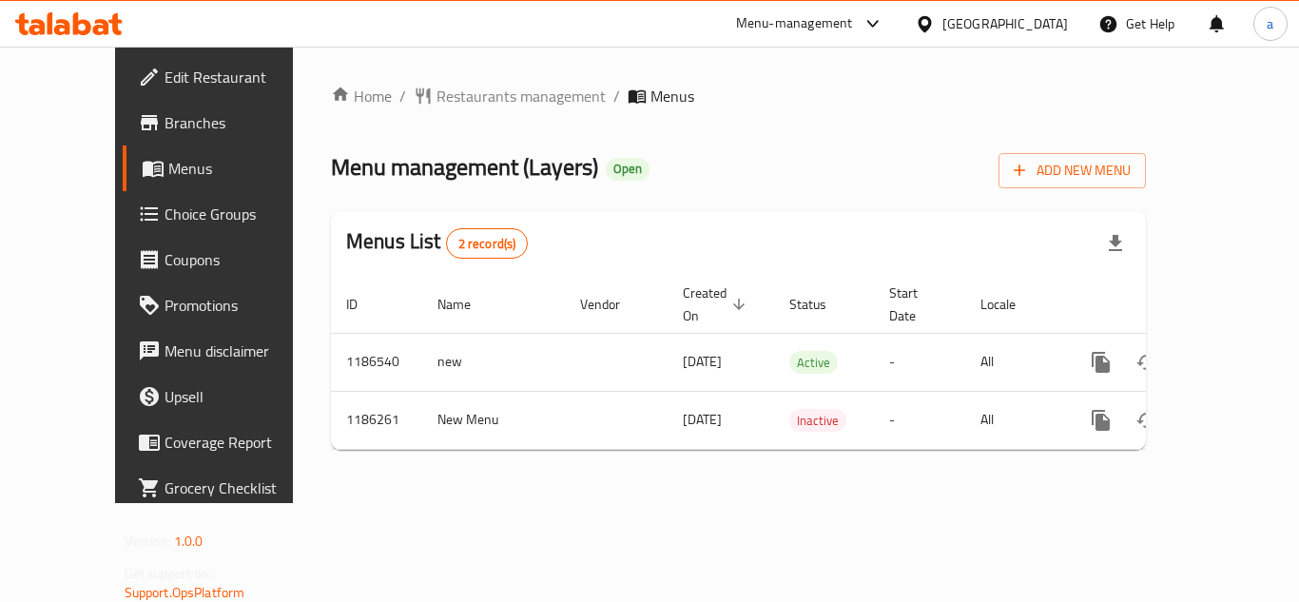
click at [437, 99] on span "Restaurants management" at bounding box center [521, 96] width 169 height 23
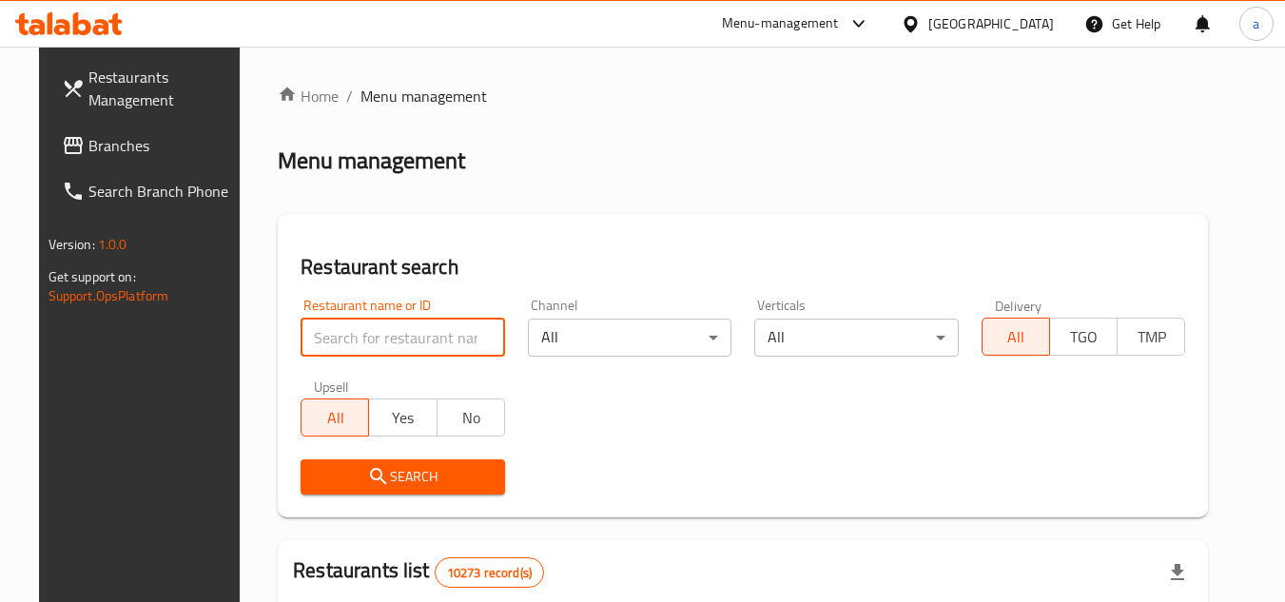
click at [335, 330] on input "search" at bounding box center [403, 338] width 204 height 38
paste input "666605"
type input "666605"
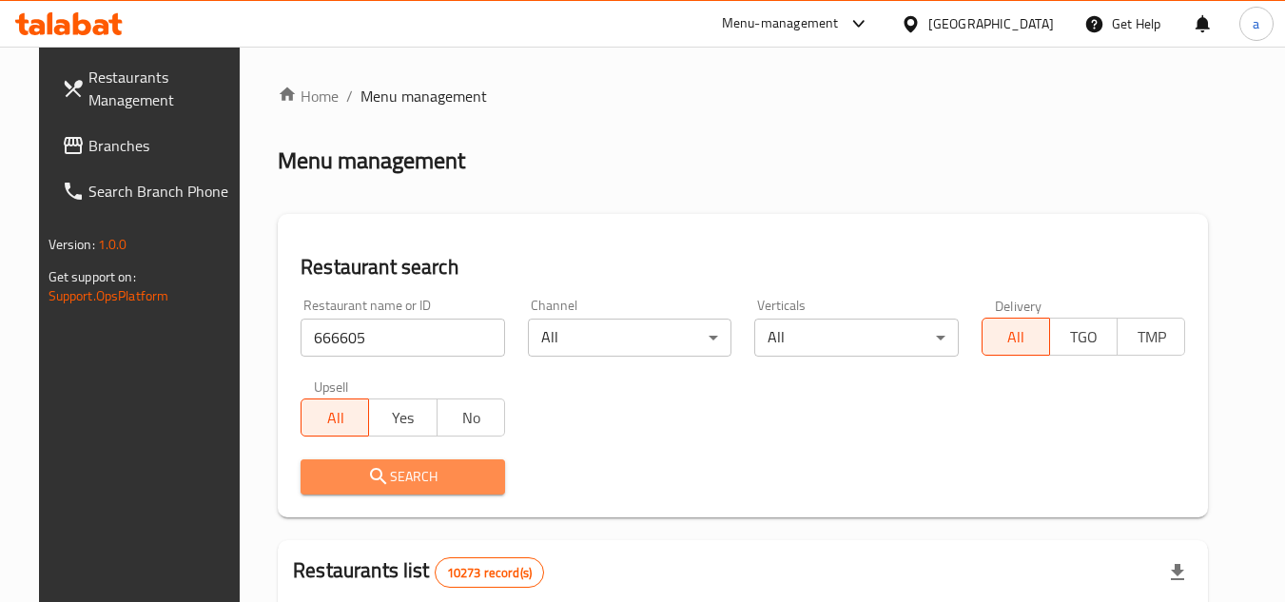
click at [404, 484] on span "Search" at bounding box center [403, 477] width 174 height 24
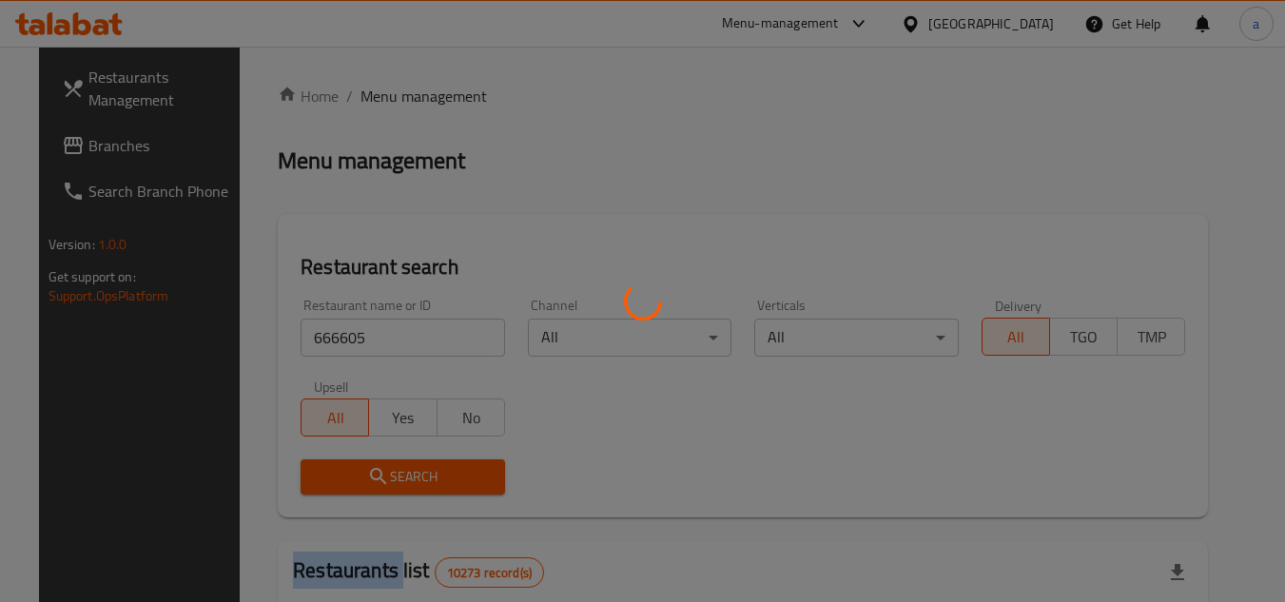
click at [404, 484] on div at bounding box center [642, 301] width 1285 height 602
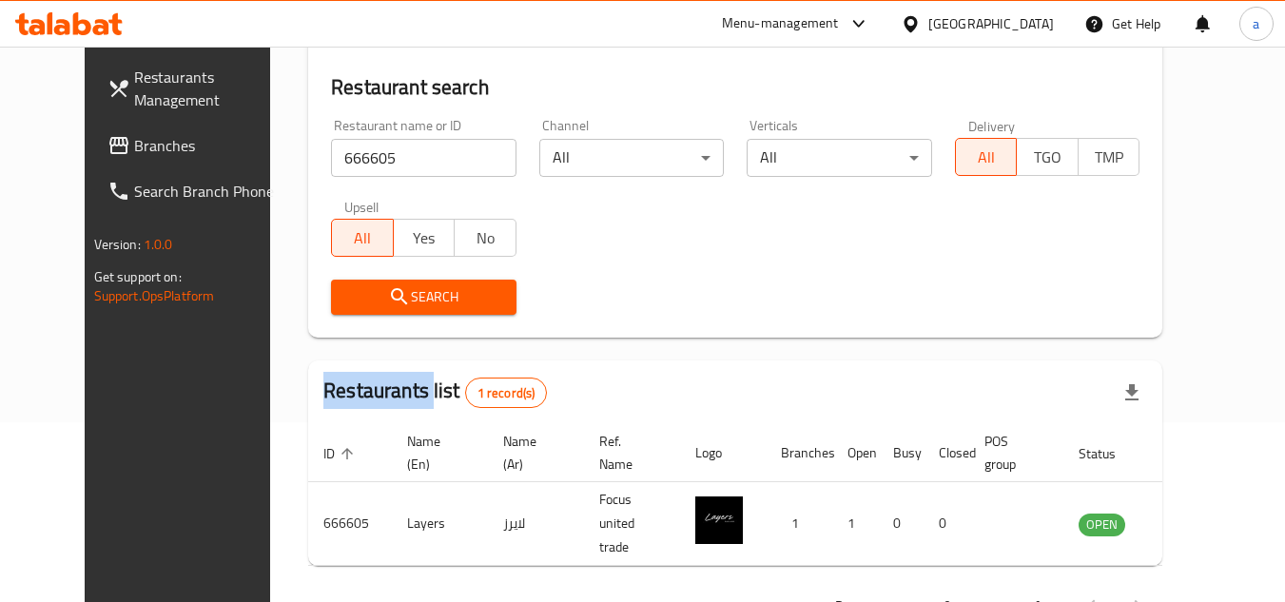
scroll to position [230, 0]
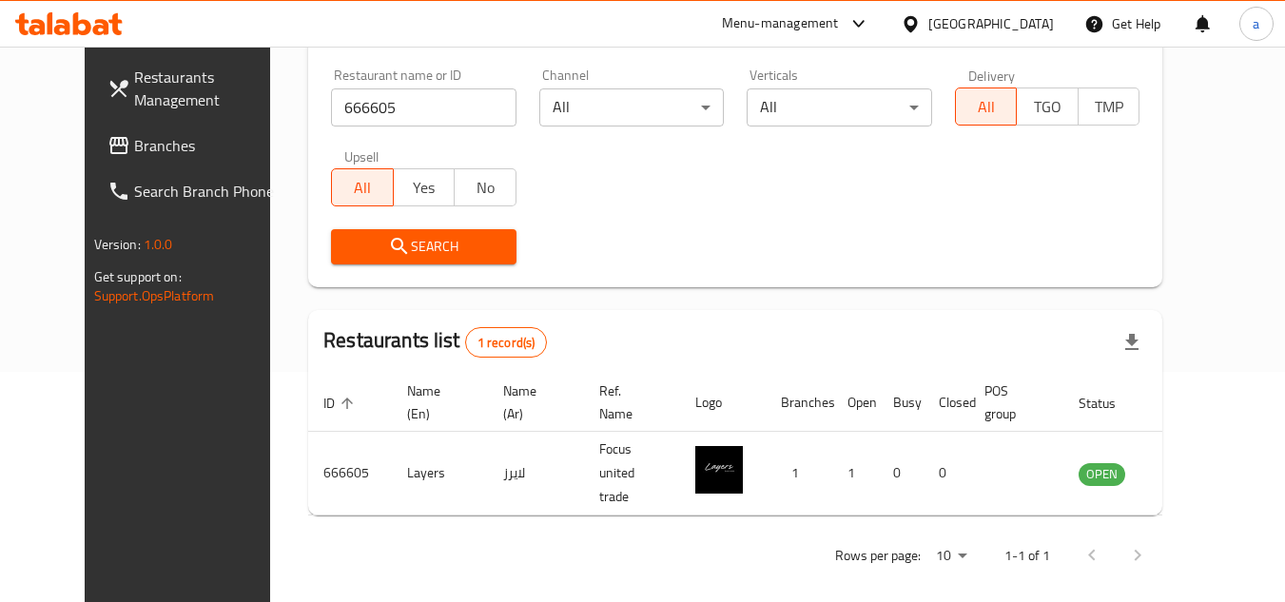
click at [1022, 34] on div "[GEOGRAPHIC_DATA]" at bounding box center [991, 23] width 126 height 21
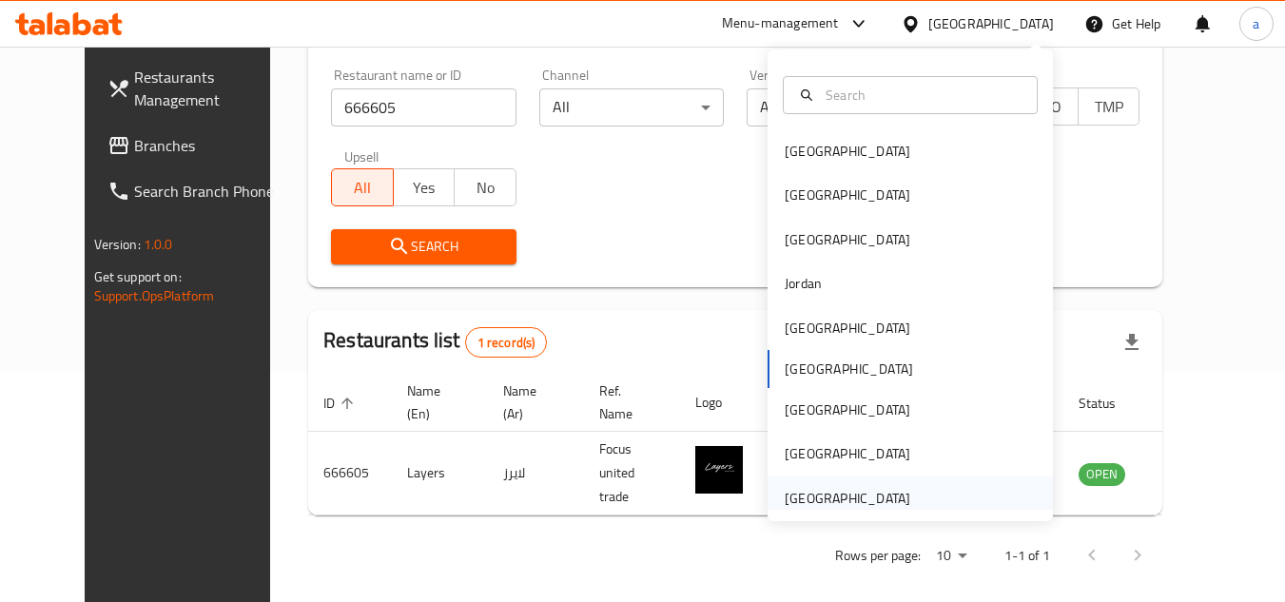
click at [922, 488] on div "[GEOGRAPHIC_DATA]" at bounding box center [910, 499] width 285 height 44
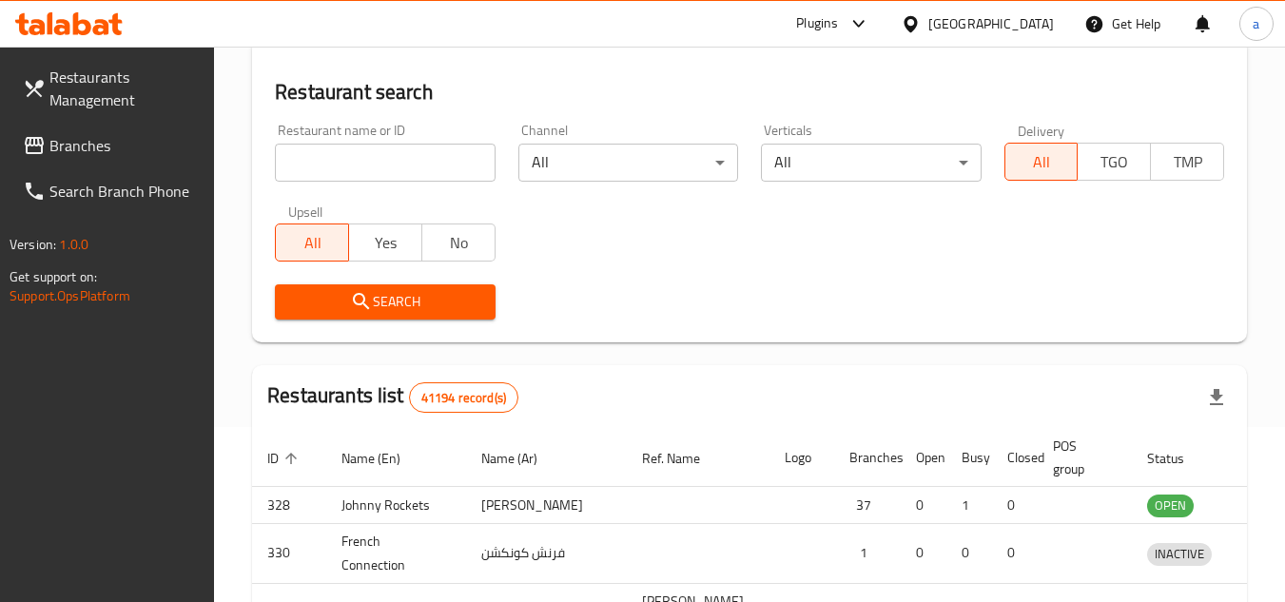
scroll to position [230, 0]
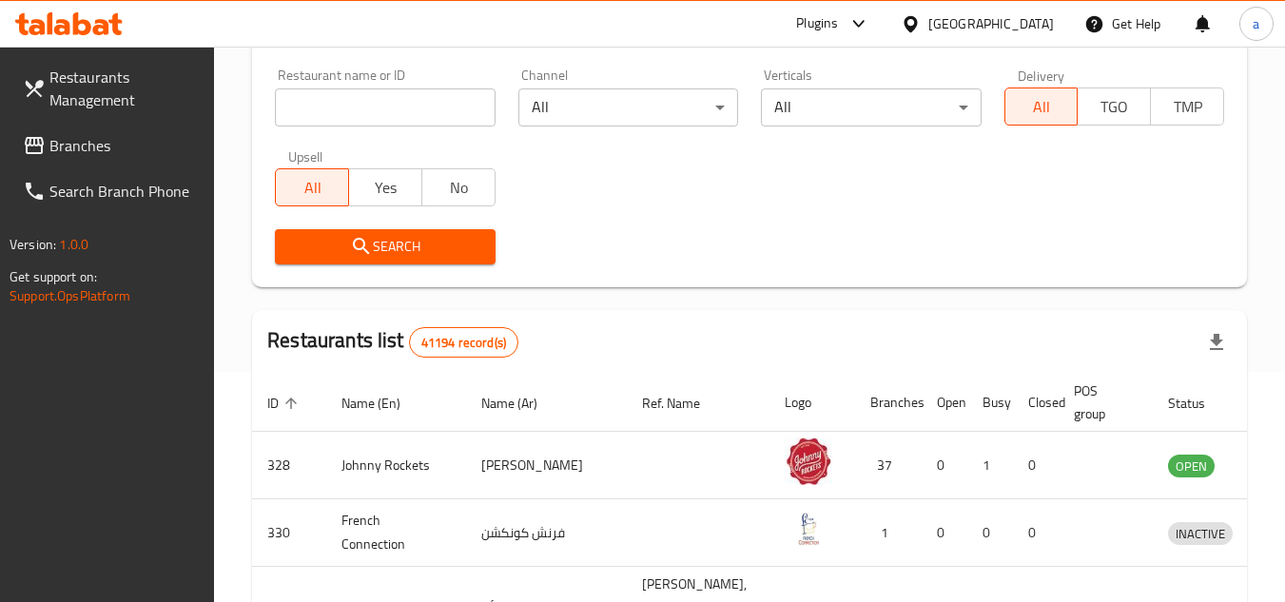
click at [107, 148] on span "Branches" at bounding box center [124, 145] width 150 height 23
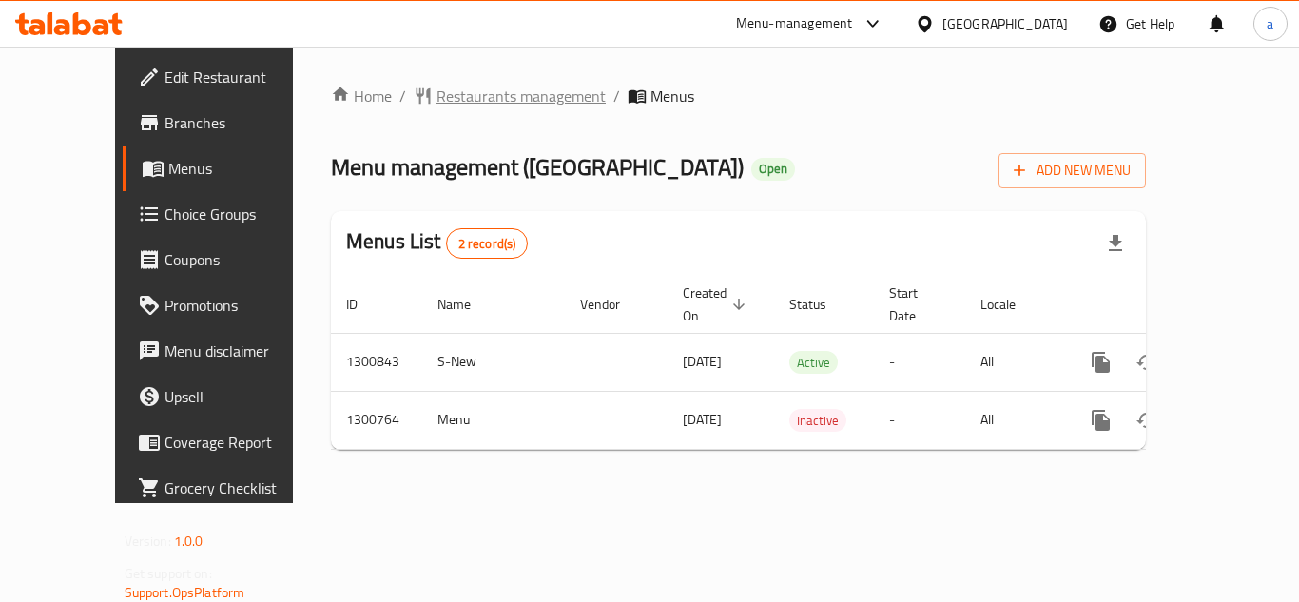
click at [453, 107] on span "Restaurants management" at bounding box center [521, 96] width 169 height 23
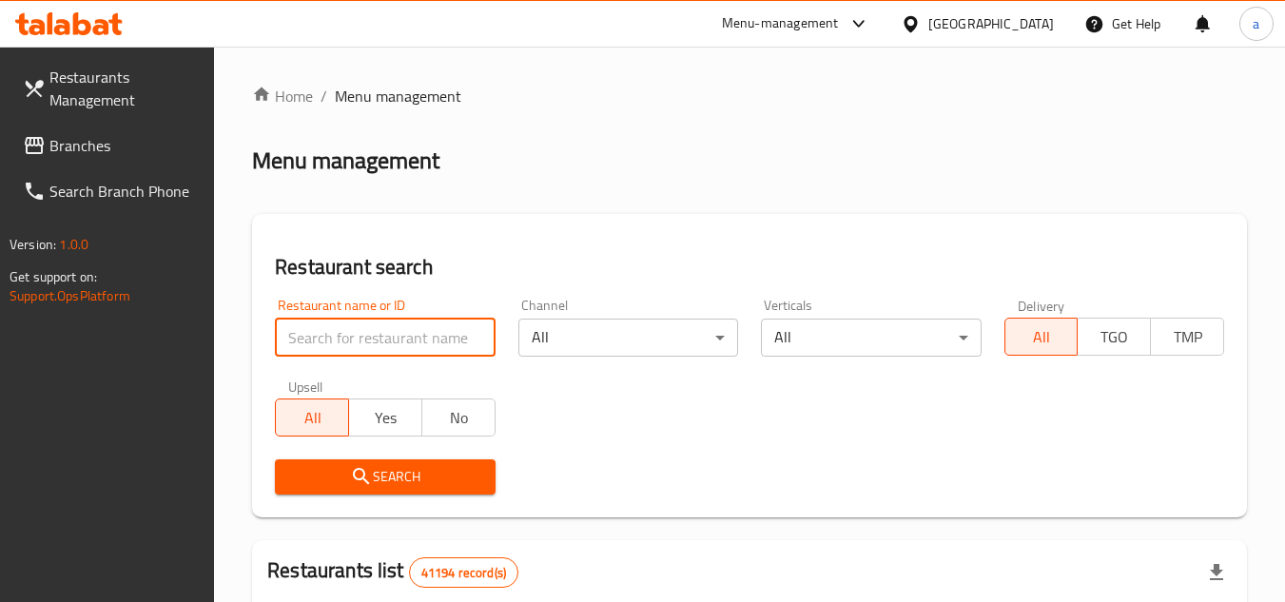
click at [393, 334] on input "search" at bounding box center [385, 338] width 220 height 38
paste input "701817"
type input "701817"
click at [440, 475] on span "Search" at bounding box center [384, 477] width 189 height 24
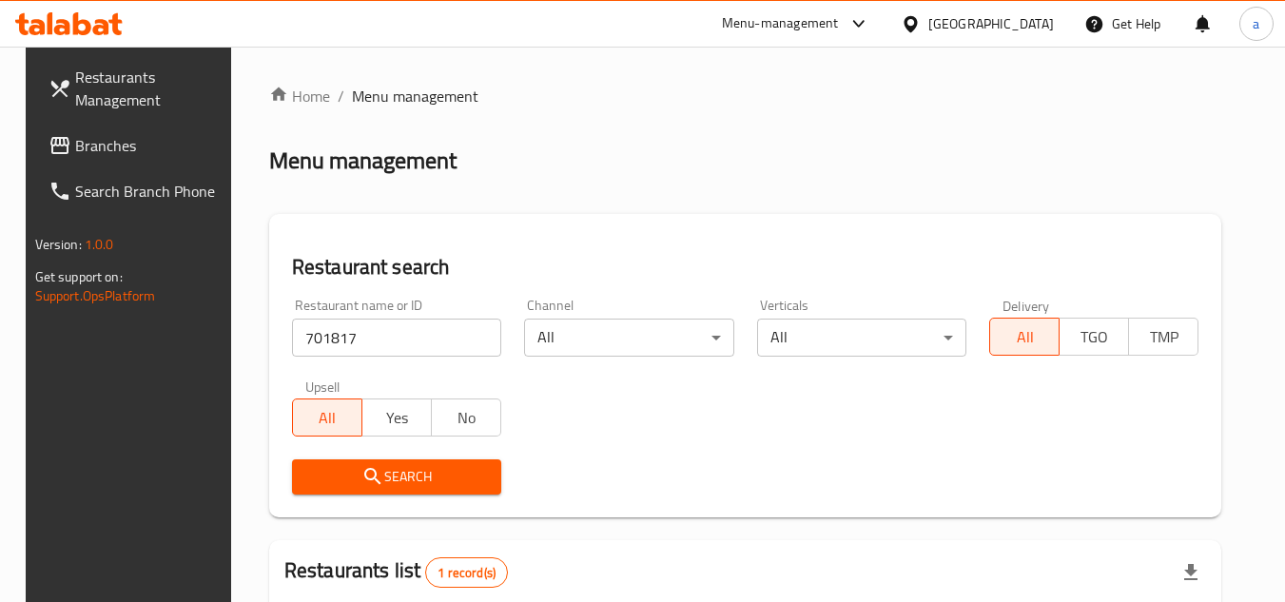
scroll to position [246, 0]
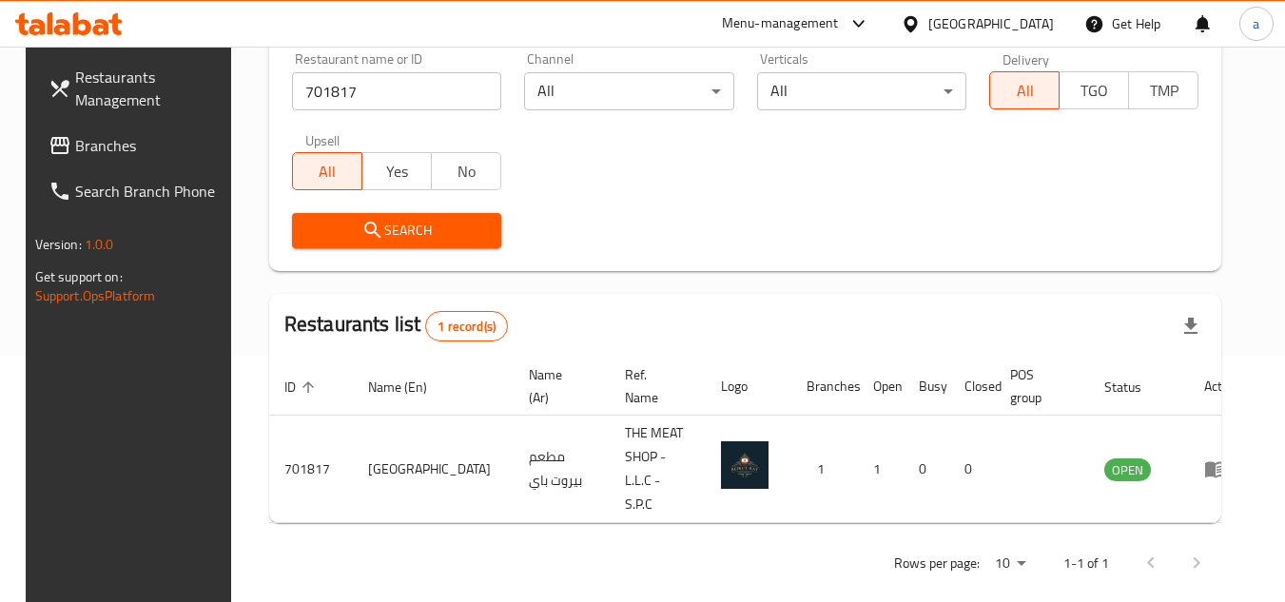
click at [944, 29] on div "[GEOGRAPHIC_DATA]" at bounding box center [991, 23] width 126 height 21
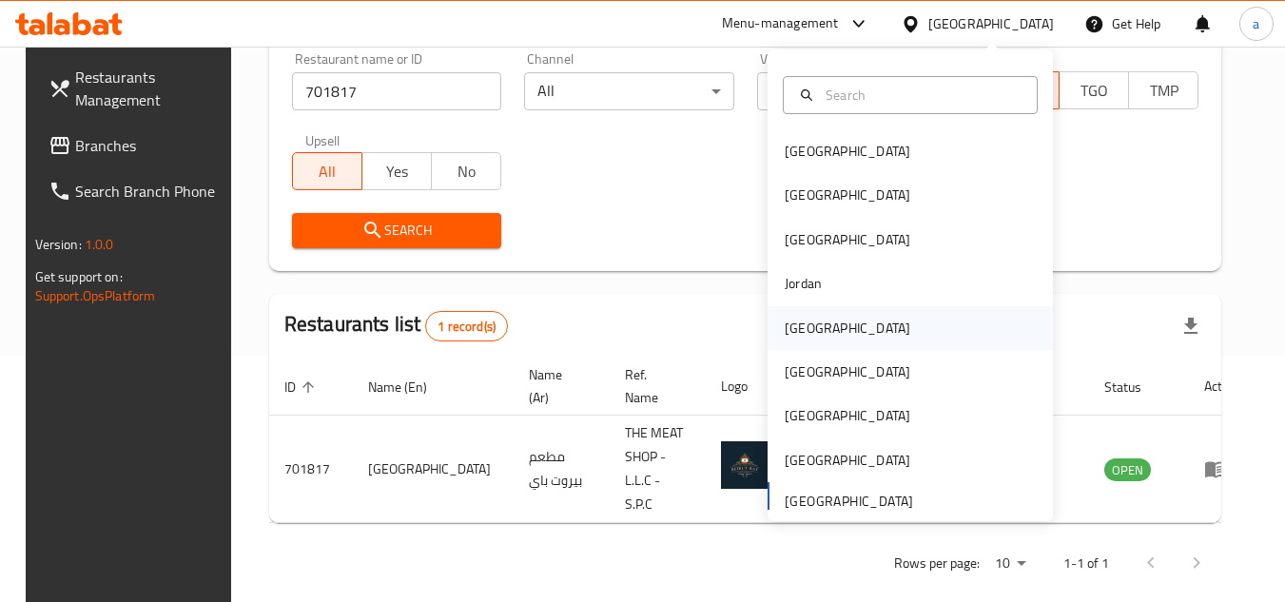
click at [818, 321] on div "[GEOGRAPHIC_DATA]" at bounding box center [847, 328] width 156 height 44
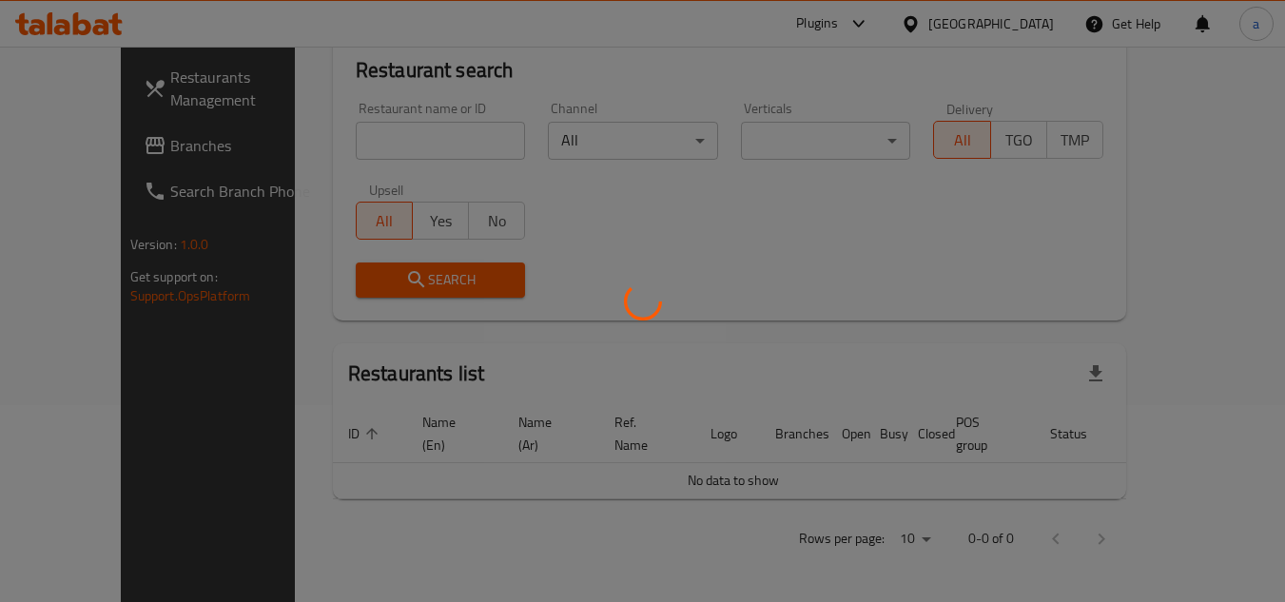
scroll to position [175, 0]
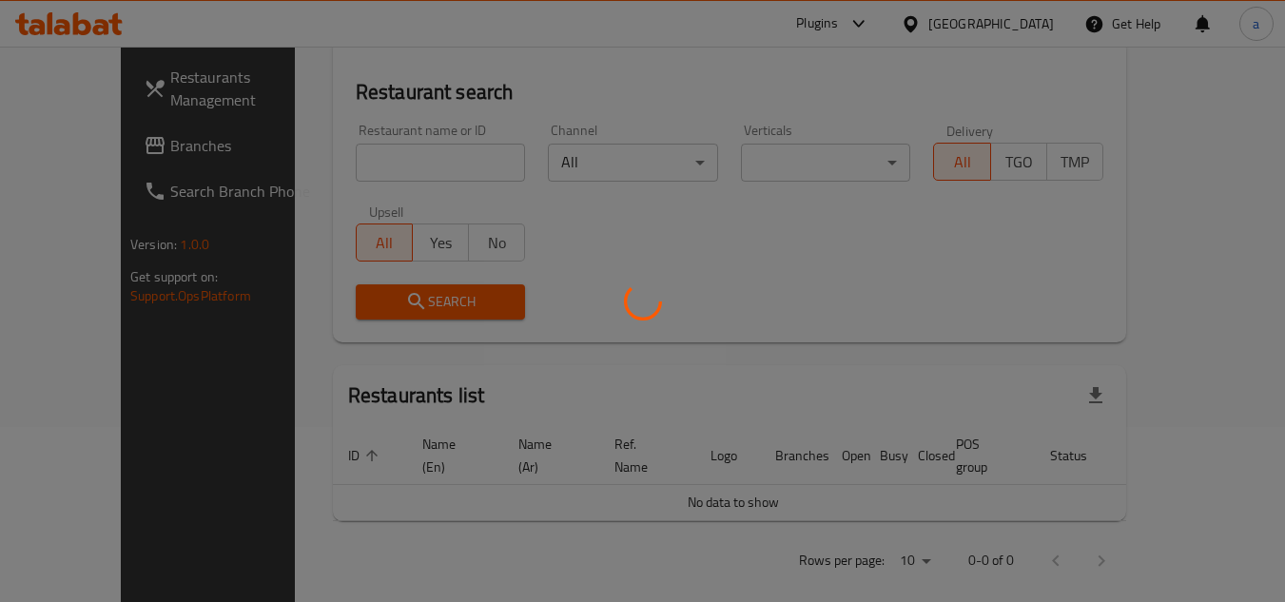
click at [112, 147] on div at bounding box center [642, 301] width 1285 height 602
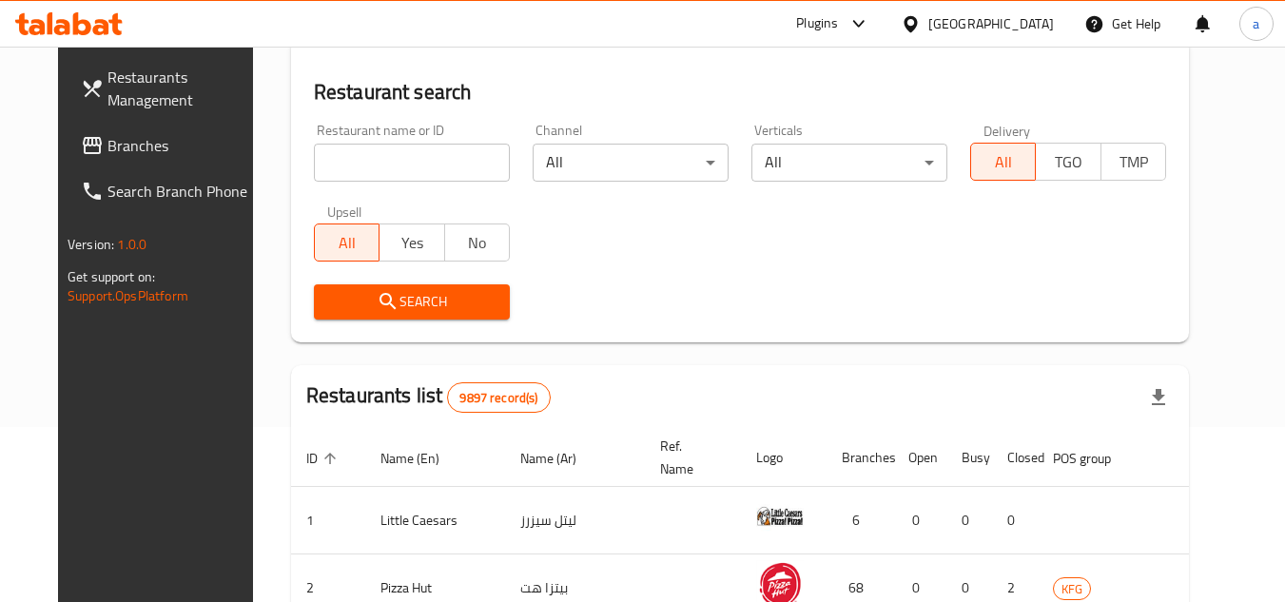
scroll to position [246, 0]
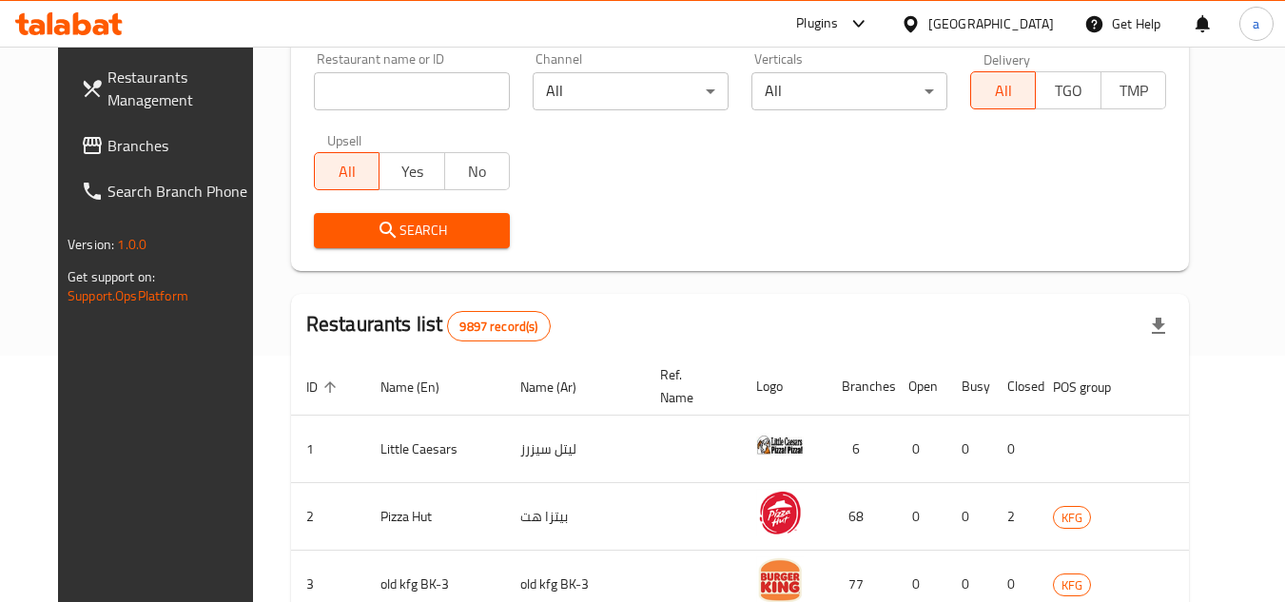
click at [118, 151] on span "Branches" at bounding box center [182, 145] width 150 height 23
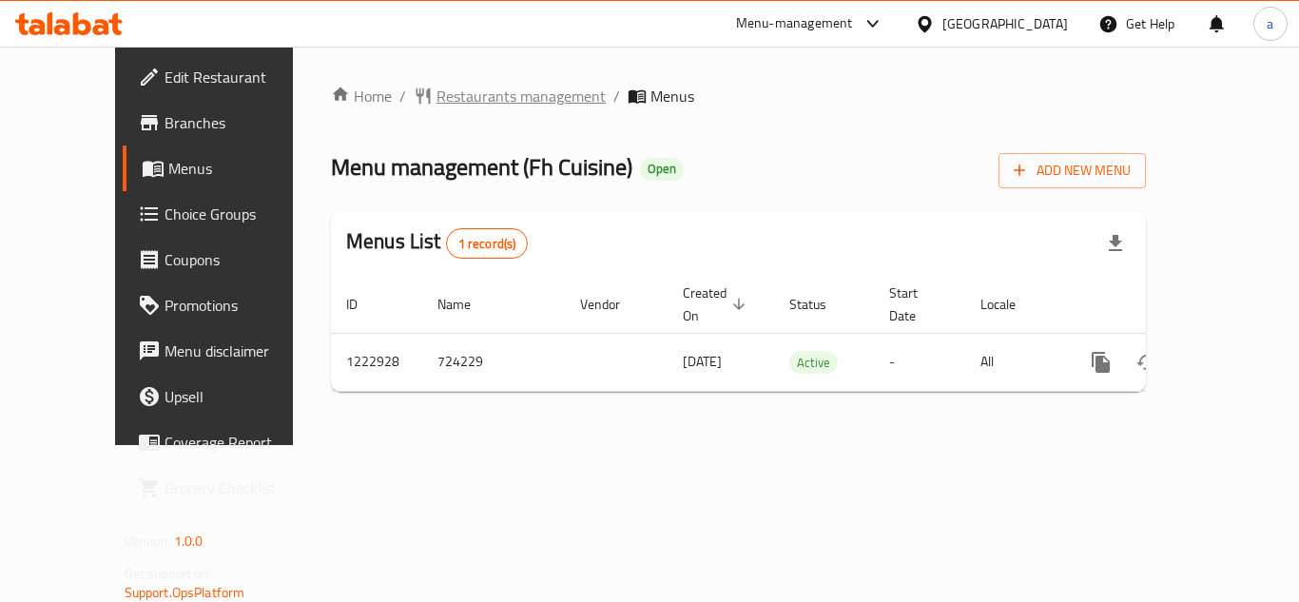
click at [461, 89] on span "Restaurants management" at bounding box center [521, 96] width 169 height 23
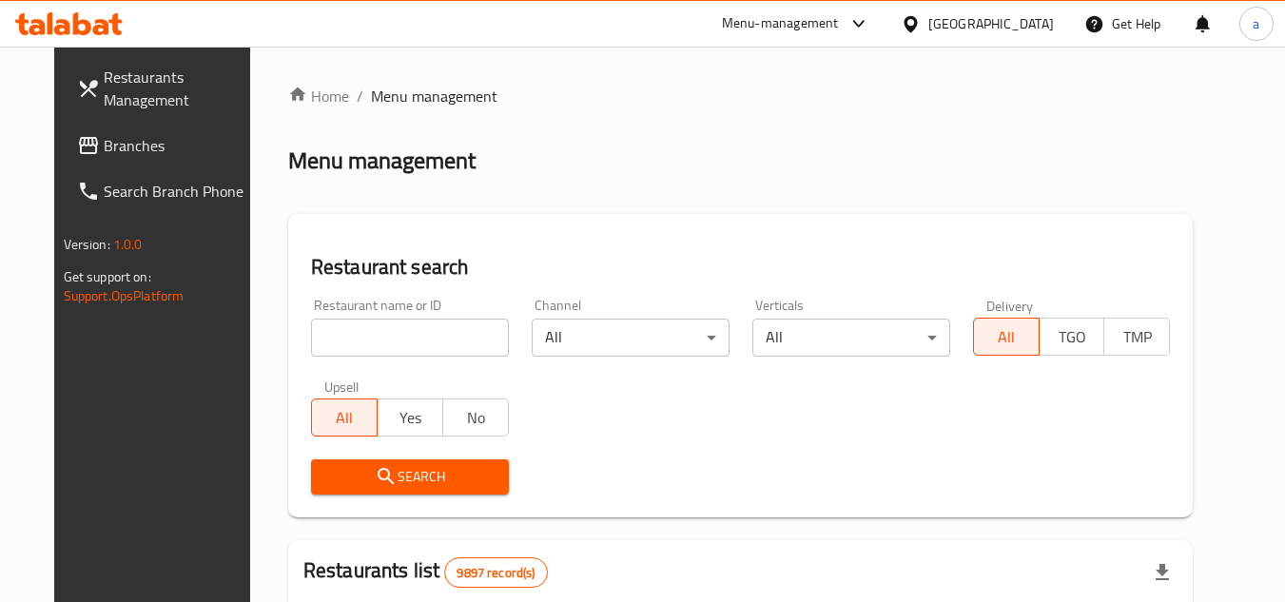
click at [359, 340] on input "search" at bounding box center [410, 338] width 198 height 38
paste input "674201"
type input "674201"
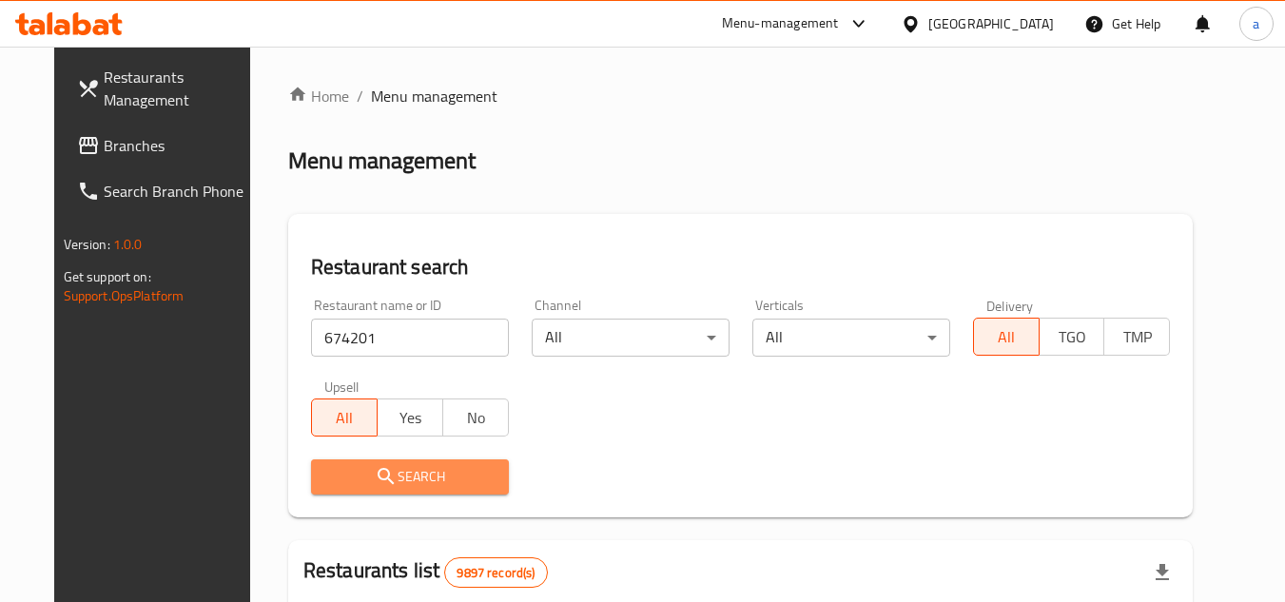
click at [382, 477] on span "Search" at bounding box center [409, 477] width 167 height 24
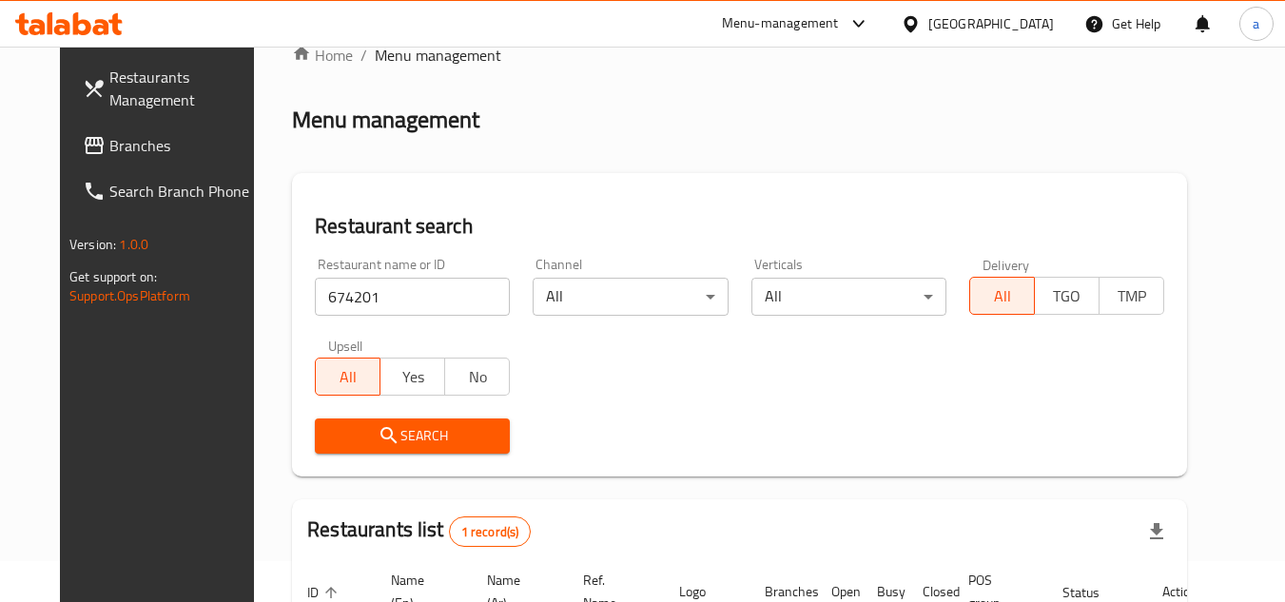
scroll to position [40, 0]
click at [1029, 26] on div "[GEOGRAPHIC_DATA]" at bounding box center [991, 23] width 126 height 21
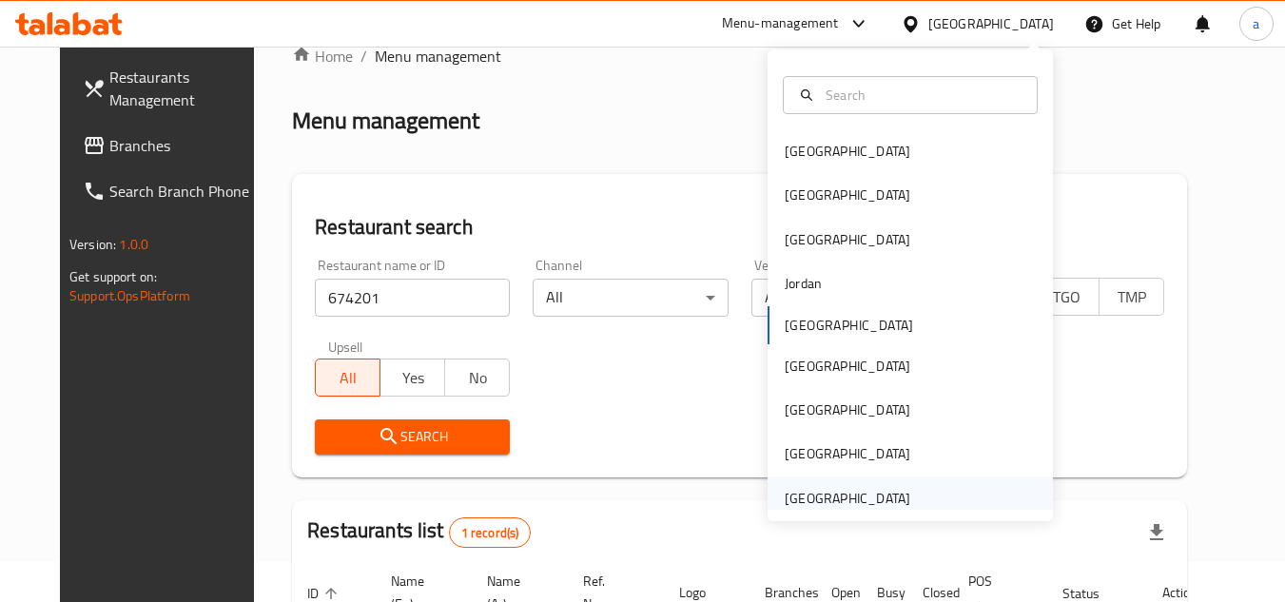
click at [940, 497] on div "[GEOGRAPHIC_DATA]" at bounding box center [910, 499] width 285 height 44
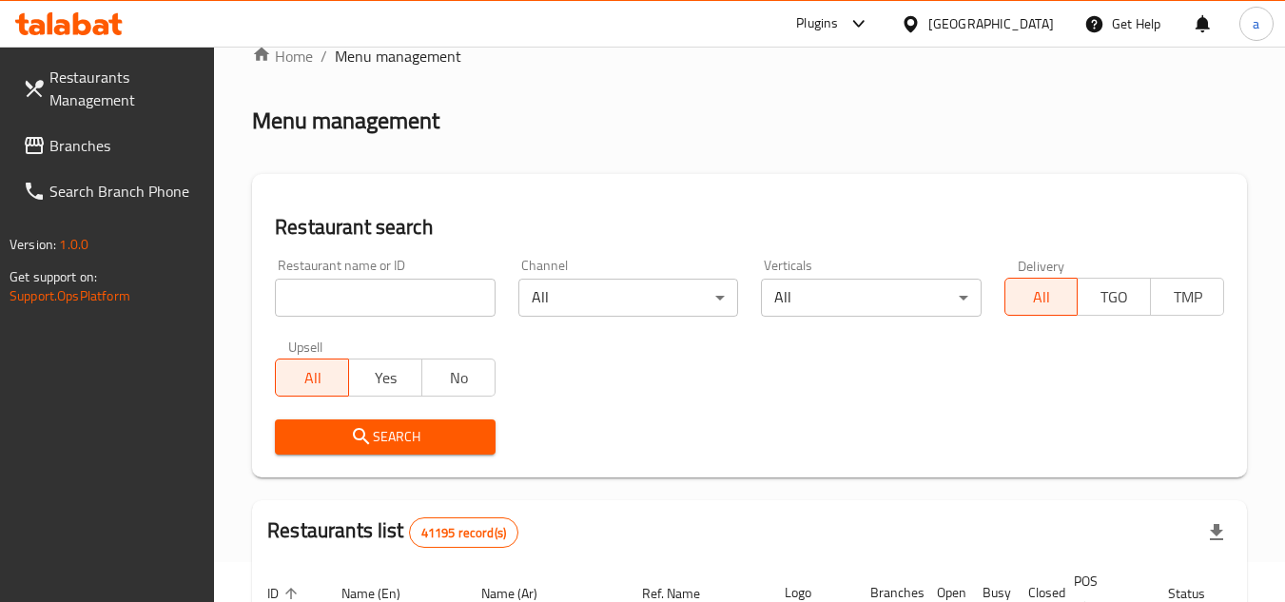
click at [122, 148] on span "Branches" at bounding box center [124, 145] width 150 height 23
